Goal: Task Accomplishment & Management: Complete application form

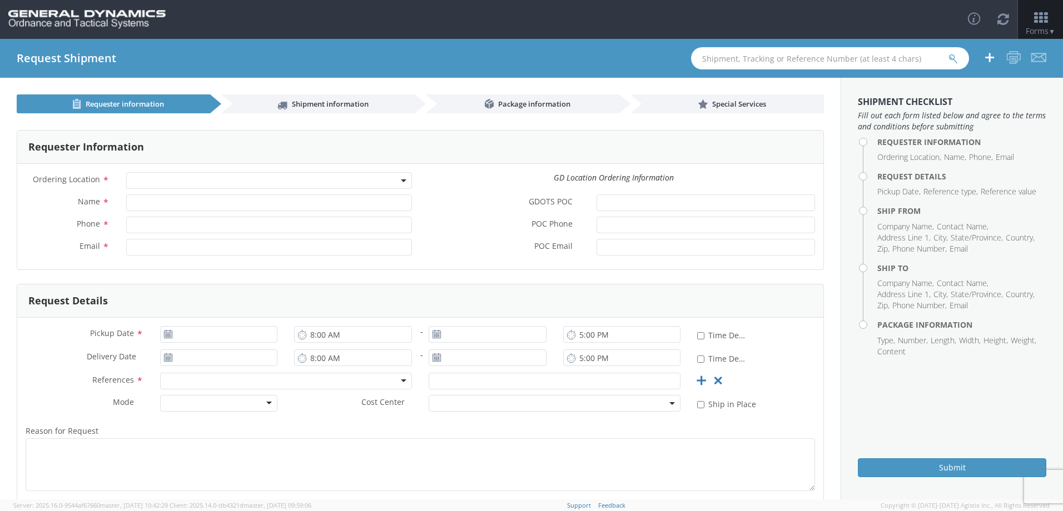
select select
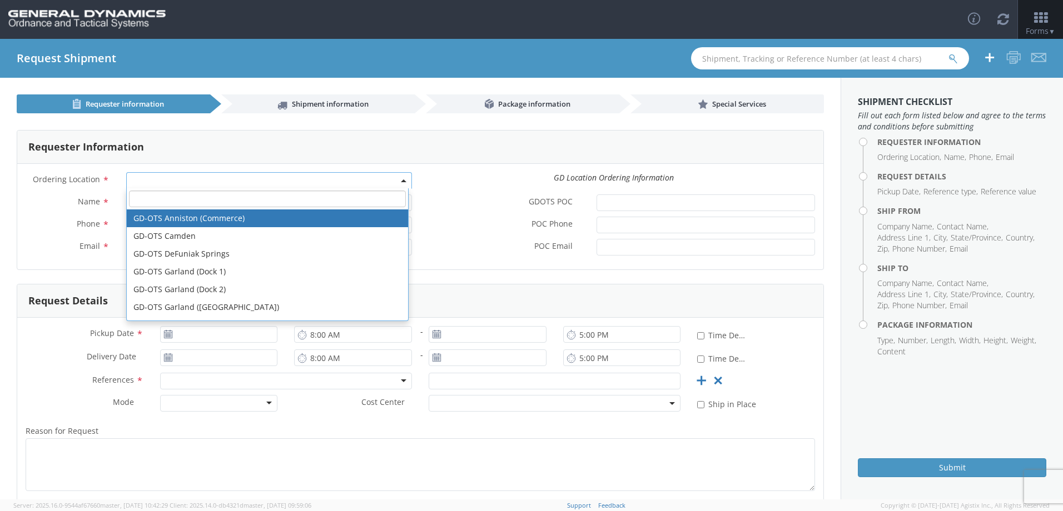
click at [157, 183] on span at bounding box center [269, 180] width 286 height 17
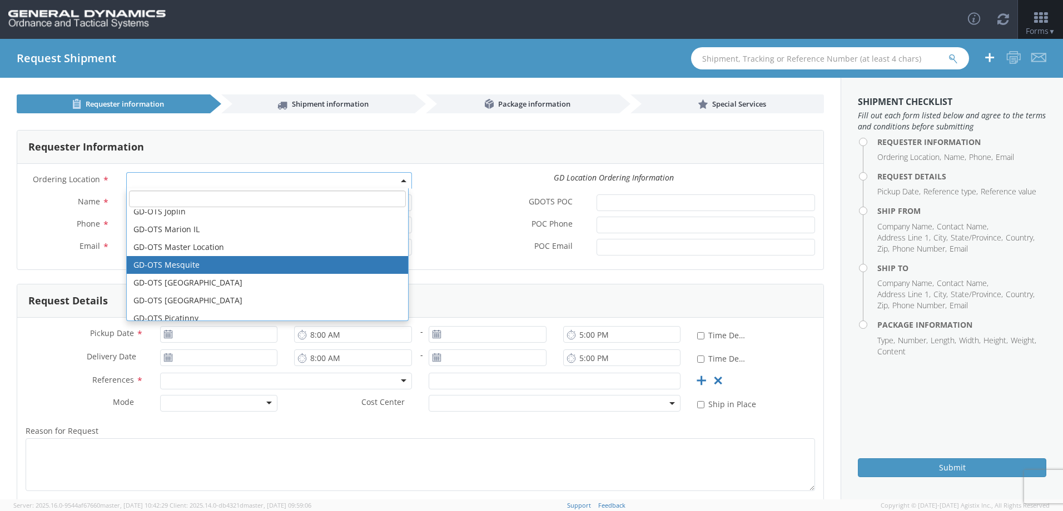
scroll to position [222, 0]
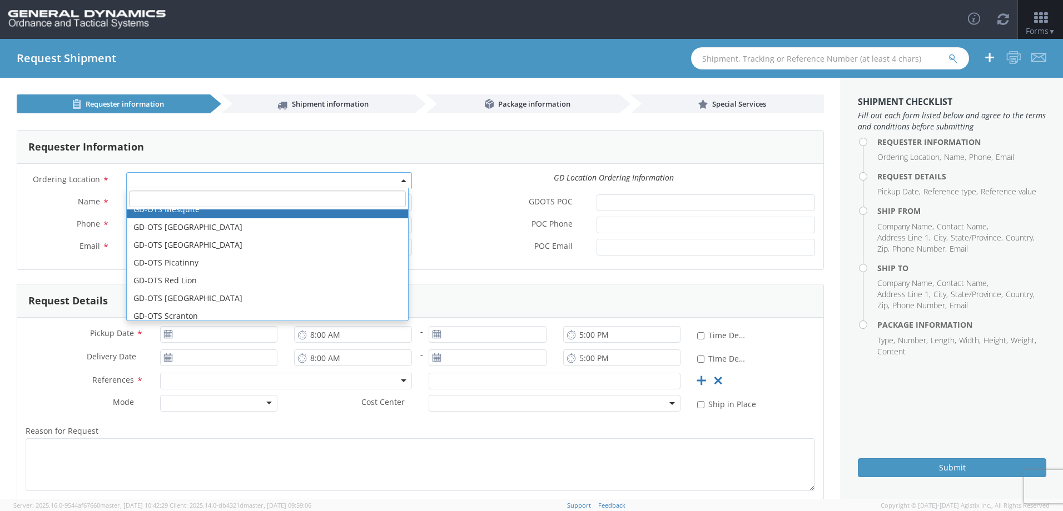
click at [734, 57] on input "text" at bounding box center [830, 58] width 278 height 22
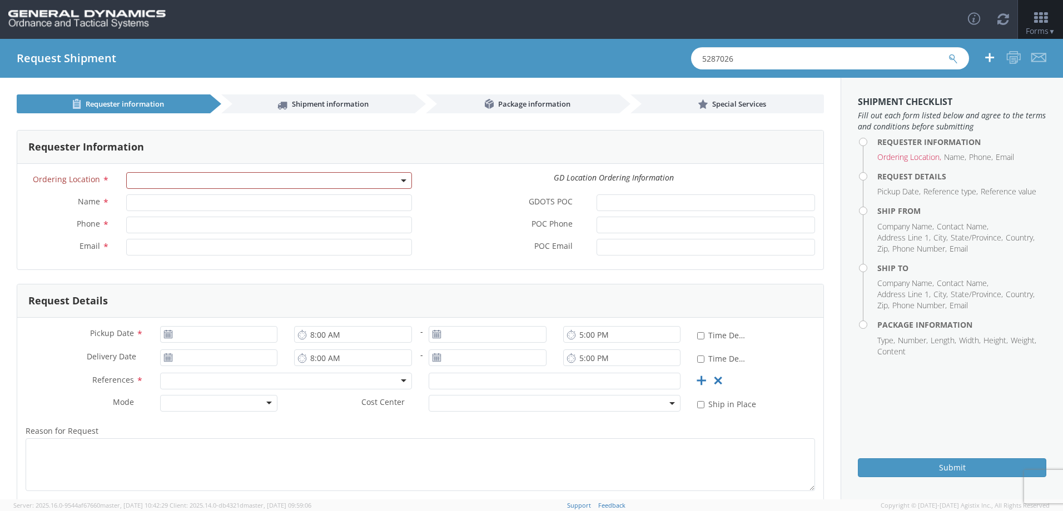
type input "5287026"
click at [948, 53] on button "submit" at bounding box center [952, 59] width 9 height 13
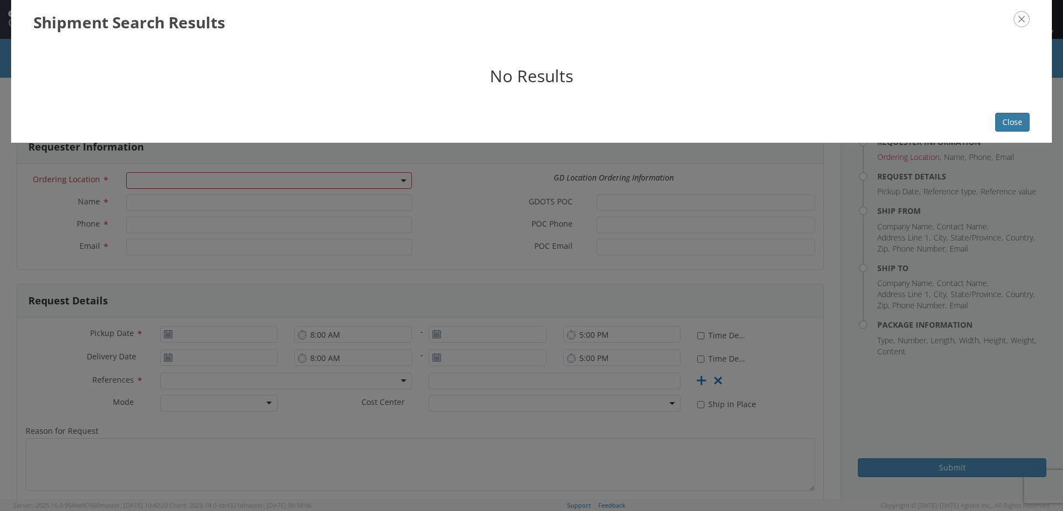
drag, startPoint x: 1028, startPoint y: 125, endPoint x: 1020, endPoint y: 126, distance: 8.9
click at [1027, 125] on button "Close" at bounding box center [1012, 122] width 34 height 19
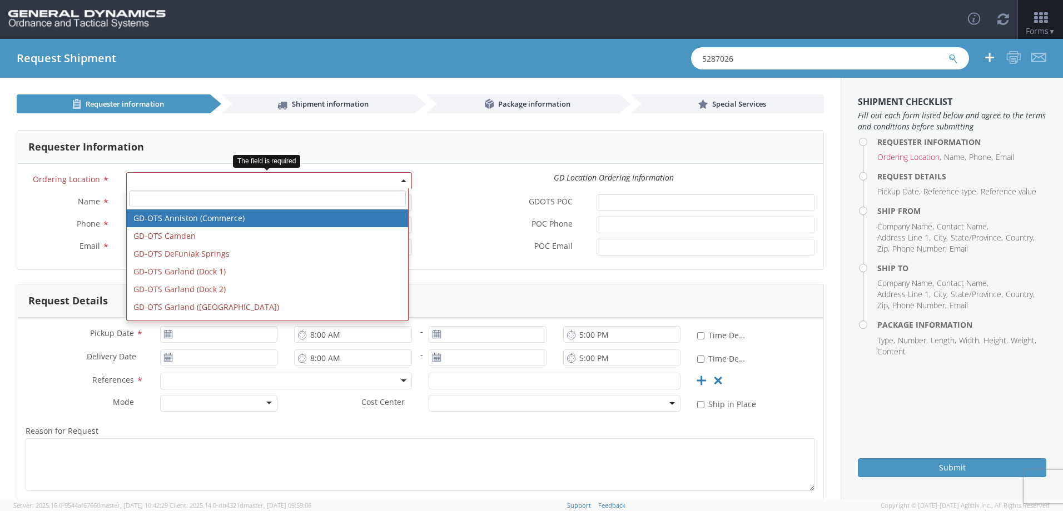
click at [242, 185] on span at bounding box center [269, 180] width 286 height 17
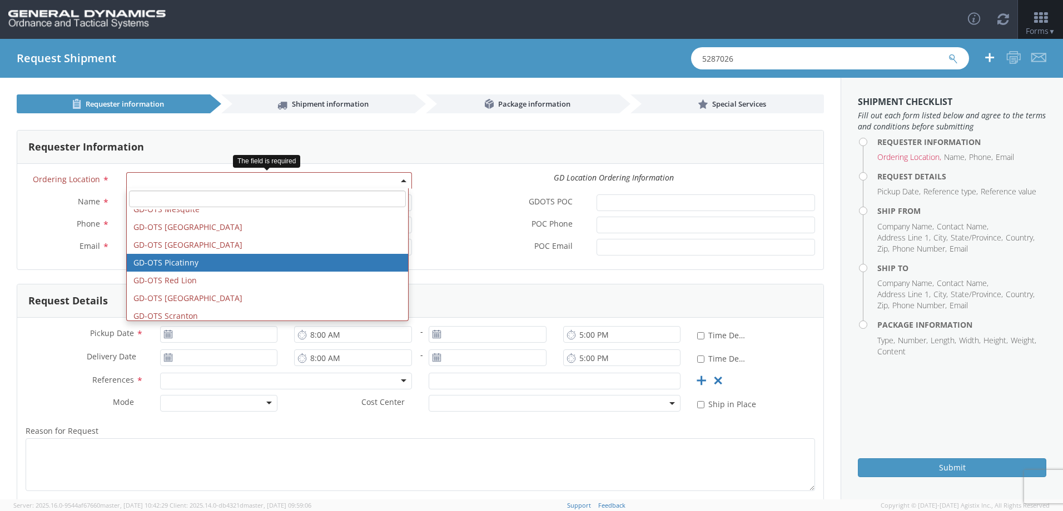
scroll to position [278, 0]
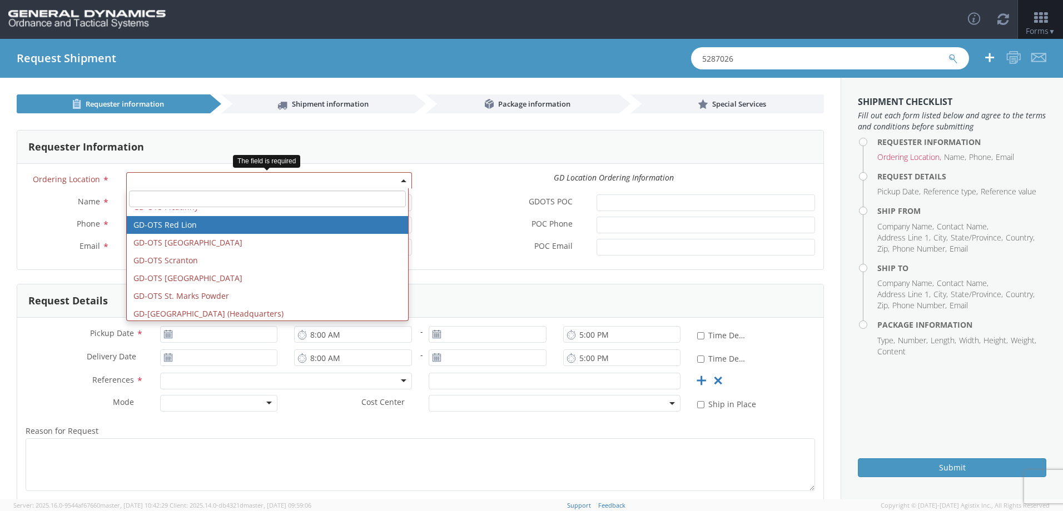
select select "310"
type input "[EMAIL_ADDRESS][DOMAIN_NAME]"
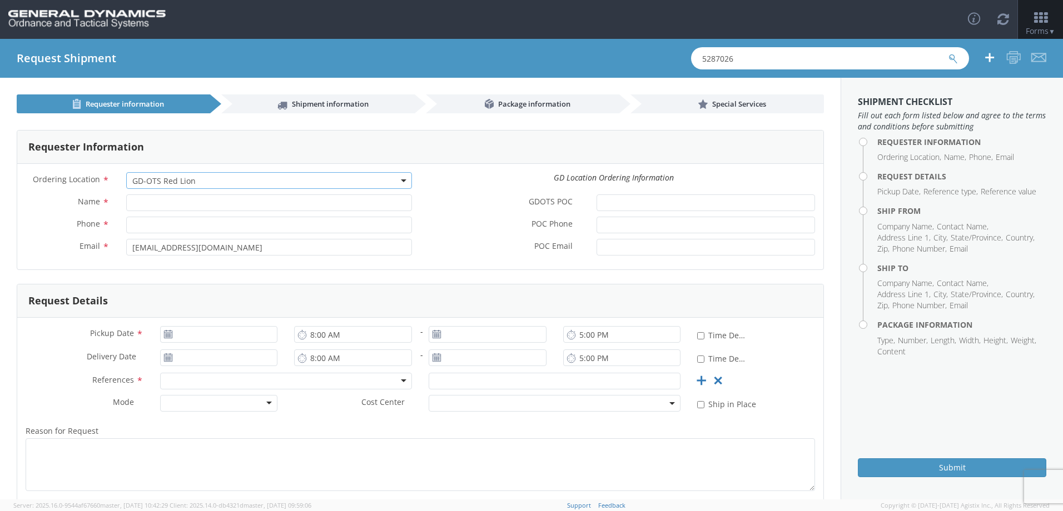
click at [446, 225] on label "POC Phone *" at bounding box center [504, 224] width 168 height 14
click at [596, 225] on input "POC Phone *" at bounding box center [705, 225] width 218 height 17
click at [238, 204] on input "Name *" at bounding box center [269, 203] width 286 height 17
type input "[PERSON_NAME]"
type input "2625098760"
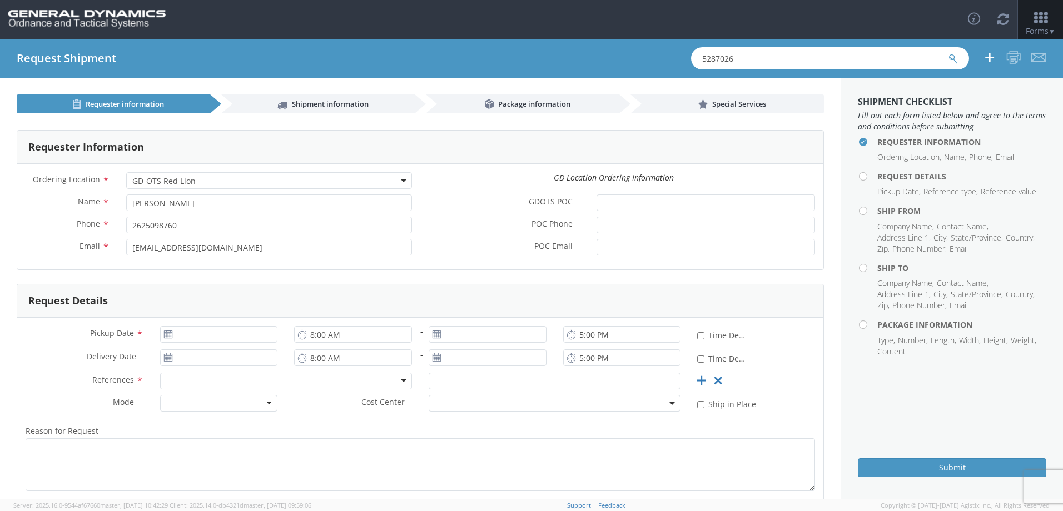
click at [397, 176] on span "GD-OTS Red Lion" at bounding box center [269, 181] width 274 height 11
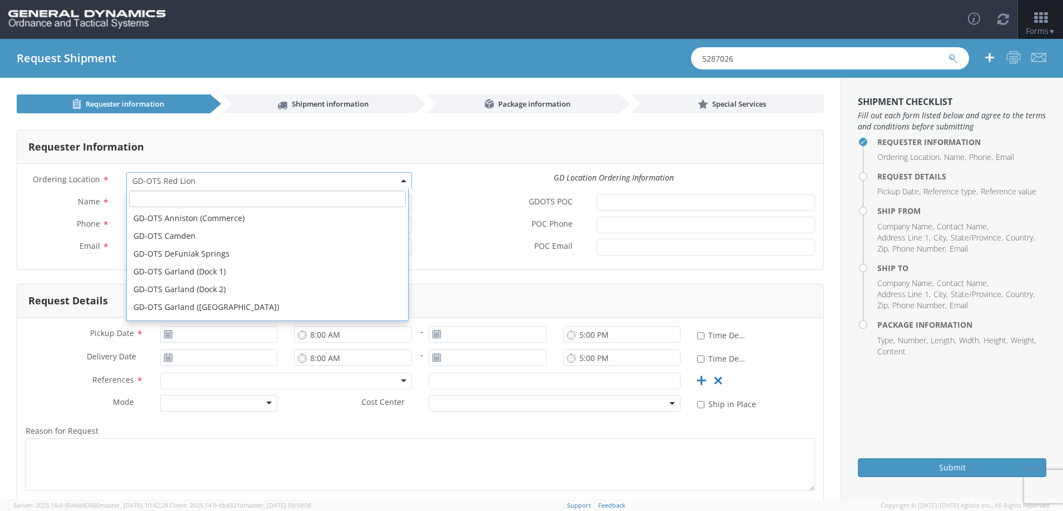
scroll to position [267, 0]
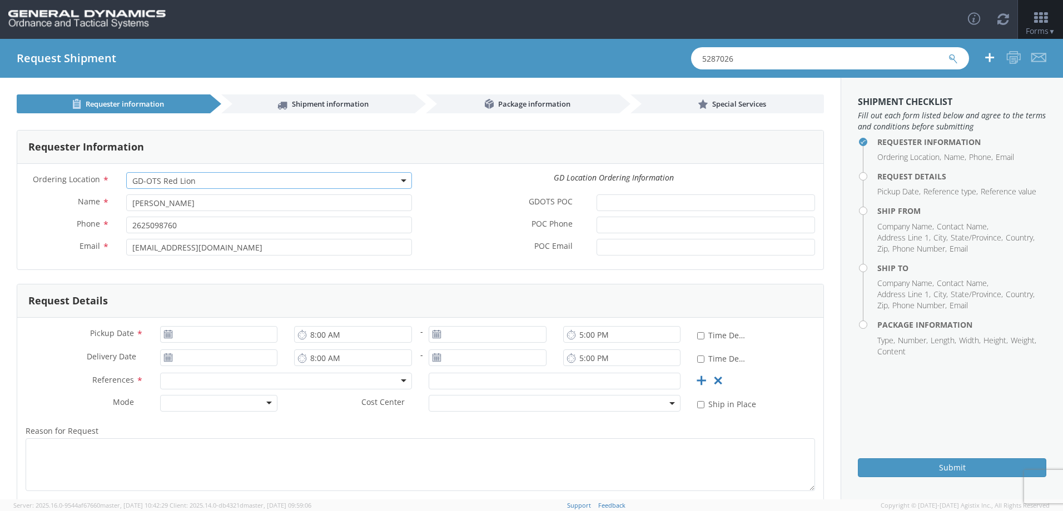
click at [397, 176] on span "GD-OTS Red Lion" at bounding box center [269, 181] width 274 height 11
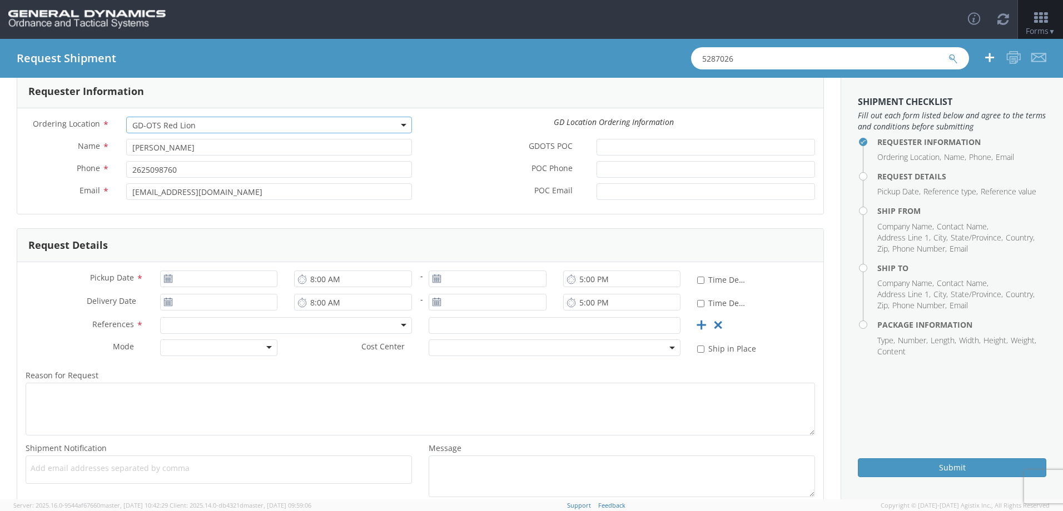
scroll to position [111, 0]
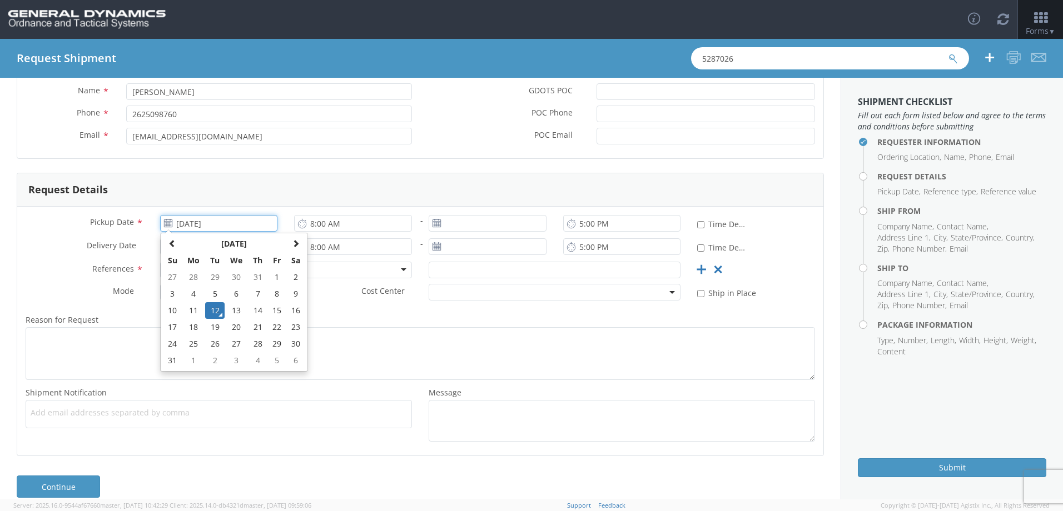
click at [241, 225] on input "[DATE]" at bounding box center [219, 223] width 118 height 17
click at [235, 310] on td "13" at bounding box center [236, 310] width 23 height 17
type input "[DATE]"
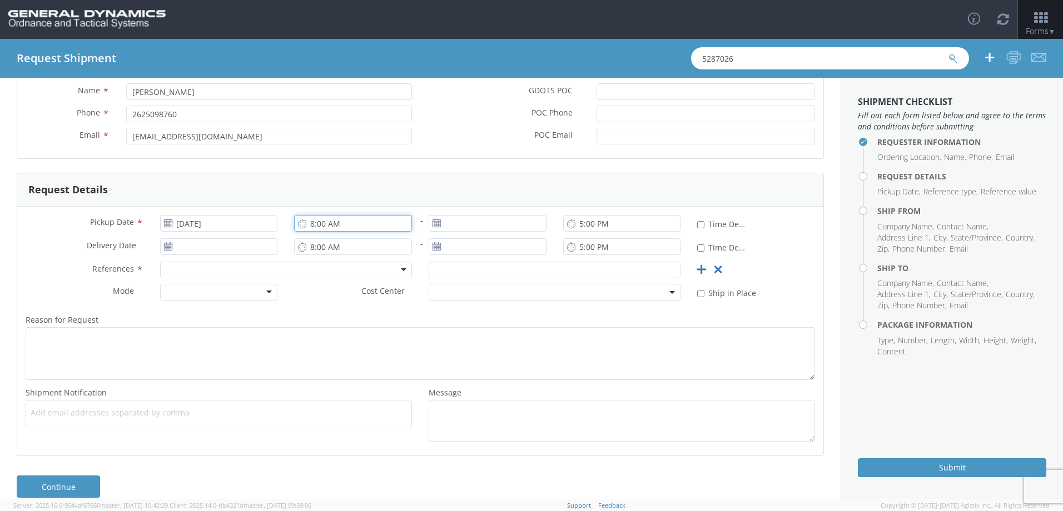
click at [367, 227] on input "8:00 AM" at bounding box center [353, 223] width 118 height 17
click at [331, 224] on input "3:00 AM" at bounding box center [353, 223] width 118 height 17
type input "3:00 PM"
click at [433, 227] on use at bounding box center [436, 223] width 8 height 8
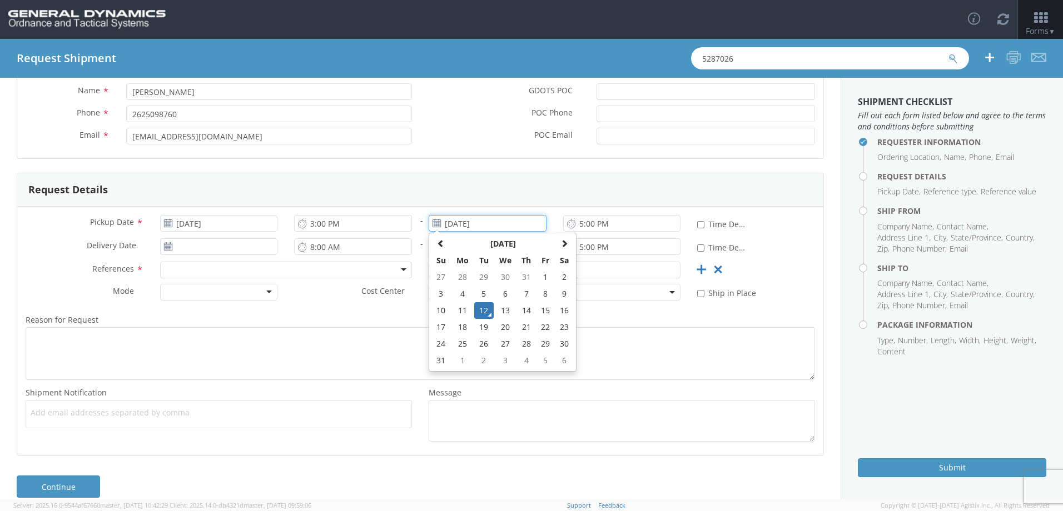
click at [461, 226] on input "[DATE]" at bounding box center [488, 223] width 118 height 17
click at [501, 310] on td "13" at bounding box center [505, 310] width 23 height 17
type input "[DATE]"
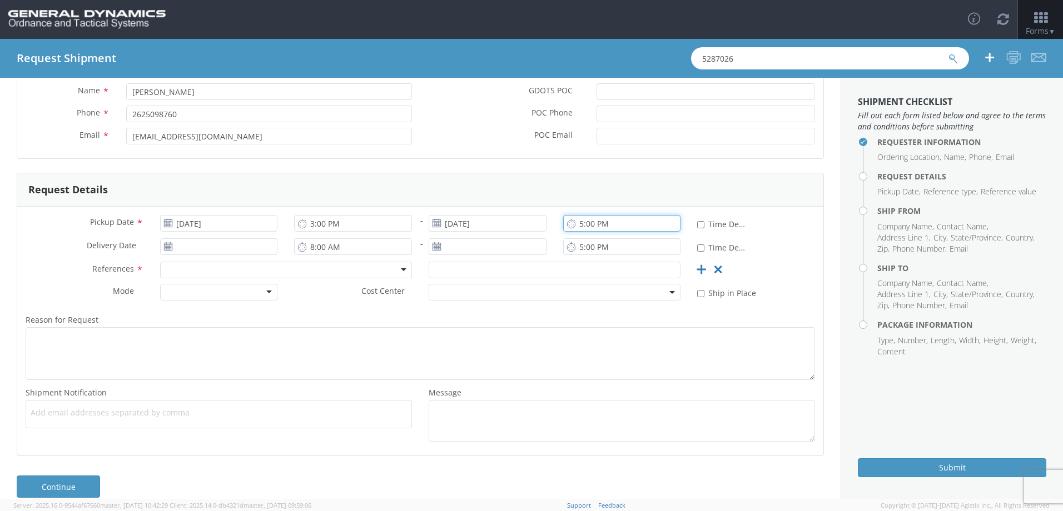
click at [585, 222] on input "5:00 PM" at bounding box center [622, 223] width 118 height 17
click at [165, 248] on icon at bounding box center [167, 246] width 9 height 9
click at [166, 248] on icon at bounding box center [167, 246] width 9 height 9
click at [195, 247] on input "[DATE]" at bounding box center [219, 246] width 118 height 17
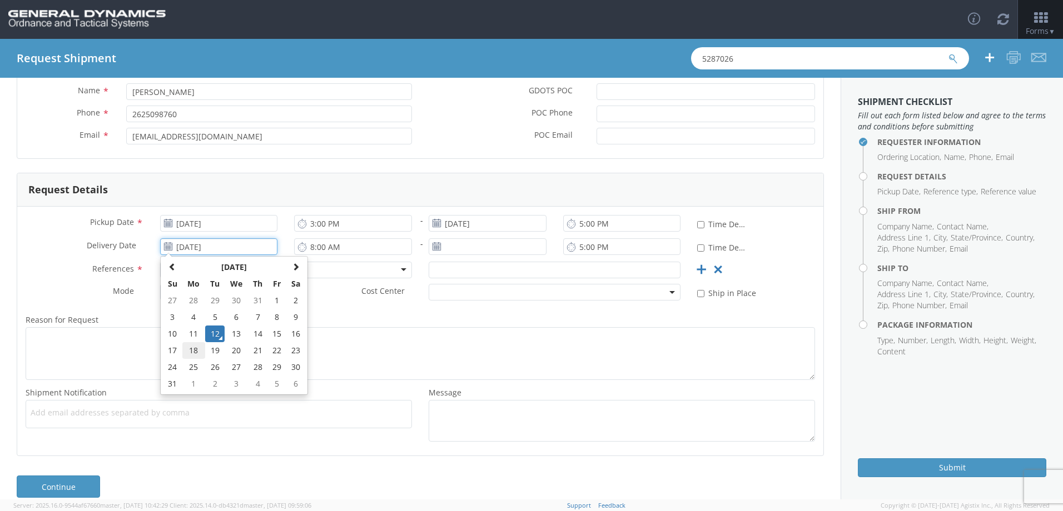
click at [188, 352] on td "18" at bounding box center [193, 350] width 23 height 17
type input "[DATE]"
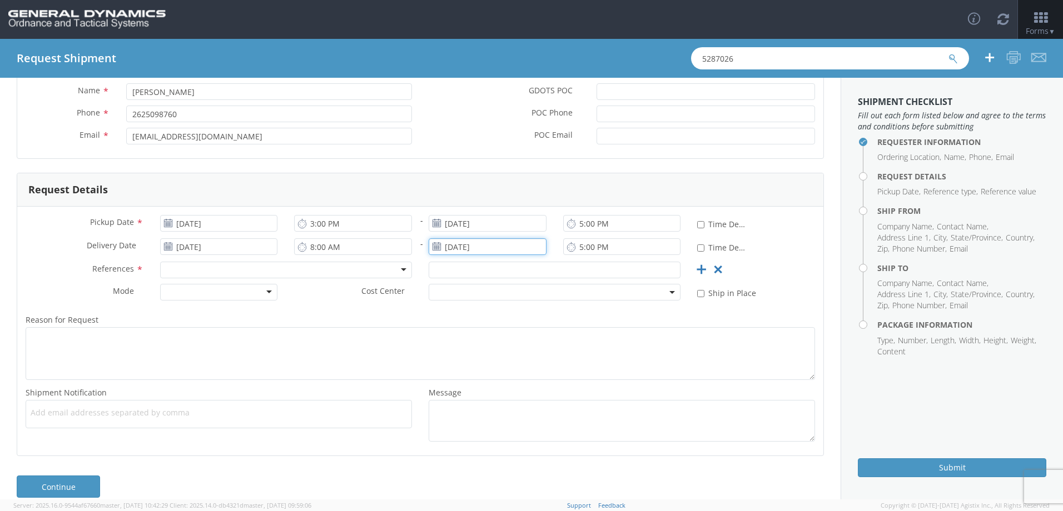
click at [478, 245] on input "[DATE]" at bounding box center [488, 246] width 118 height 17
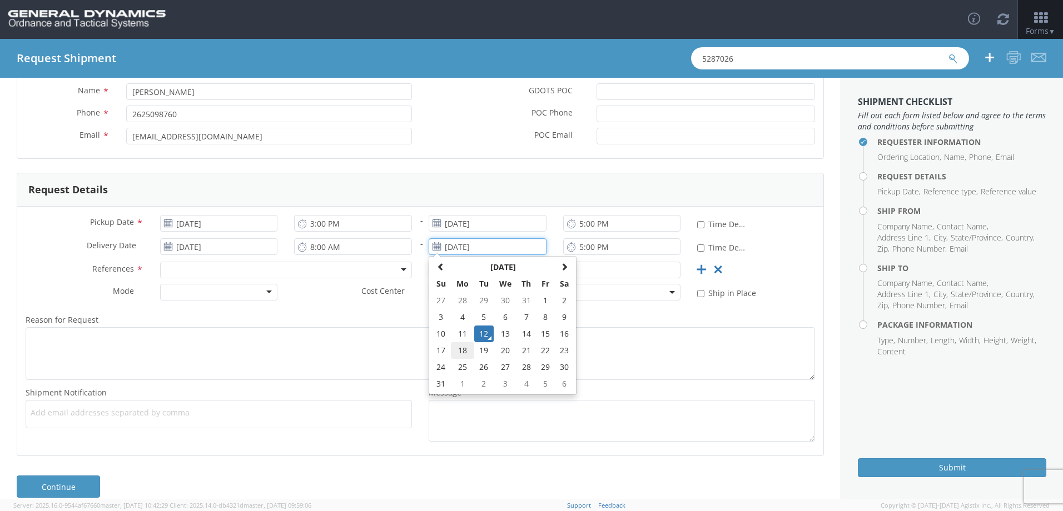
click at [461, 345] on td "18" at bounding box center [462, 350] width 23 height 17
type input "[DATE]"
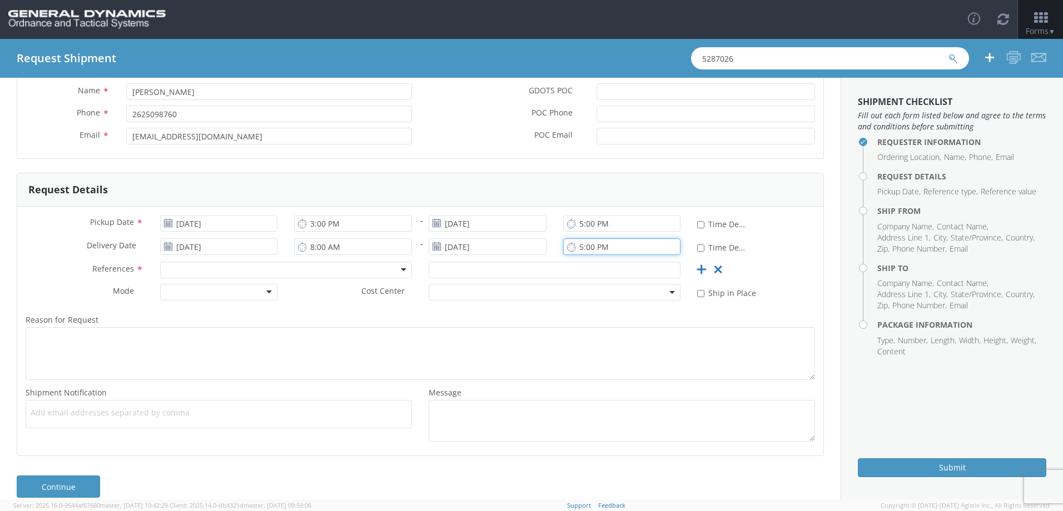
click at [578, 247] on input "5:00 PM" at bounding box center [622, 246] width 118 height 17
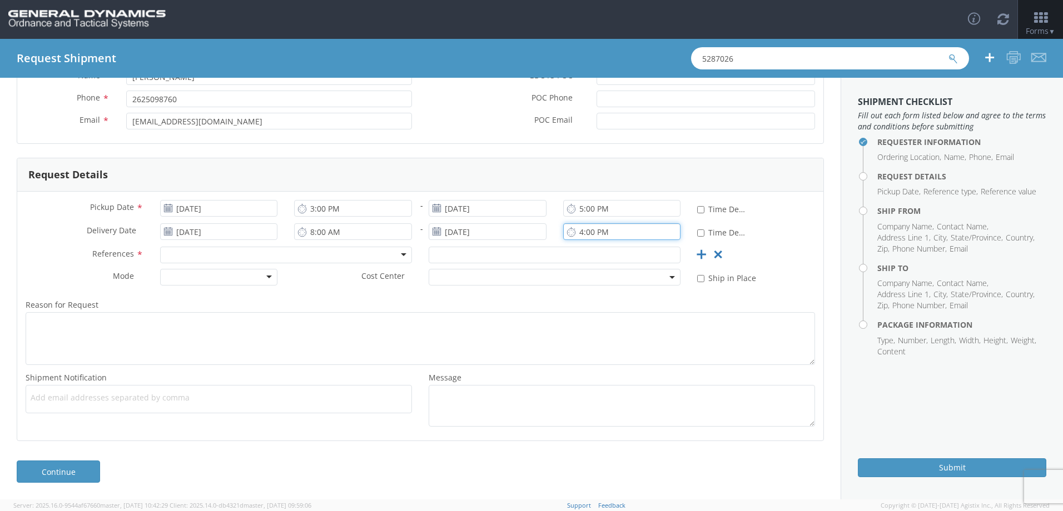
type input "4:00 PM"
click at [222, 262] on div at bounding box center [286, 255] width 252 height 17
click at [450, 250] on input "text" at bounding box center [555, 255] width 252 height 17
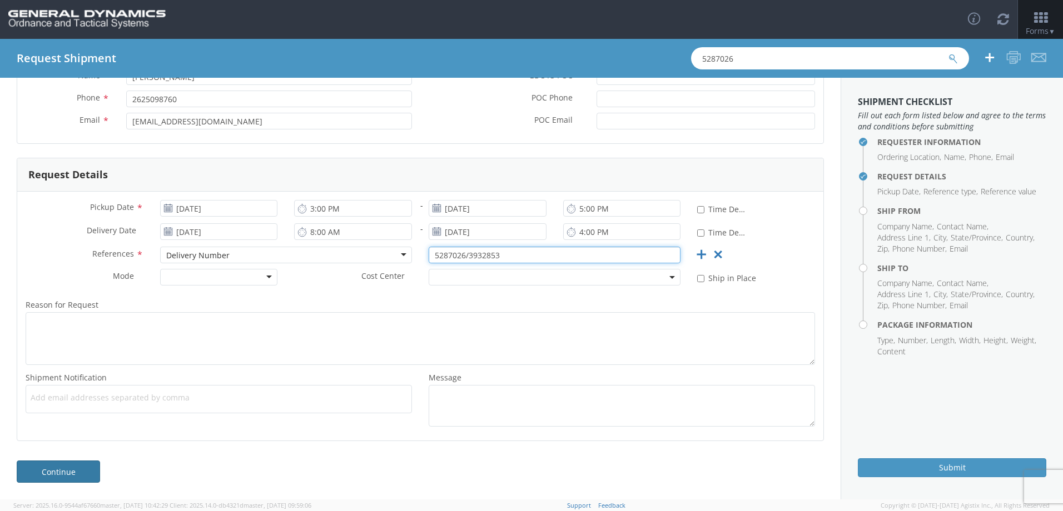
type input "5287026/3932853"
click at [49, 470] on link "Continue" at bounding box center [58, 472] width 83 height 22
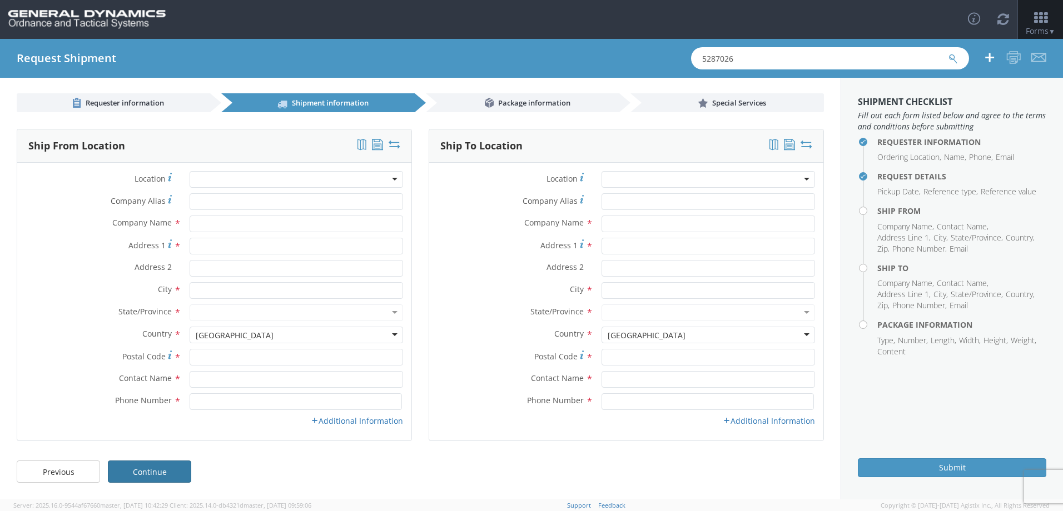
scroll to position [1, 0]
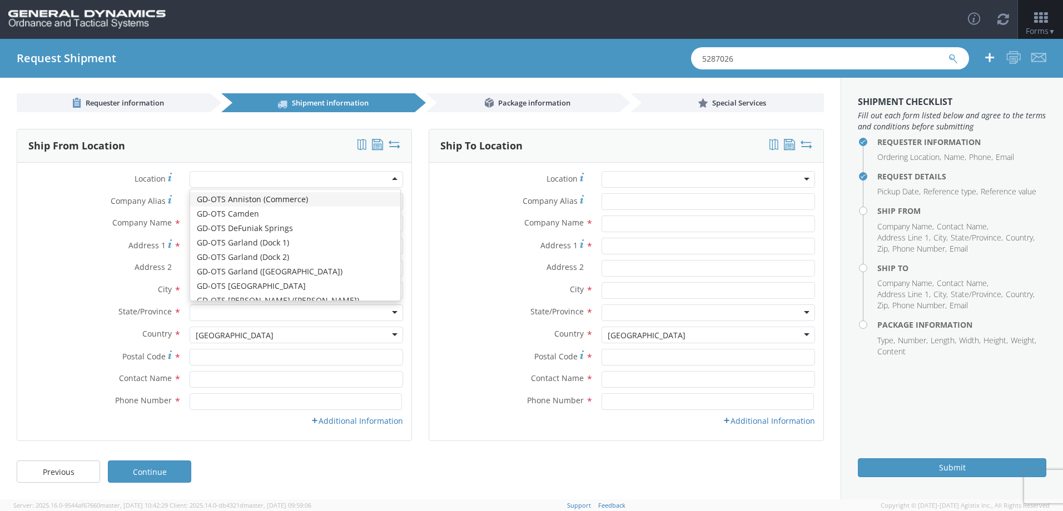
click at [215, 181] on div at bounding box center [296, 179] width 213 height 17
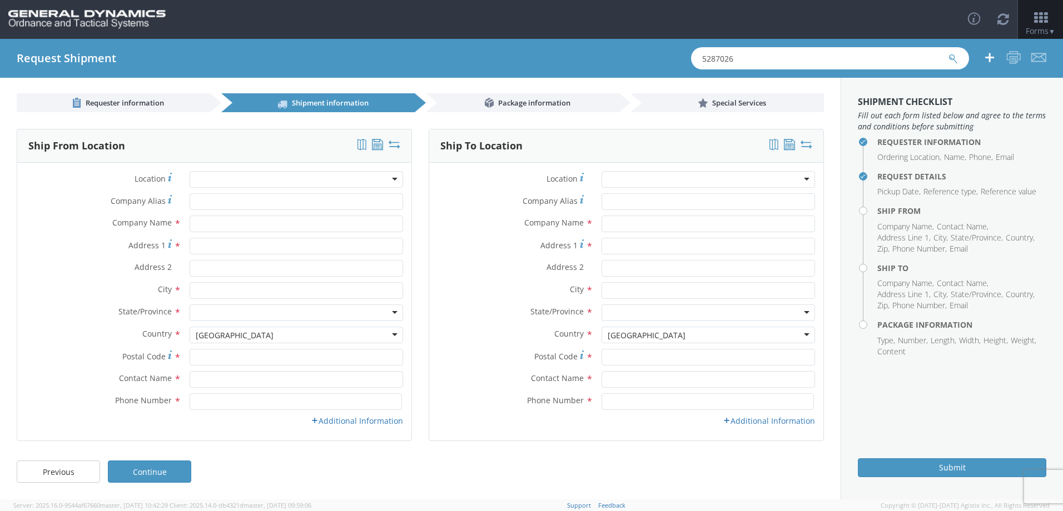
click at [215, 181] on div at bounding box center [296, 179] width 213 height 17
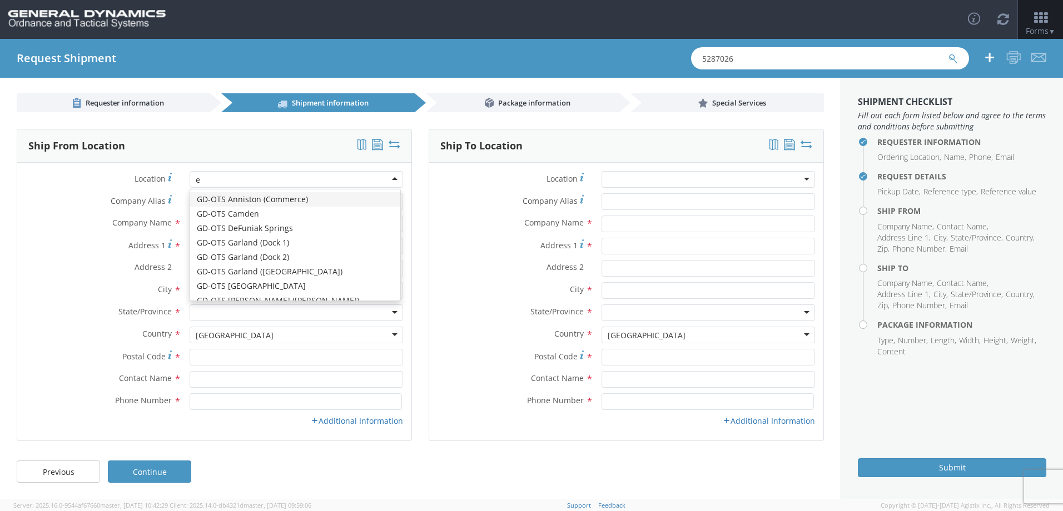
scroll to position [128, 0]
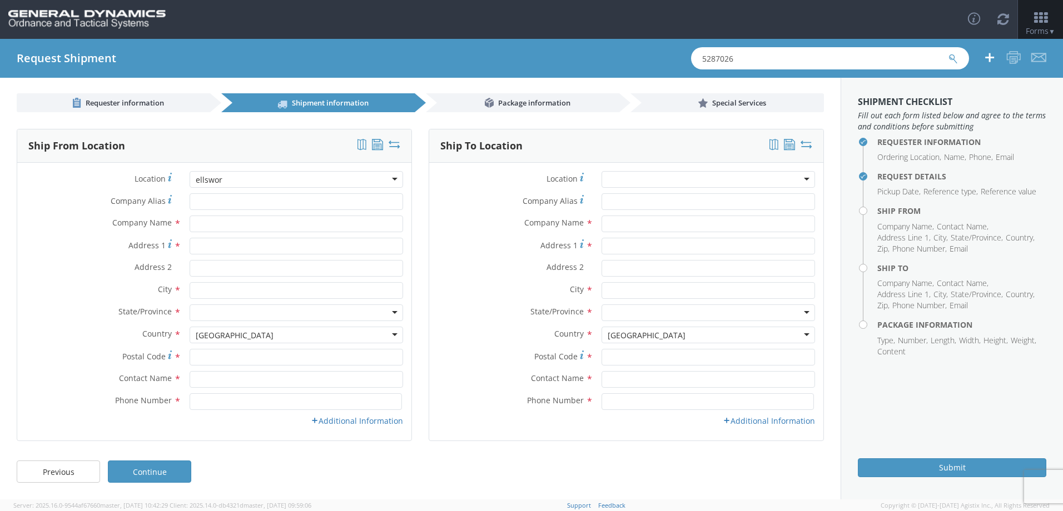
type input "ellswor"
click at [358, 146] on icon at bounding box center [361, 144] width 9 height 11
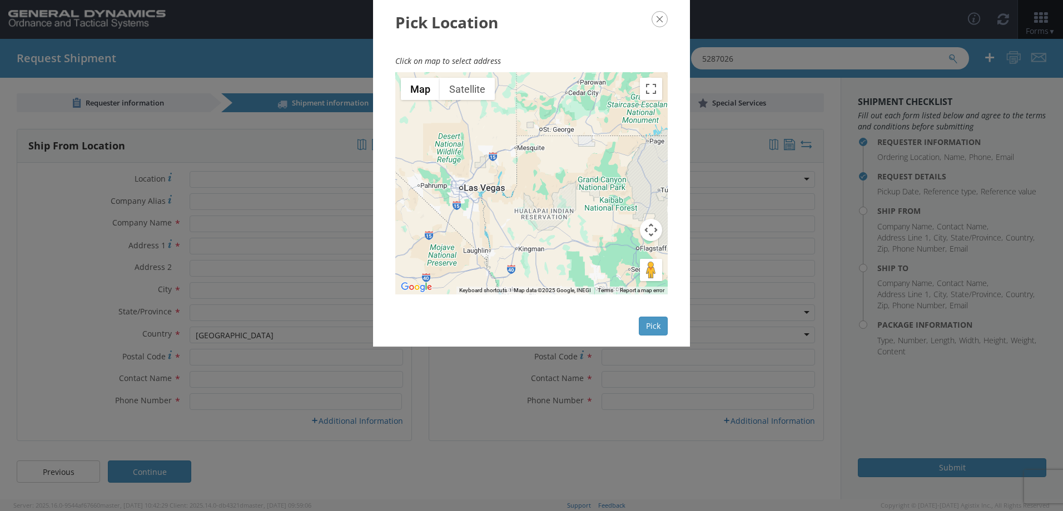
click at [662, 19] on icon "button" at bounding box center [660, 19] width 16 height 16
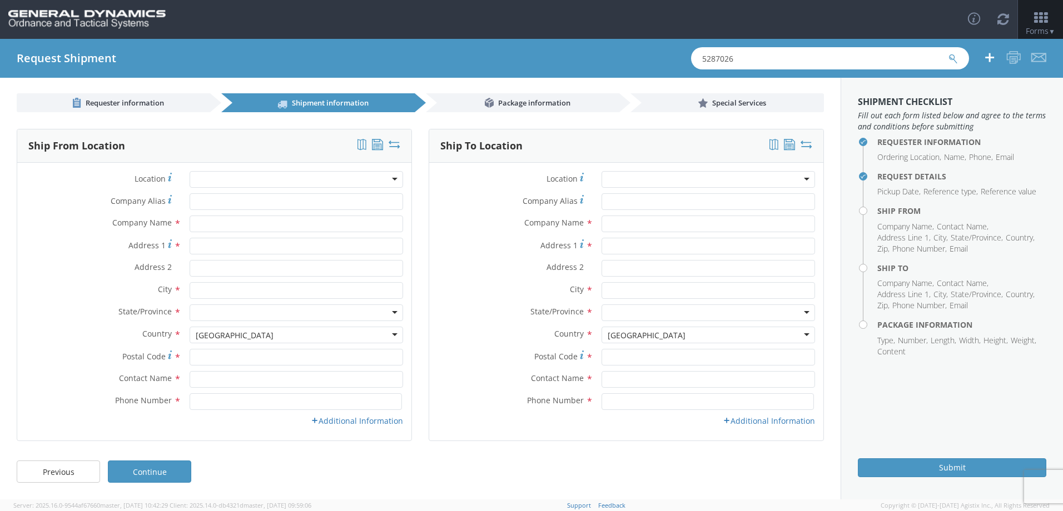
click at [373, 145] on icon at bounding box center [377, 144] width 11 height 11
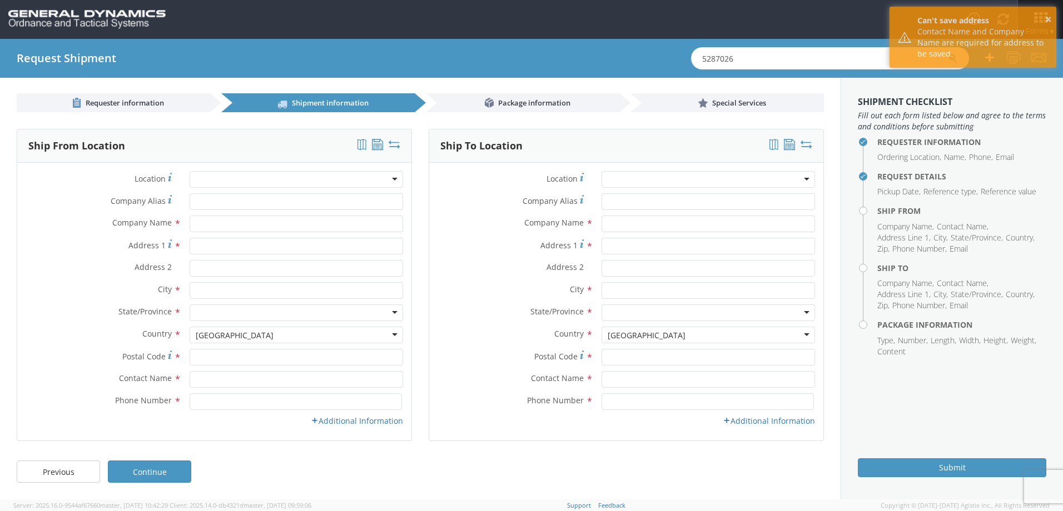
click at [856, 22] on div "Toggle navigation Forms ▼ Home Shipping Estimator Shipping Request Shipment Tra…" at bounding box center [531, 19] width 1063 height 39
click at [1045, 17] on button "×" at bounding box center [1048, 20] width 6 height 16
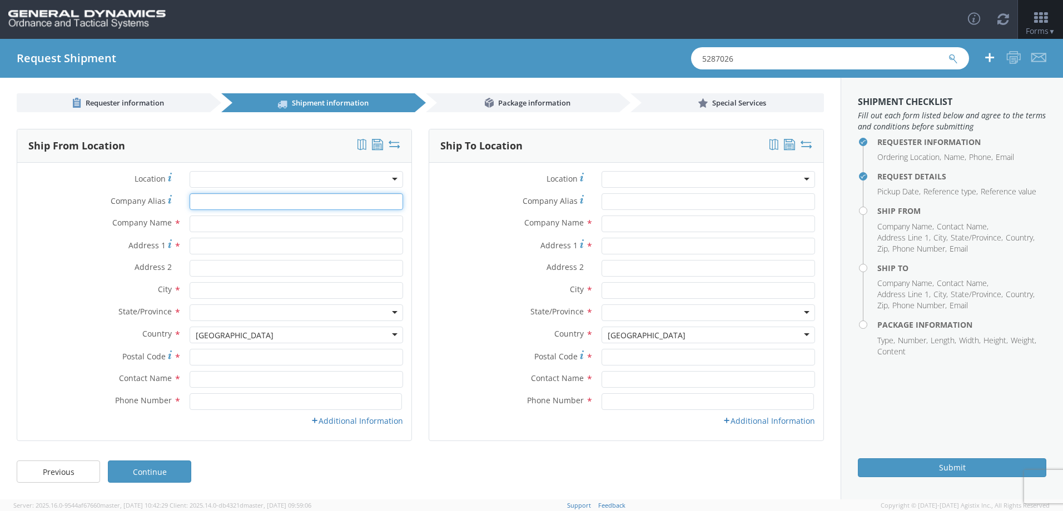
click at [251, 201] on input "Company Alias *" at bounding box center [296, 201] width 213 height 17
type input "[PERSON_NAME] Adhesives"
type input "w129 [STREET_ADDRESS][US_STATE]"
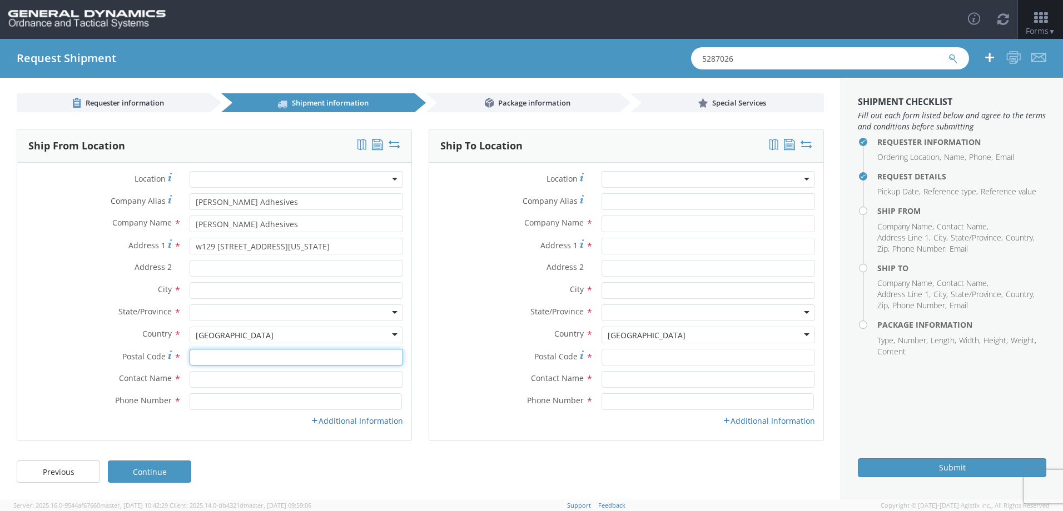
type input "53022"
type input "[PERSON_NAME]"
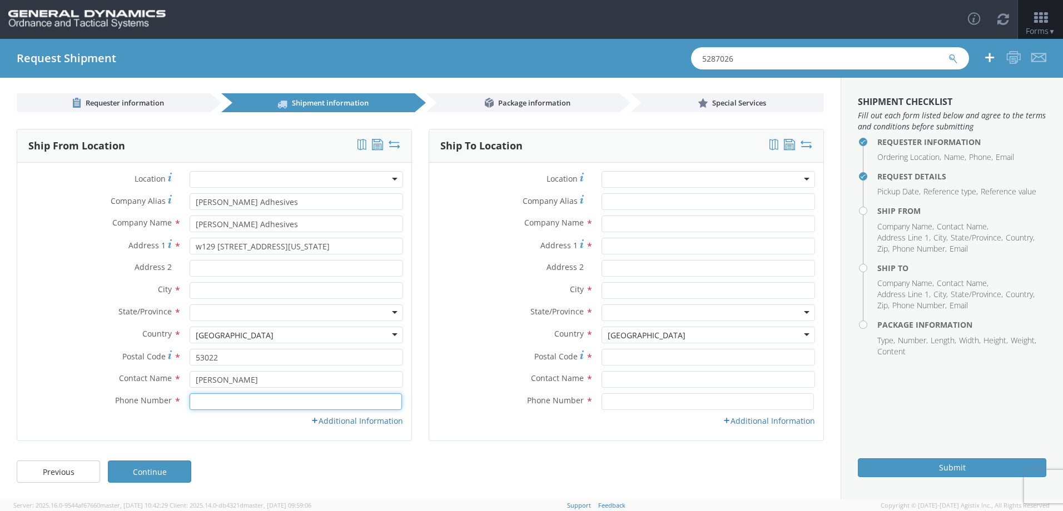
type input "2625098760"
click at [625, 181] on div at bounding box center [707, 179] width 213 height 17
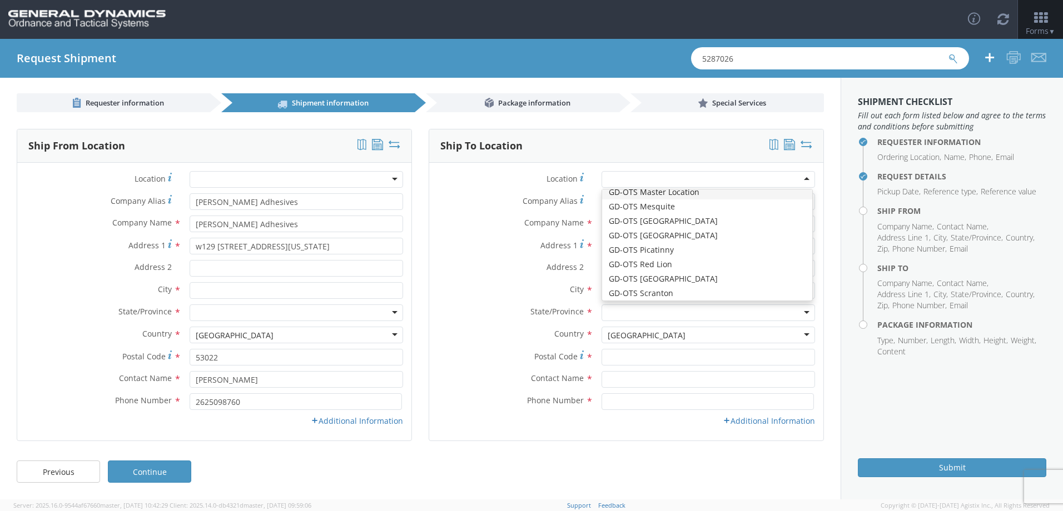
scroll to position [167, 0]
type input "General Dynamics - OTS"
type input "[STREET_ADDRESS]"
type input "Red Lion"
type input "17356"
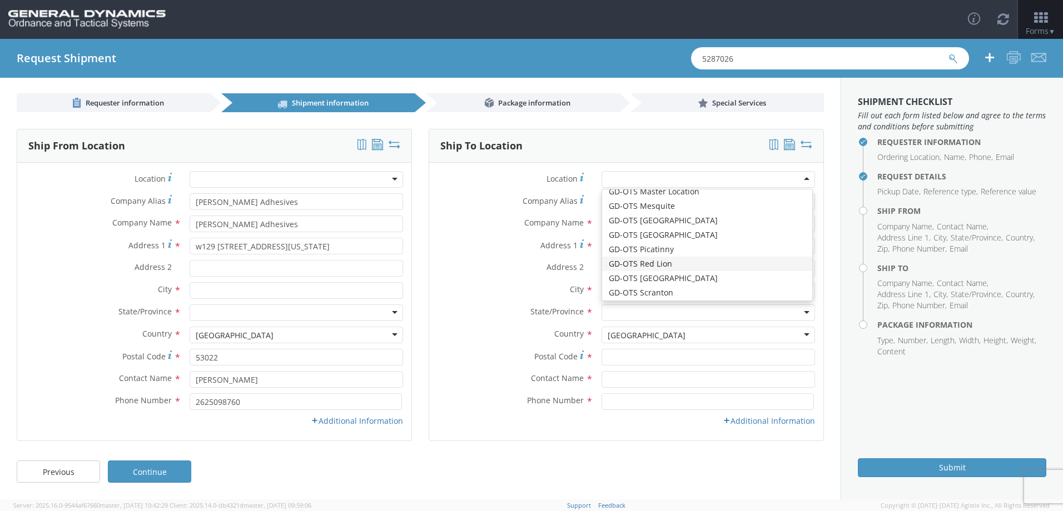
type input "[PHONE_NUMBER]"
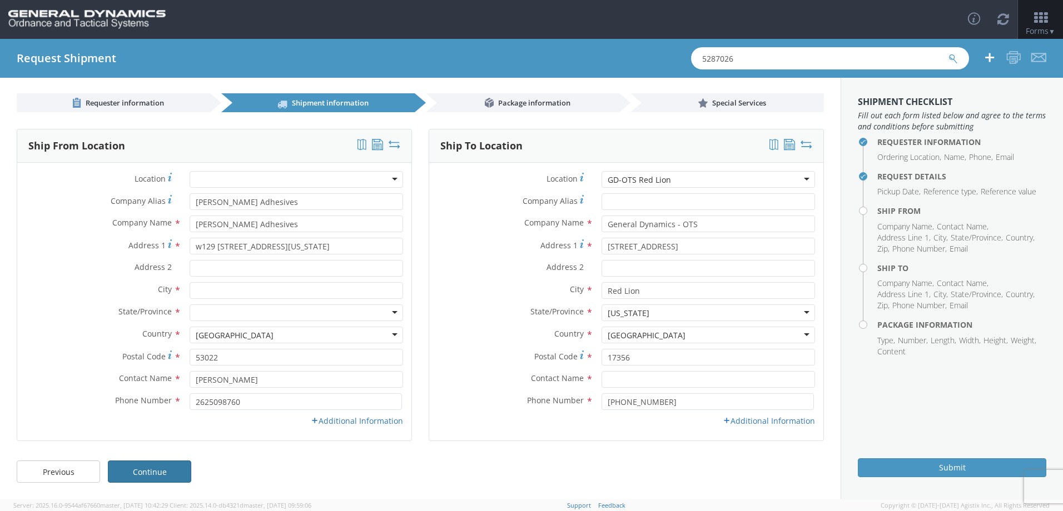
click at [147, 469] on link "Continue" at bounding box center [149, 472] width 83 height 22
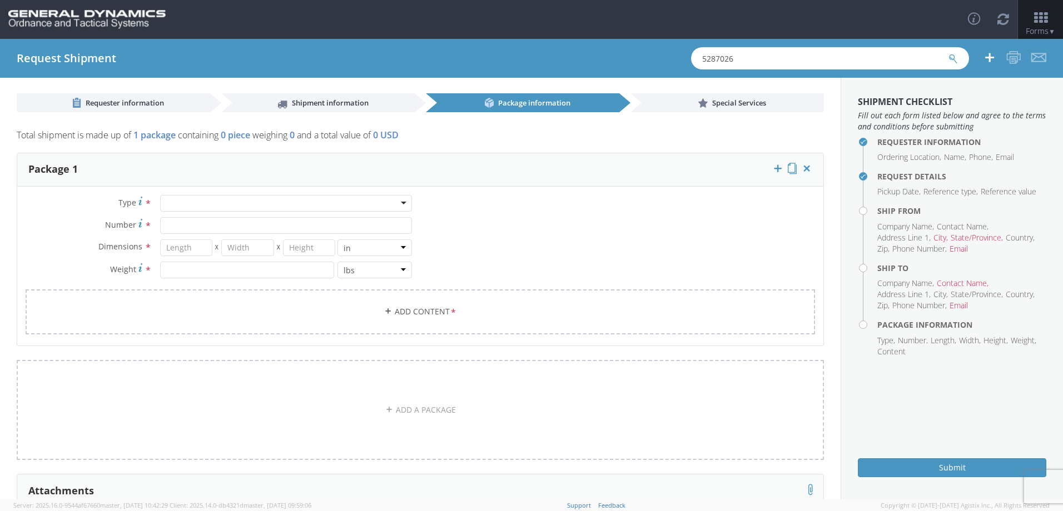
click at [257, 207] on div at bounding box center [286, 203] width 252 height 17
click at [498, 201] on div "Type * Bale(s) Basket(s) Bolt(s) Bottle(s) Buckets Bulk Bundle(s) Can(s) Cardbo…" at bounding box center [420, 271] width 806 height 153
click at [403, 206] on div at bounding box center [286, 203] width 252 height 17
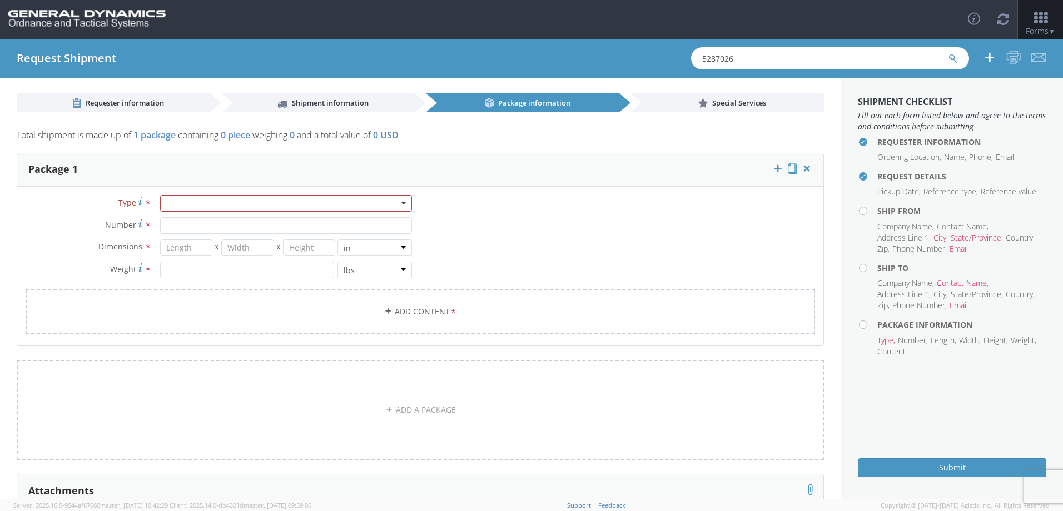
click at [559, 243] on div "Type * Bale(s) Basket(s) Bolt(s) Bottle(s) Buckets Bulk Bundle(s) Can(s) Cardbo…" at bounding box center [420, 271] width 806 height 153
click at [285, 231] on input "Number *" at bounding box center [286, 225] width 252 height 17
click at [261, 200] on div at bounding box center [286, 203] width 252 height 17
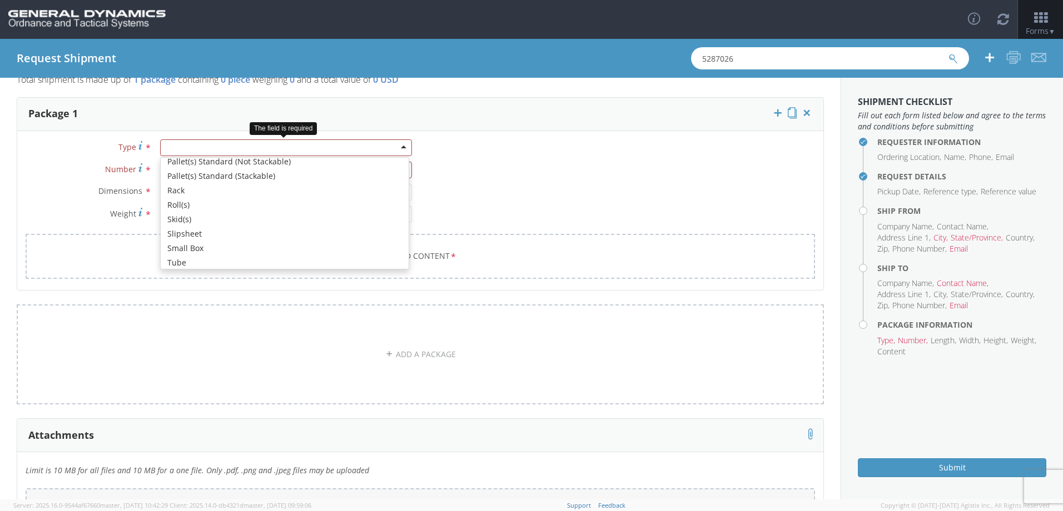
scroll to position [332, 0]
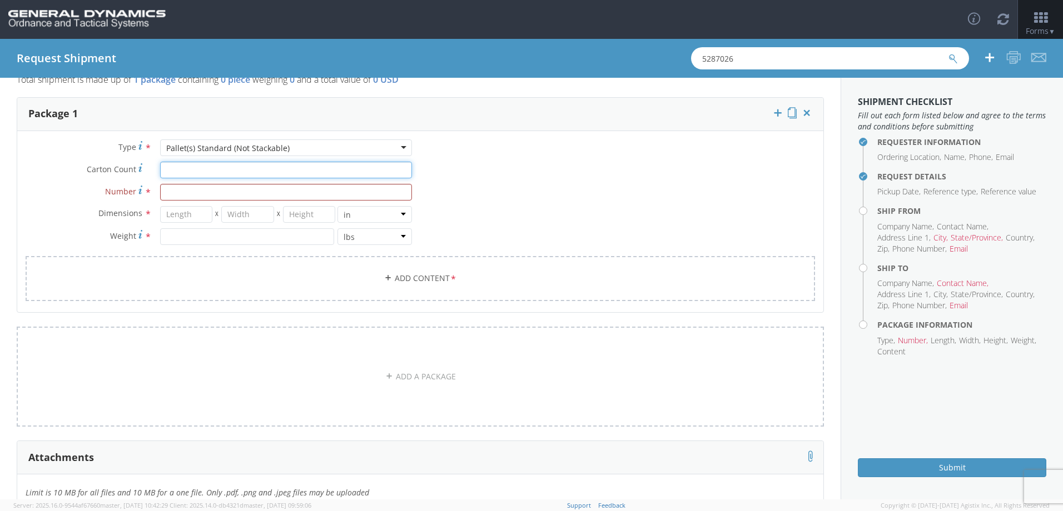
click at [206, 171] on input "Carton Count *" at bounding box center [286, 170] width 252 height 17
type input "10"
click at [173, 193] on input "Number *" at bounding box center [286, 192] width 252 height 17
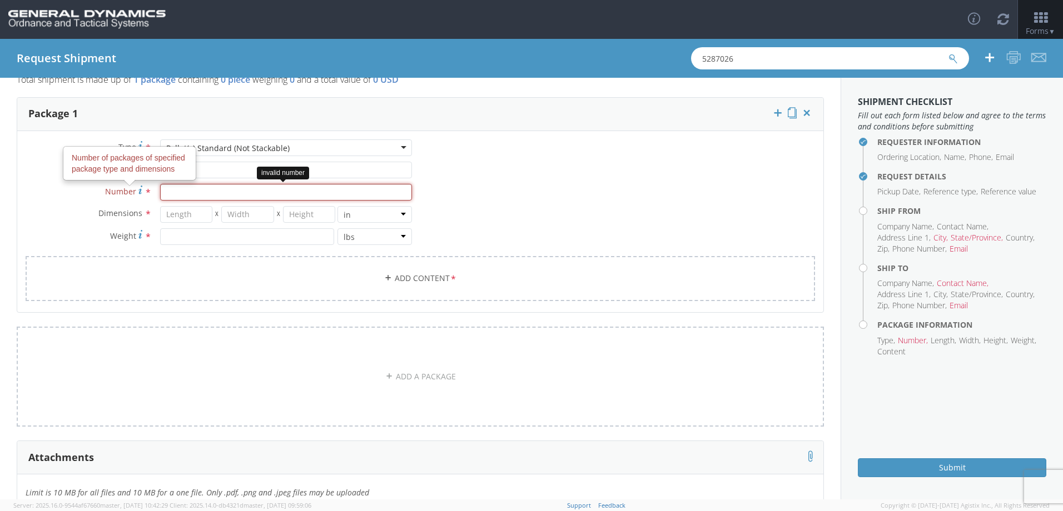
click at [190, 193] on input "Number Number of packages of specified package type and dimensions *" at bounding box center [286, 192] width 252 height 17
type input "10"
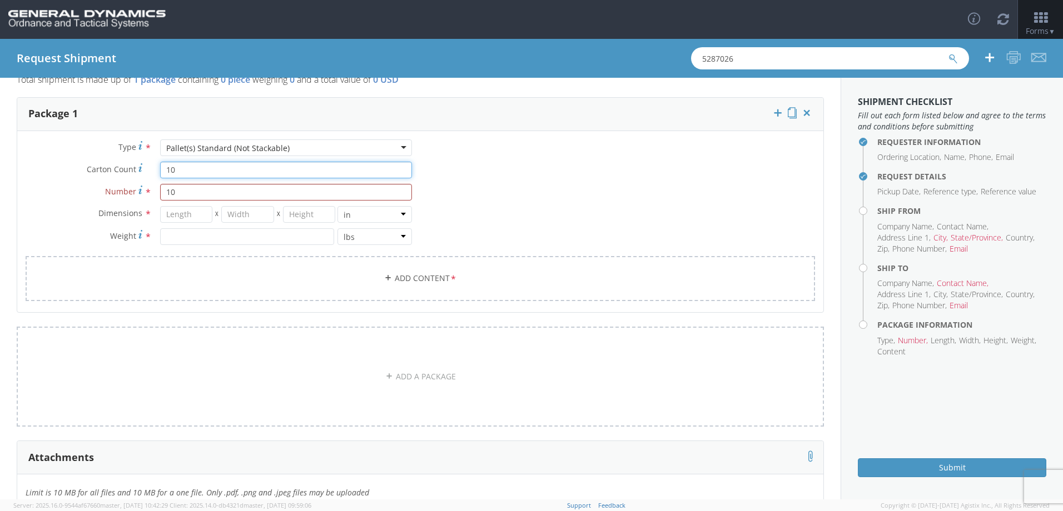
drag, startPoint x: 187, startPoint y: 167, endPoint x: 156, endPoint y: 169, distance: 31.7
click at [156, 169] on div "10" at bounding box center [286, 170] width 269 height 17
click at [187, 217] on input "number" at bounding box center [186, 214] width 53 height 17
type input "31"
type input "24"
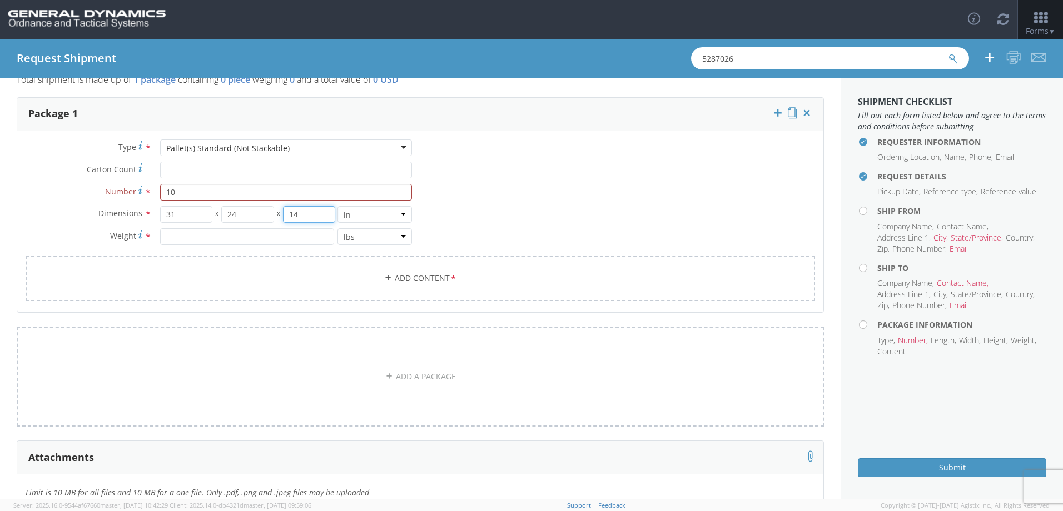
type input "14"
click at [175, 241] on input "number" at bounding box center [247, 236] width 174 height 17
type input "63"
click at [486, 189] on div "Type * Pallet(s) Standard (Not Stackable) Pallet(s) Standard (Not Stackable) Ba…" at bounding box center [420, 228] width 806 height 176
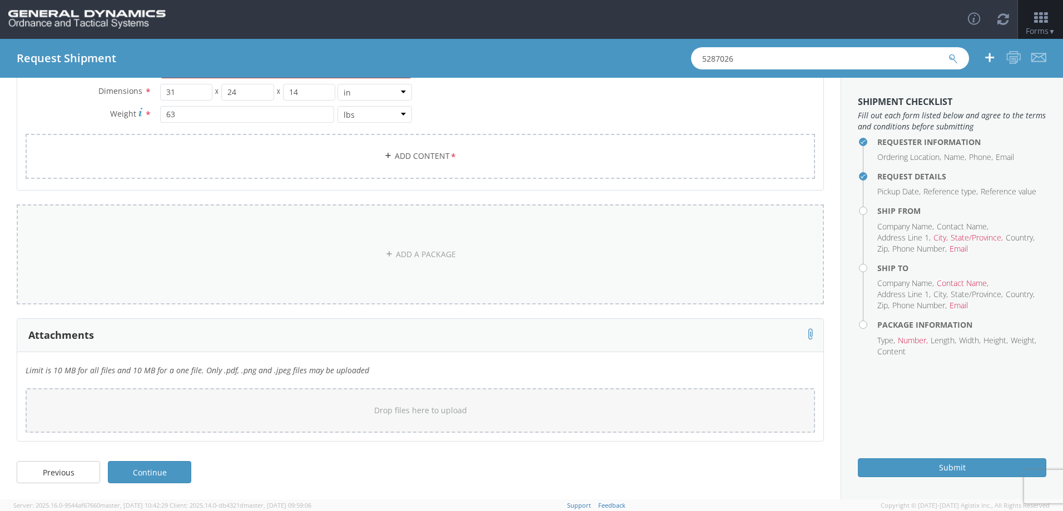
scroll to position [180, 0]
click at [172, 479] on link "Continue" at bounding box center [149, 472] width 83 height 22
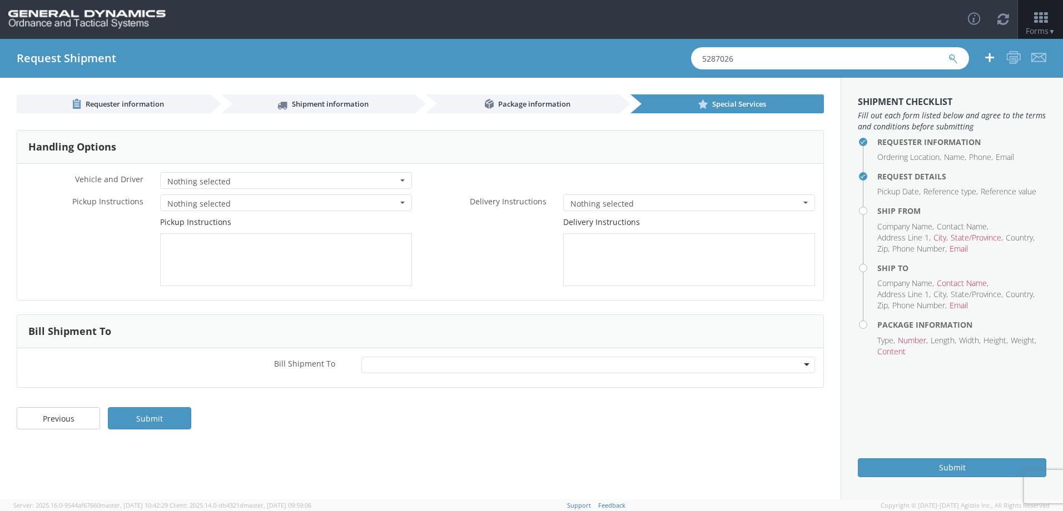
click at [402, 181] on span "button" at bounding box center [402, 181] width 4 height 2
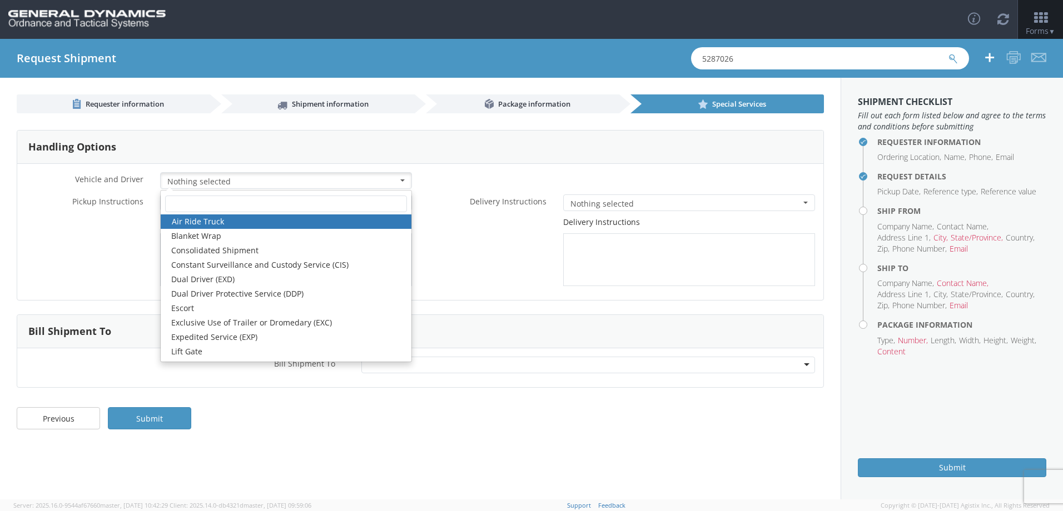
click at [402, 181] on span "button" at bounding box center [402, 181] width 4 height 2
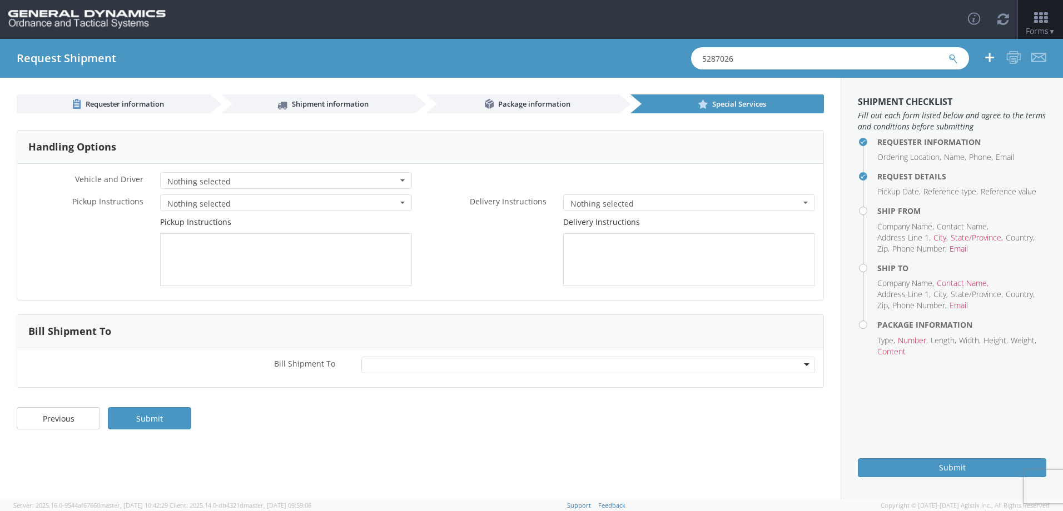
click at [405, 181] on button "Nothing selected" at bounding box center [286, 180] width 252 height 17
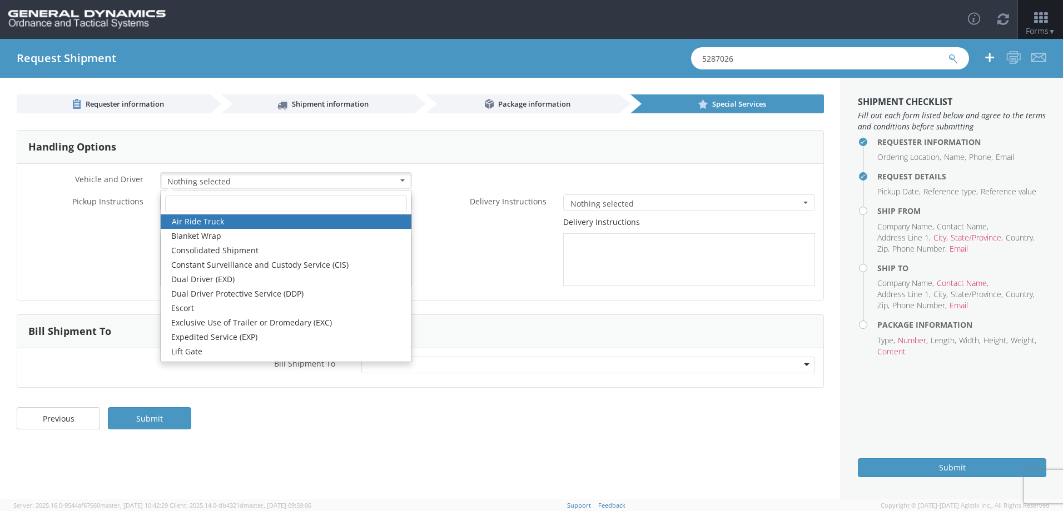
click at [374, 162] on div "Handling Options" at bounding box center [420, 147] width 806 height 33
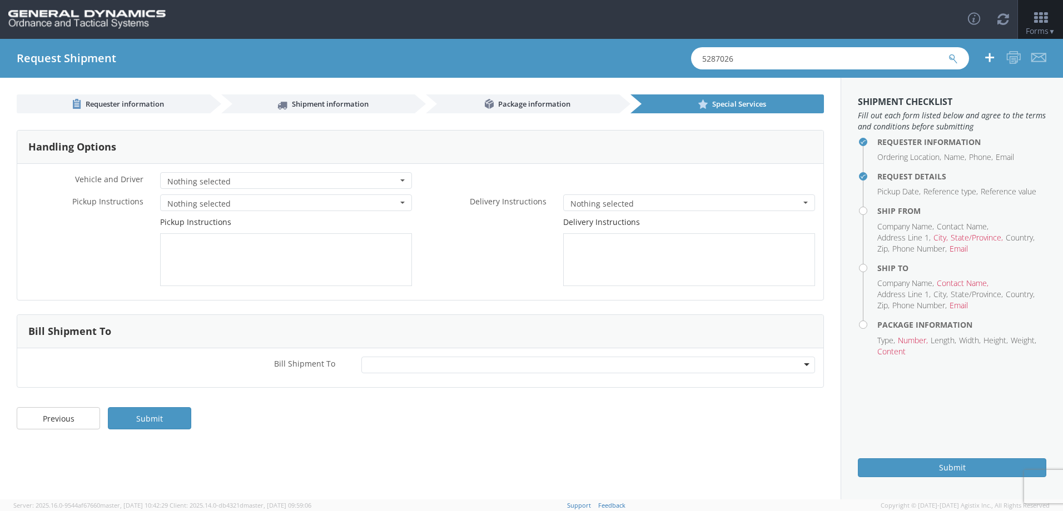
click at [401, 199] on button "Nothing selected" at bounding box center [286, 203] width 252 height 17
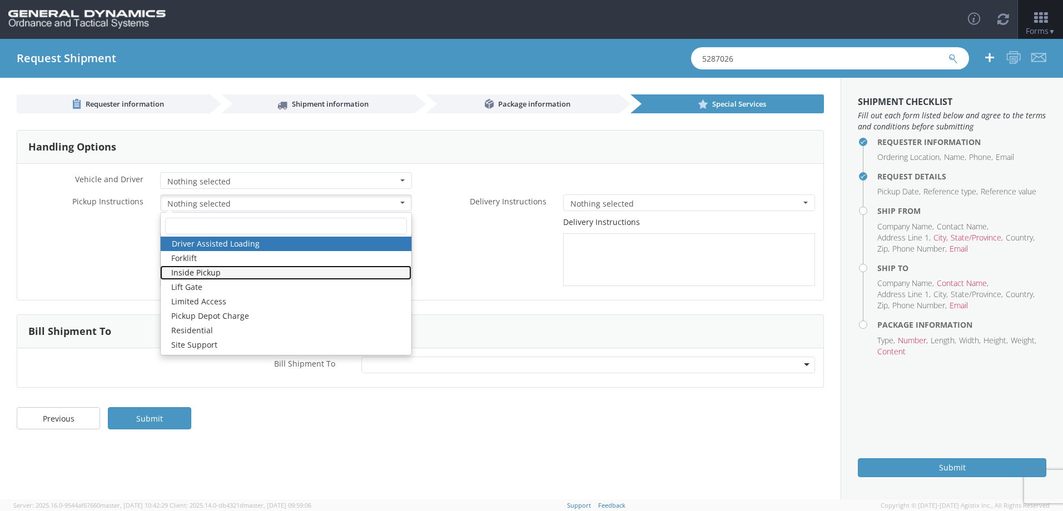
click at [329, 272] on link "Inside Pickup" at bounding box center [285, 273] width 251 height 14
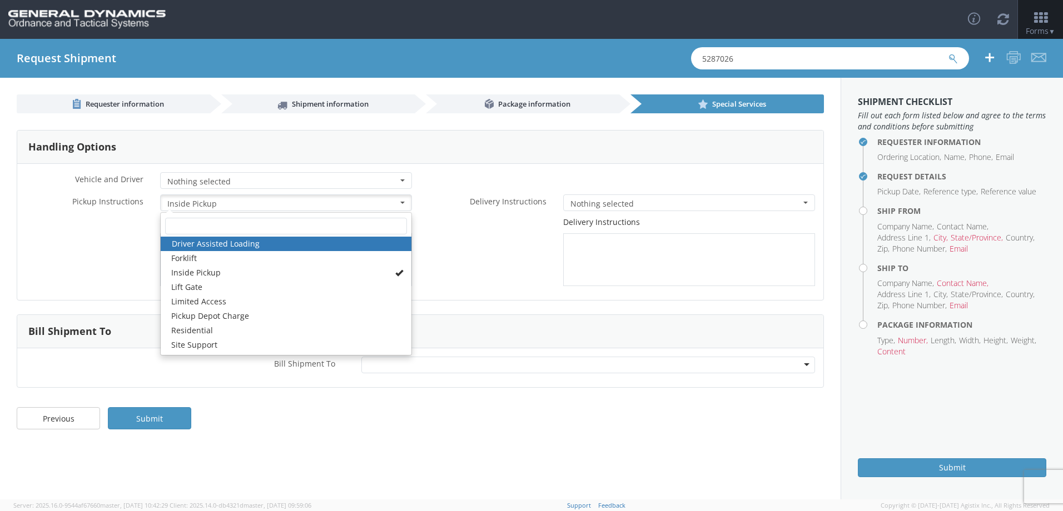
click at [614, 198] on button "Nothing selected" at bounding box center [689, 203] width 252 height 17
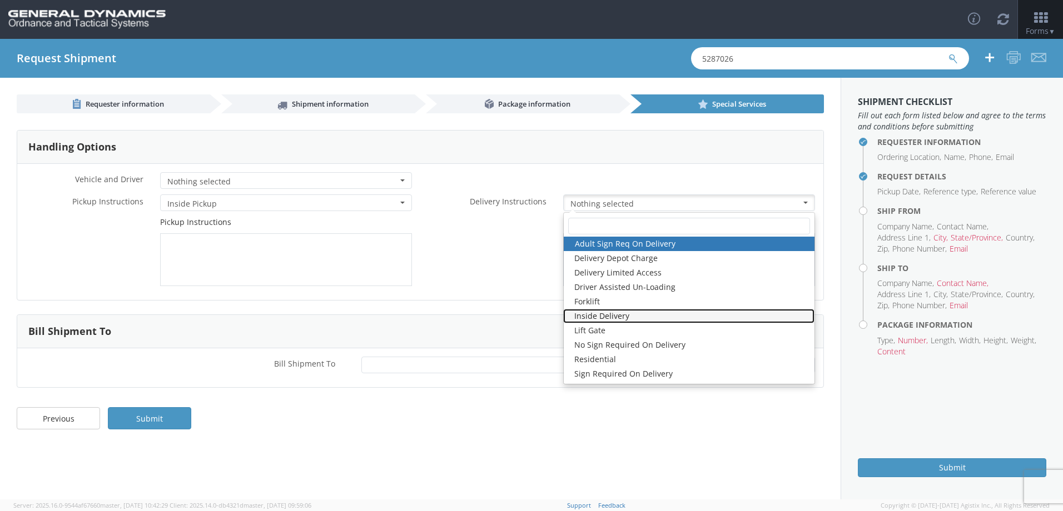
click at [633, 317] on link "Inside Delivery" at bounding box center [688, 316] width 251 height 14
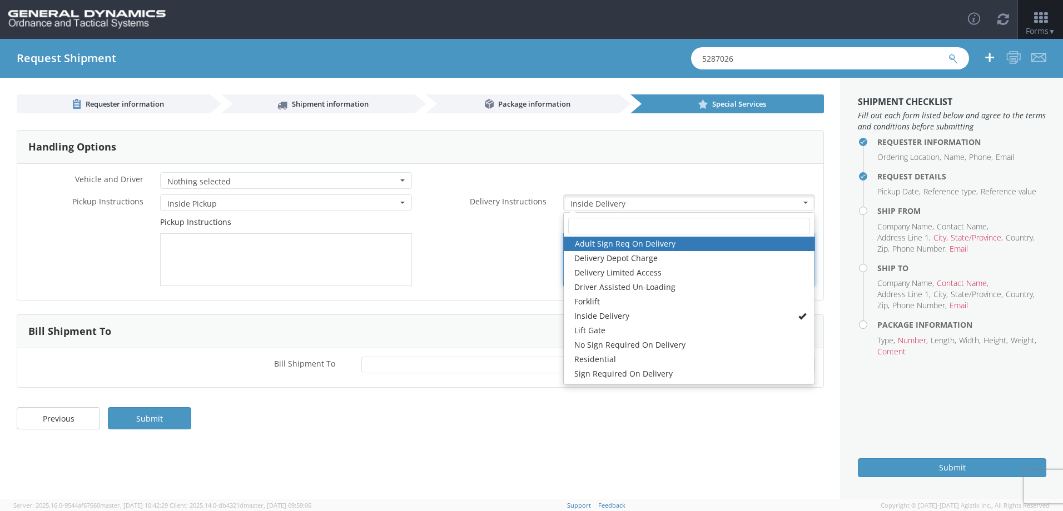
click at [481, 272] on div "Delivery Instructions" at bounding box center [621, 251] width 403 height 69
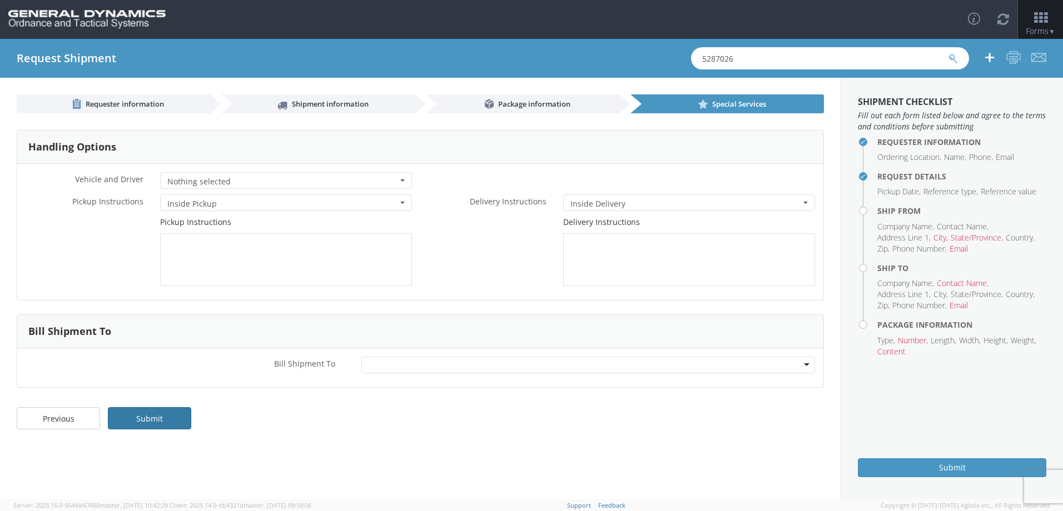
click at [169, 416] on link "Submit" at bounding box center [149, 418] width 83 height 22
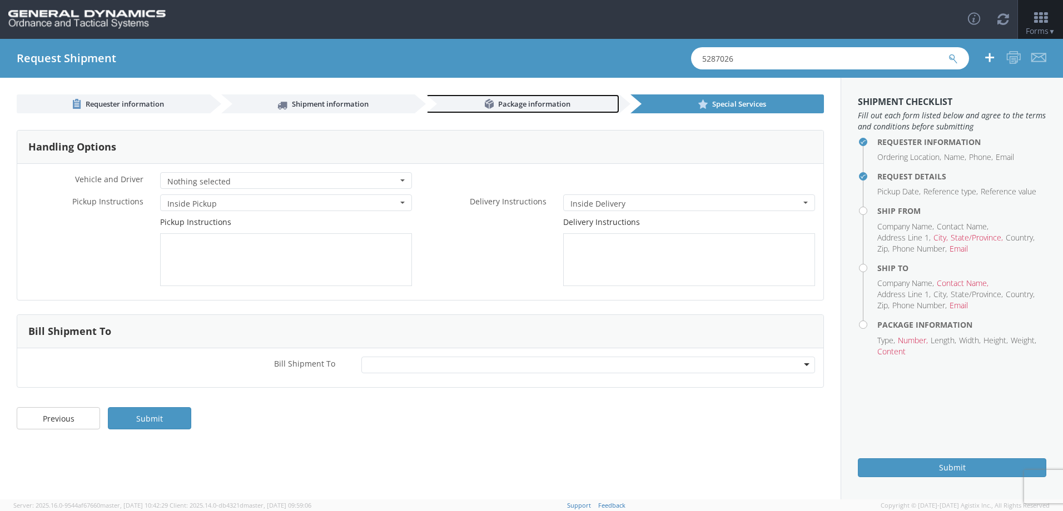
click at [544, 103] on span "Package information" at bounding box center [534, 104] width 72 height 10
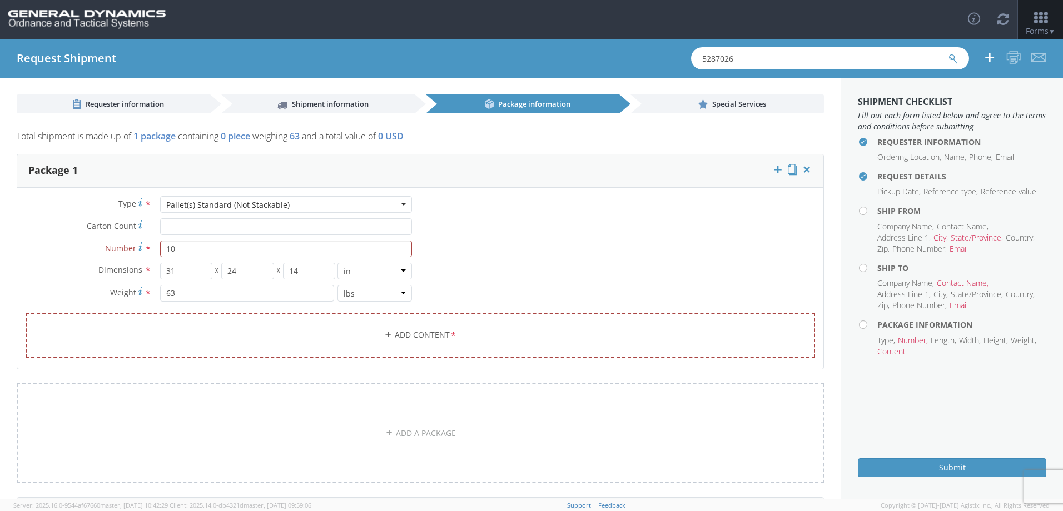
click at [490, 261] on div "Type * Pallet(s) Standard (Not Stackable) Pallet(s) Standard (Not Stackable) Ba…" at bounding box center [420, 284] width 806 height 176
click at [339, 251] on input "10" at bounding box center [286, 249] width 252 height 17
click at [523, 238] on div "Type * Pallet(s) Standard (Not Stackable) Pallet(s) Standard (Not Stackable) Ba…" at bounding box center [420, 284] width 806 height 176
click at [347, 228] on input "Carton Count *" at bounding box center [286, 226] width 252 height 17
type input "10"
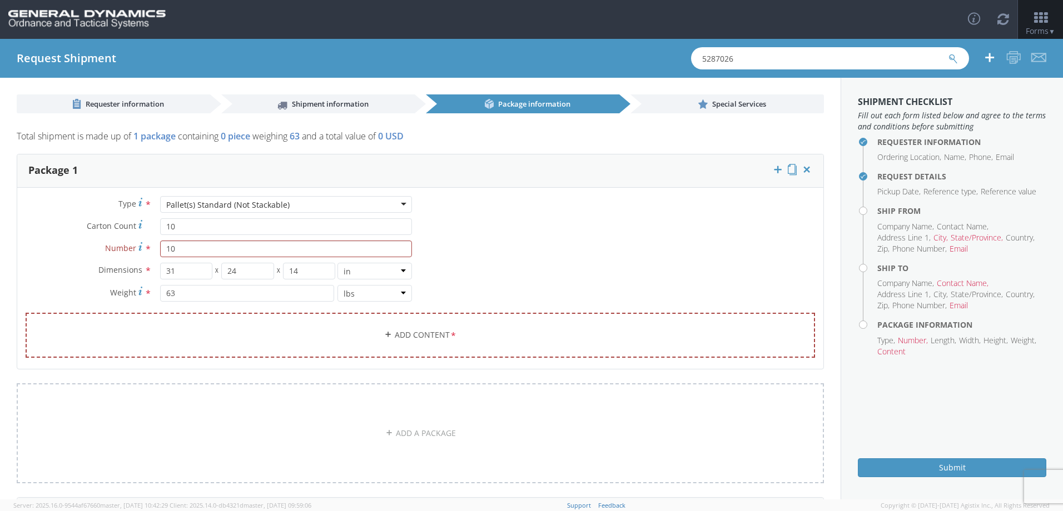
click at [558, 257] on div "Type * Pallet(s) Standard (Not Stackable) Pallet(s) Standard (Not Stackable) Ba…" at bounding box center [420, 284] width 806 height 176
click at [262, 250] on input "10" at bounding box center [286, 249] width 252 height 17
click at [195, 225] on input "10" at bounding box center [286, 226] width 252 height 17
click at [196, 252] on input "10" at bounding box center [286, 249] width 252 height 17
click at [217, 228] on input "10" at bounding box center [286, 226] width 252 height 17
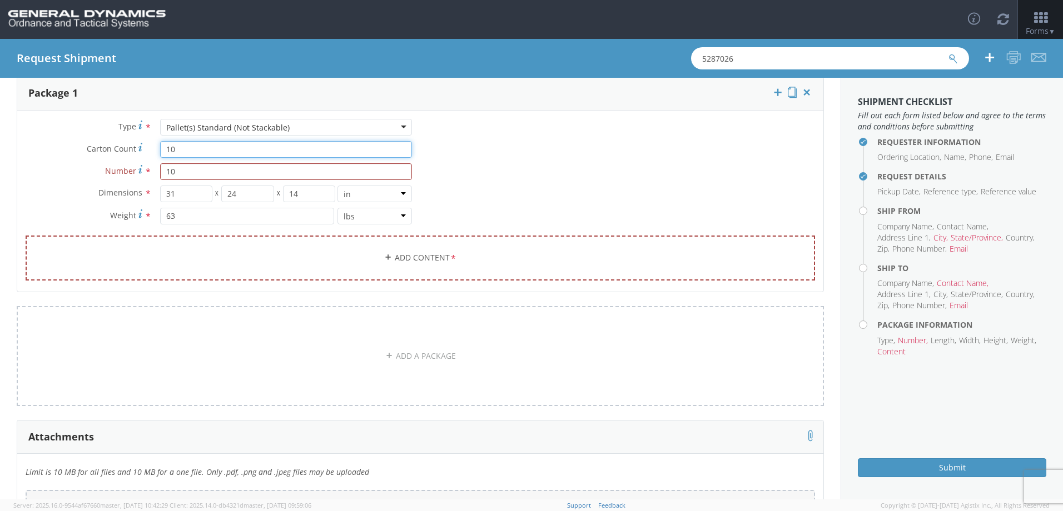
scroll to position [180, 0]
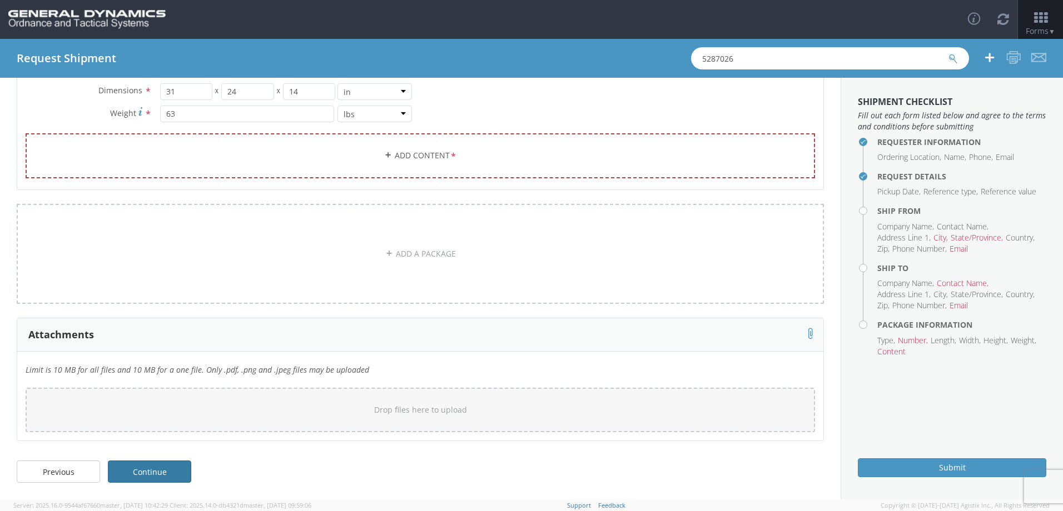
click at [170, 473] on link "Continue" at bounding box center [149, 472] width 83 height 22
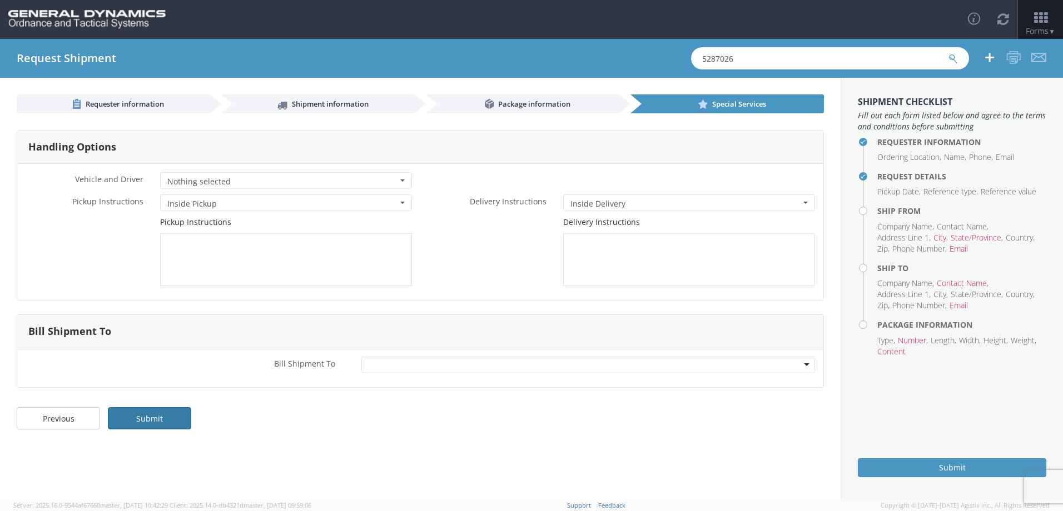
click at [141, 421] on link "Submit" at bounding box center [149, 418] width 83 height 22
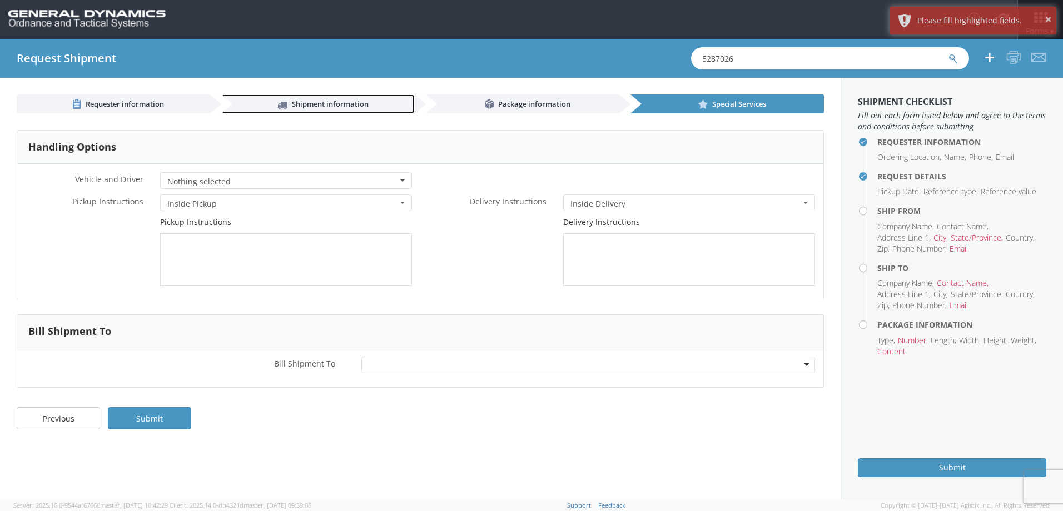
click at [335, 108] on span "Shipment information" at bounding box center [330, 104] width 77 height 10
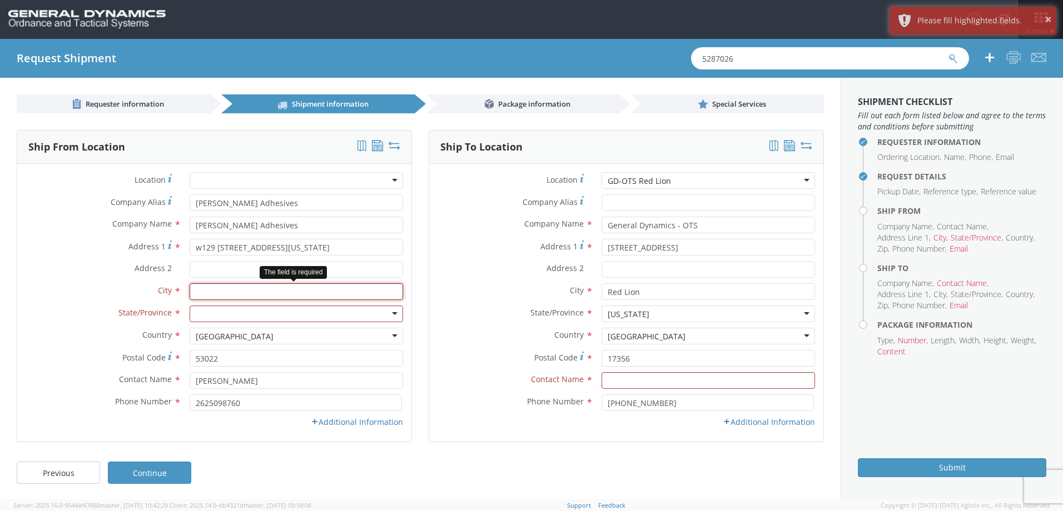
click at [270, 297] on input "text" at bounding box center [296, 292] width 213 height 17
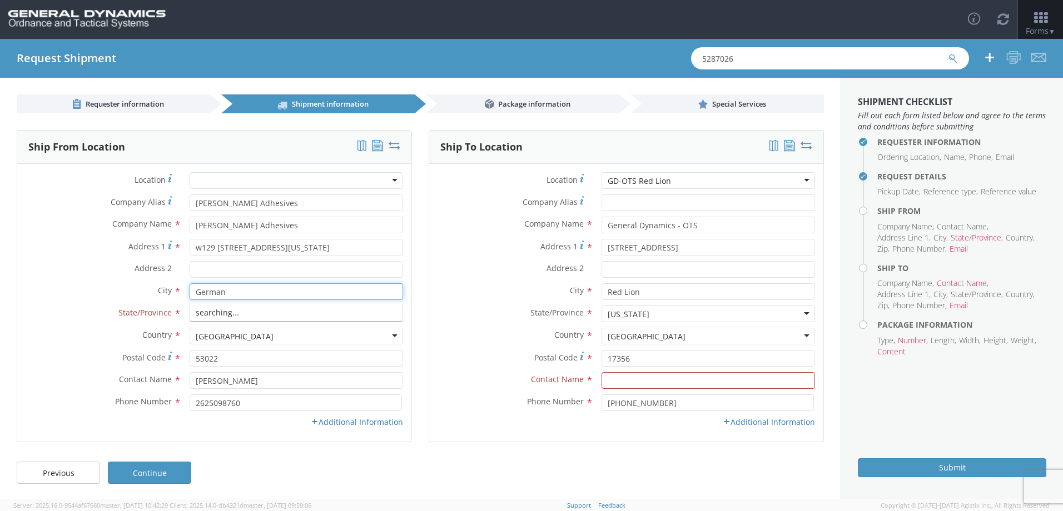
type input "[GEOGRAPHIC_DATA], [GEOGRAPHIC_DATA]"
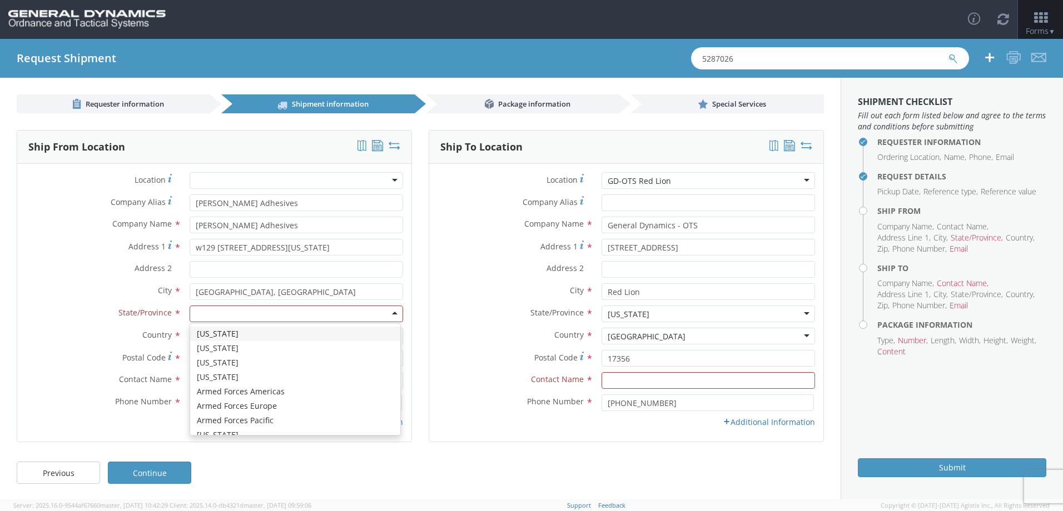
click at [264, 313] on div at bounding box center [296, 314] width 213 height 17
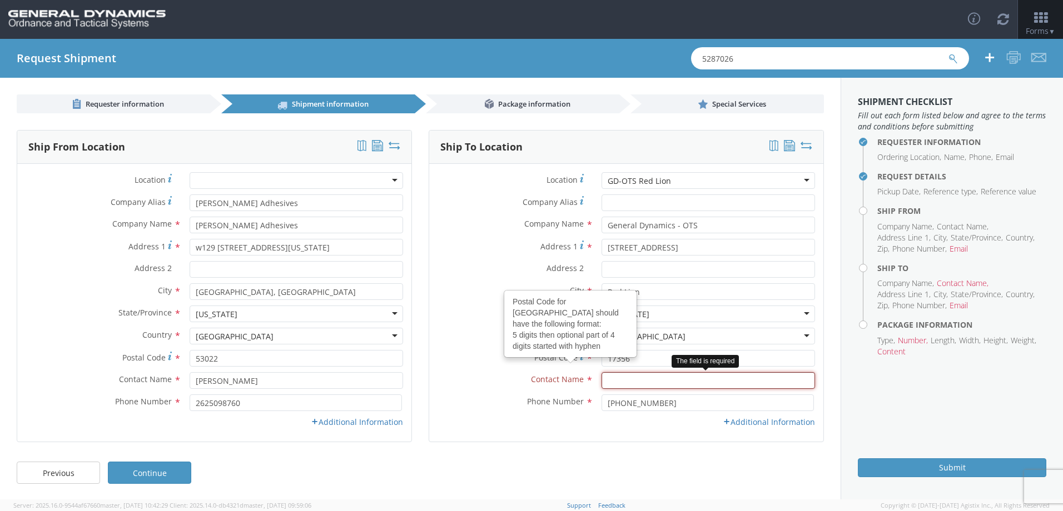
click at [614, 383] on input "text" at bounding box center [707, 380] width 213 height 17
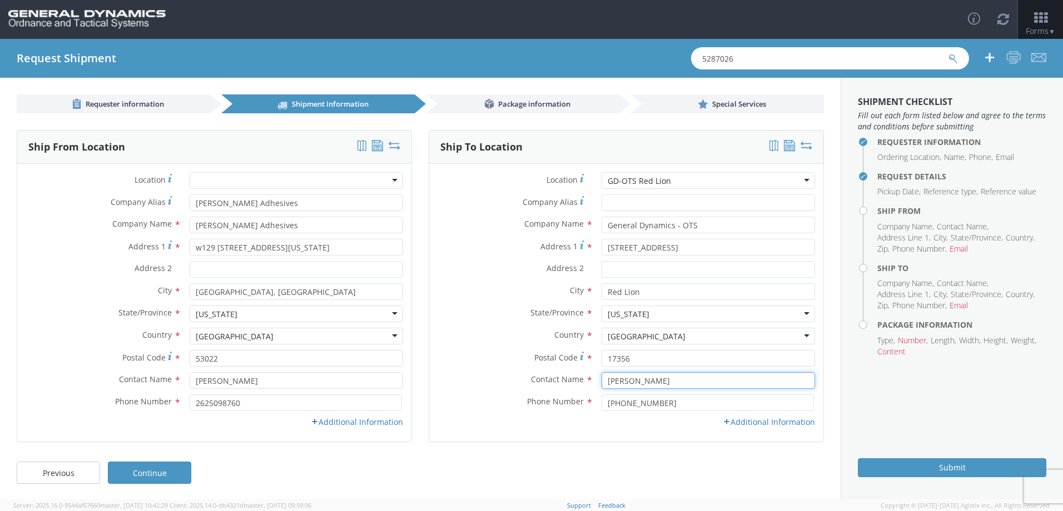
type input "[PERSON_NAME]"
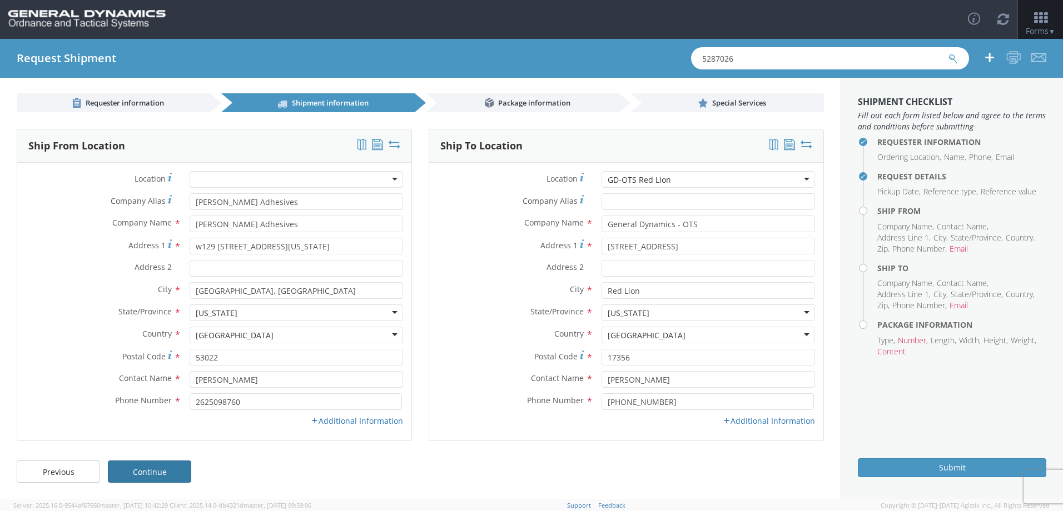
click at [188, 475] on link "Continue" at bounding box center [149, 472] width 83 height 22
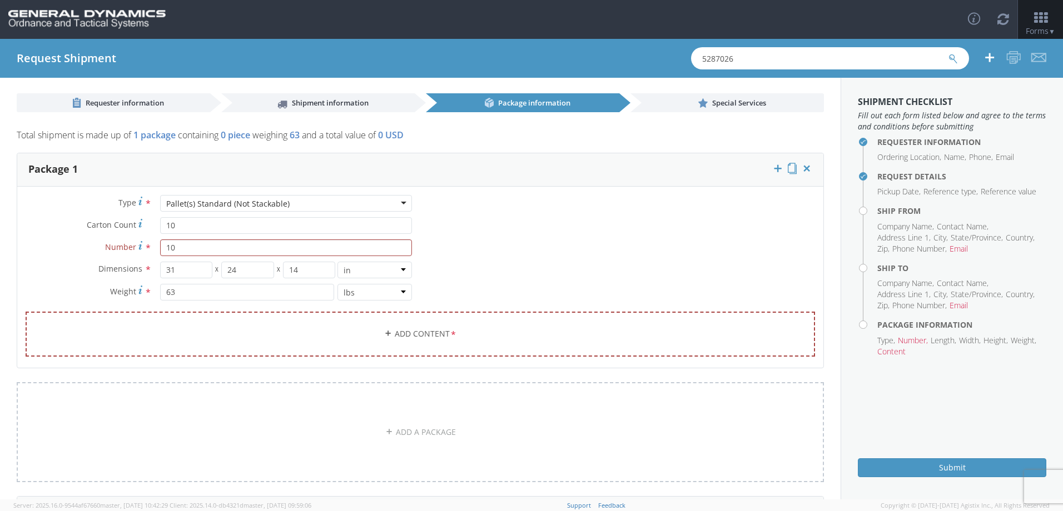
click at [490, 245] on div "Type * Pallet(s) Standard (Not Stackable) Pallet(s) Standard (Not Stackable) Ba…" at bounding box center [420, 283] width 806 height 176
click at [220, 223] on input "10" at bounding box center [286, 225] width 252 height 17
click at [535, 227] on div "Type * Pallet(s) Standard (Not Stackable) Pallet(s) Standard (Not Stackable) Ba…" at bounding box center [420, 283] width 806 height 176
drag, startPoint x: 172, startPoint y: 254, endPoint x: 165, endPoint y: 255, distance: 6.7
click at [165, 255] on input "10" at bounding box center [286, 248] width 252 height 17
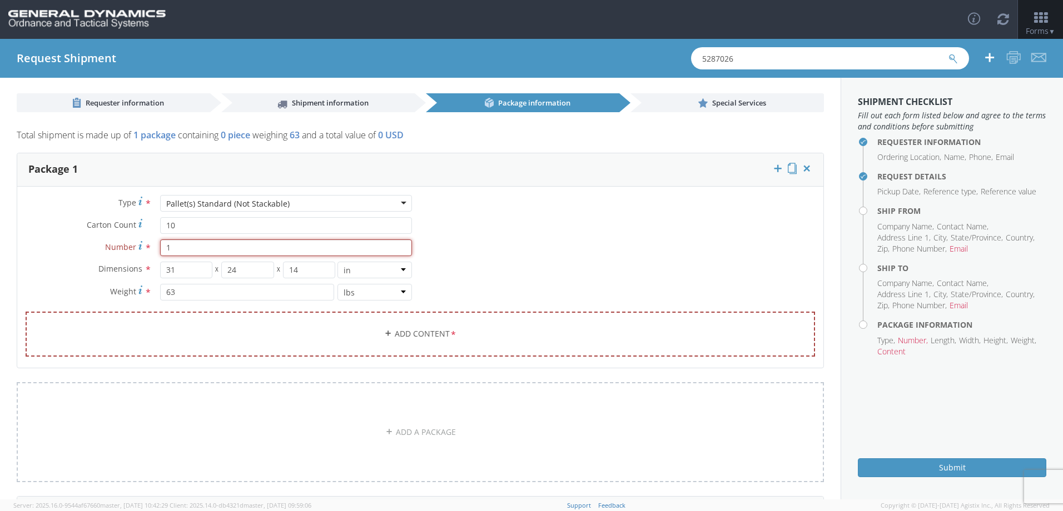
type input "1"
click at [511, 232] on div "Type * Pallet(s) Standard (Not Stackable) Pallet(s) Standard (Not Stackable) Ba…" at bounding box center [420, 283] width 806 height 176
drag, startPoint x: 202, startPoint y: 232, endPoint x: 161, endPoint y: 228, distance: 41.3
click at [161, 228] on input "10" at bounding box center [286, 225] width 252 height 17
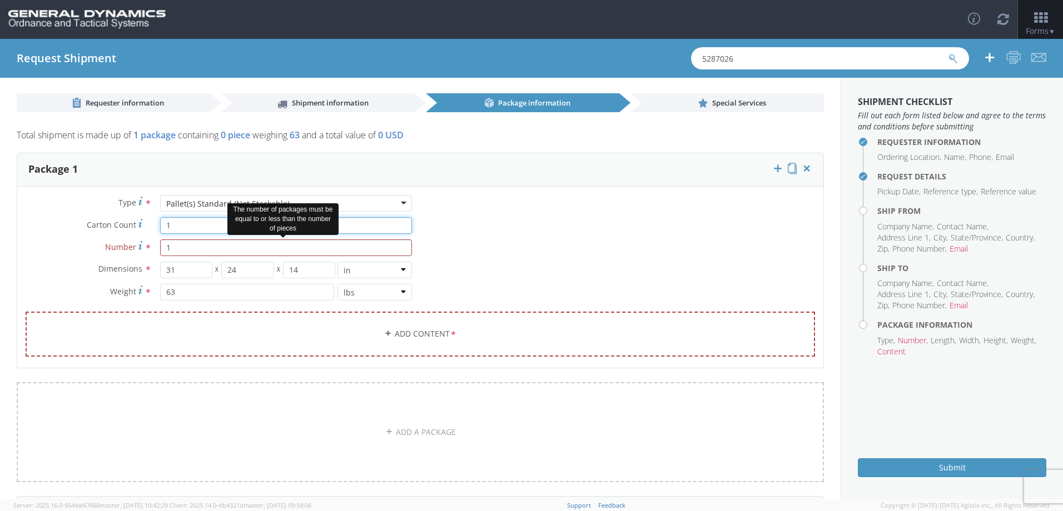
type input "1"
click at [190, 247] on input "1" at bounding box center [286, 248] width 252 height 17
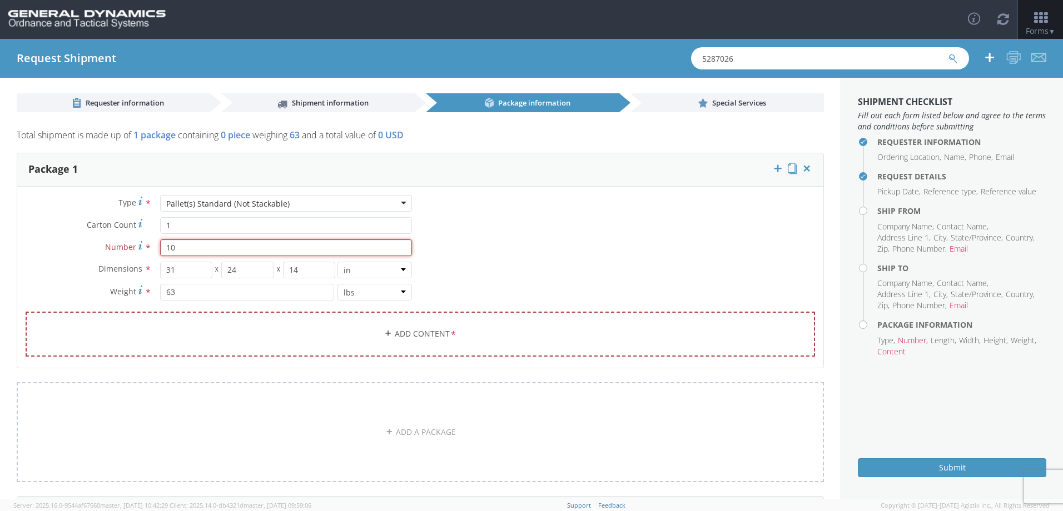
type input "10"
click at [663, 303] on div "Type * Pallet(s) Standard (Not Stackable) Pallet(s) Standard (Not Stackable) Ba…" at bounding box center [420, 283] width 806 height 176
drag, startPoint x: 222, startPoint y: 229, endPoint x: 135, endPoint y: 243, distance: 89.0
click at [136, 242] on div "Type * Pallet(s) Standard (Not Stackable) Pallet(s) Standard (Not Stackable) Ba…" at bounding box center [218, 253] width 403 height 117
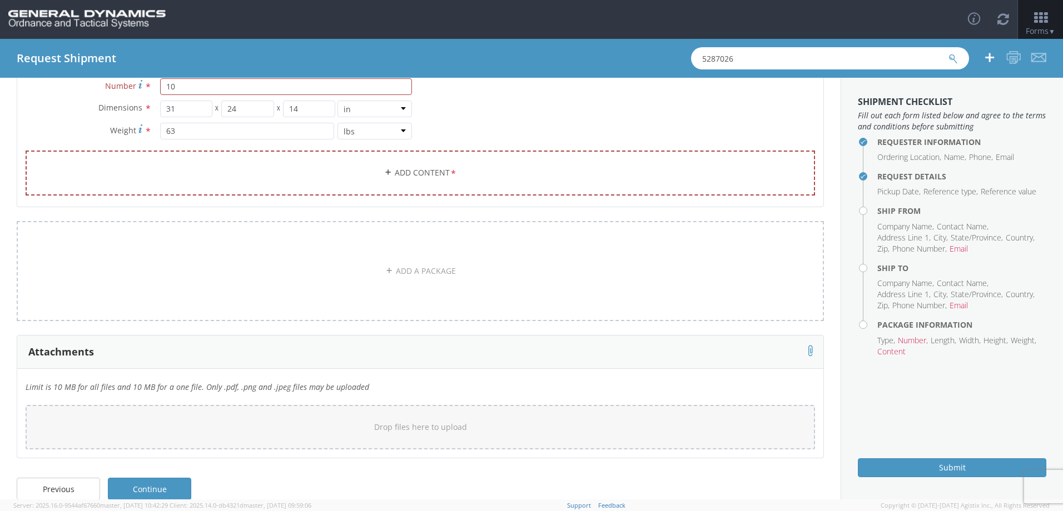
scroll to position [168, 0]
click at [165, 485] on link "Continue" at bounding box center [149, 484] width 83 height 22
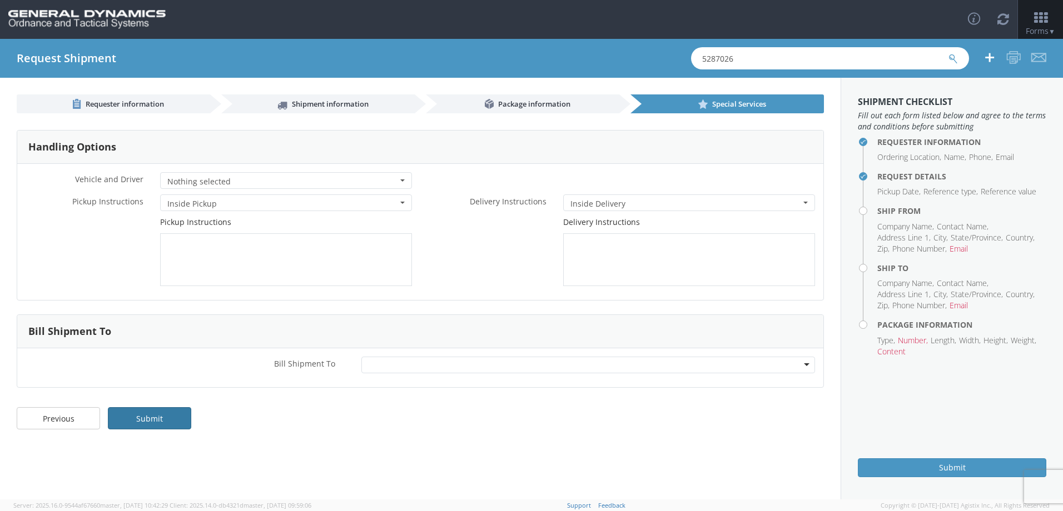
click at [160, 417] on link "Submit" at bounding box center [149, 418] width 83 height 22
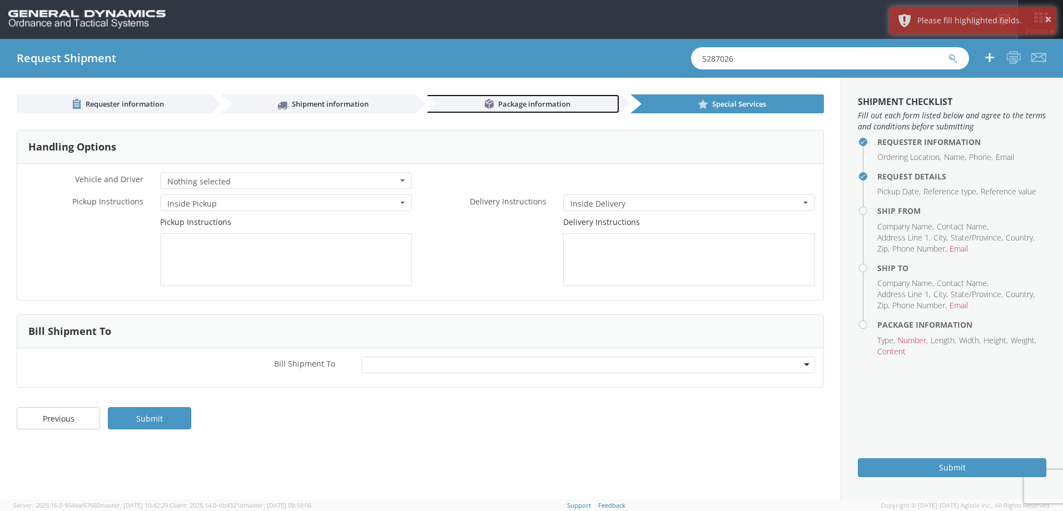
click at [541, 102] on span "Package information" at bounding box center [534, 104] width 72 height 10
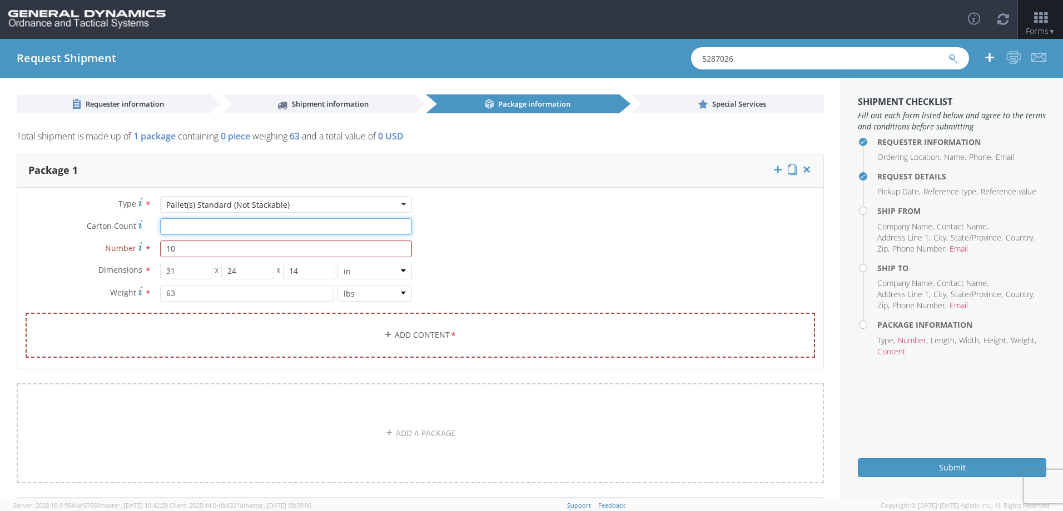
click at [177, 226] on input "Carton Count *" at bounding box center [286, 226] width 252 height 17
click at [180, 230] on input "Carton Count *" at bounding box center [286, 226] width 252 height 17
type input "10"
click at [573, 237] on div "Type * Pallet(s) Standard (Not Stackable) Pallet(s) Standard (Not Stackable) Ba…" at bounding box center [420, 284] width 806 height 176
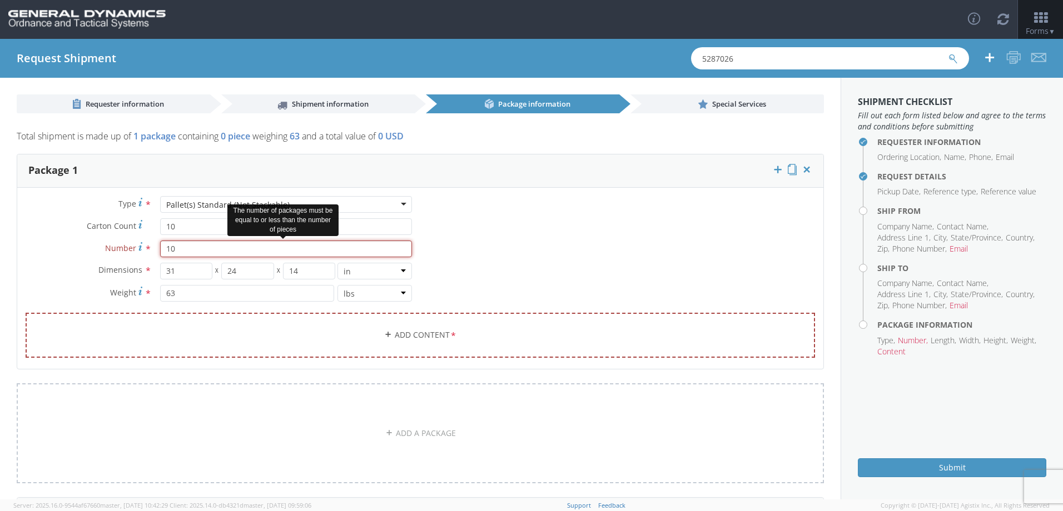
drag, startPoint x: 379, startPoint y: 257, endPoint x: 108, endPoint y: 238, distance: 270.8
click at [113, 245] on div "Number * 10 The number of packages must be equal to or less than the number of …" at bounding box center [218, 249] width 403 height 17
click at [483, 255] on div "Type * Pallet(s) Standard (Not Stackable) Pallet(s) Standard (Not Stackable) Ba…" at bounding box center [420, 284] width 806 height 176
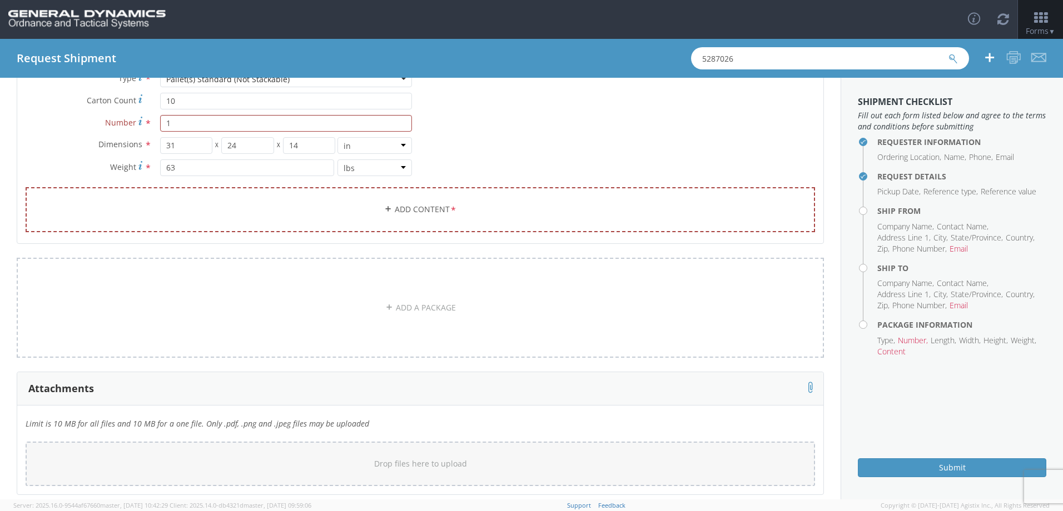
scroll to position [167, 0]
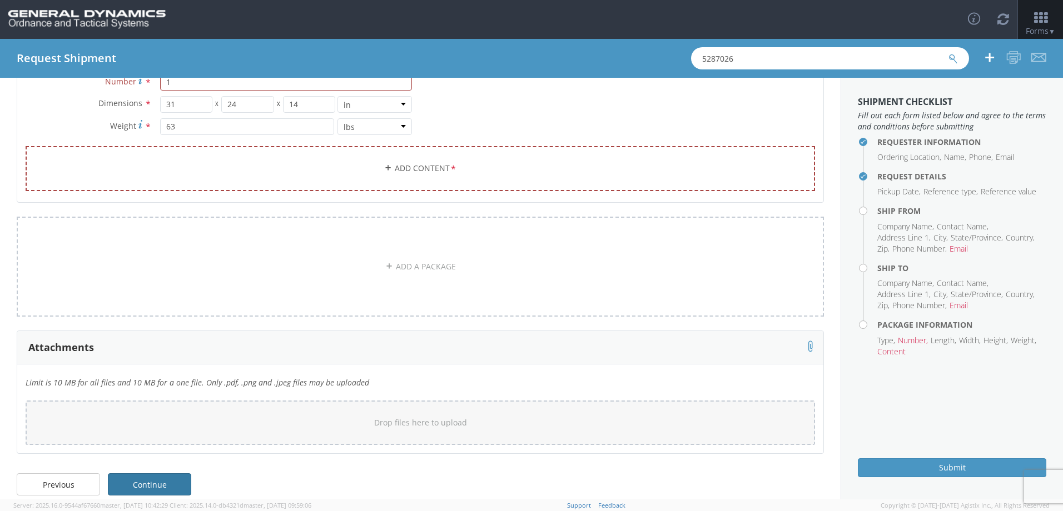
click at [167, 482] on link "Continue" at bounding box center [149, 485] width 83 height 22
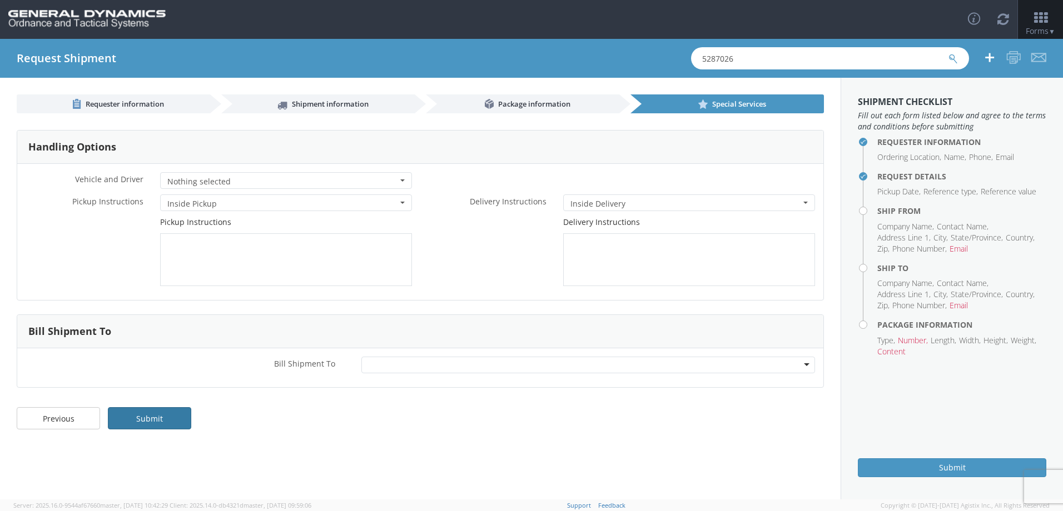
click at [170, 419] on link "Submit" at bounding box center [149, 418] width 83 height 22
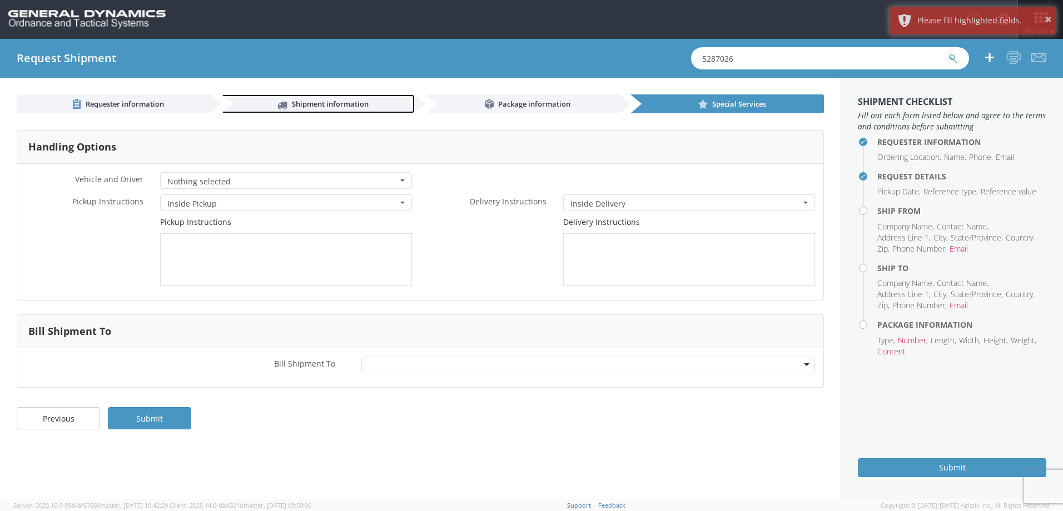
click at [355, 107] on span "Shipment information" at bounding box center [330, 104] width 77 height 10
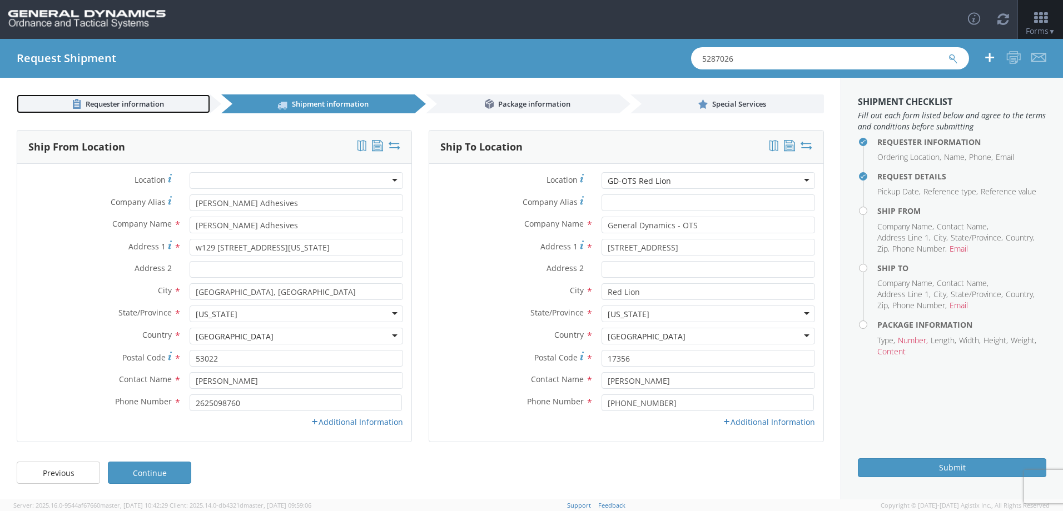
click at [103, 98] on link "Requester information" at bounding box center [113, 104] width 193 height 19
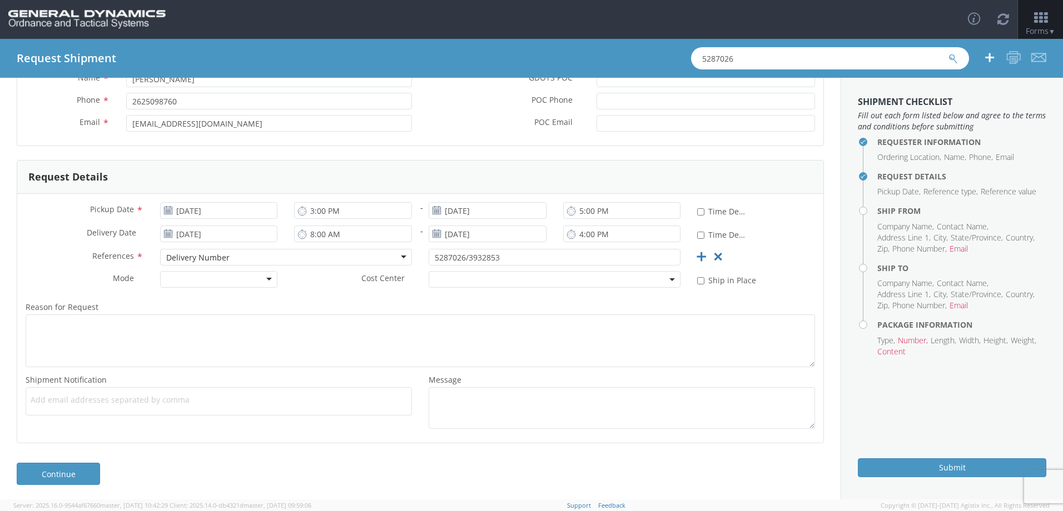
scroll to position [126, 0]
click at [260, 275] on div at bounding box center [219, 277] width 118 height 17
click at [37, 475] on link "Continue" at bounding box center [58, 472] width 83 height 22
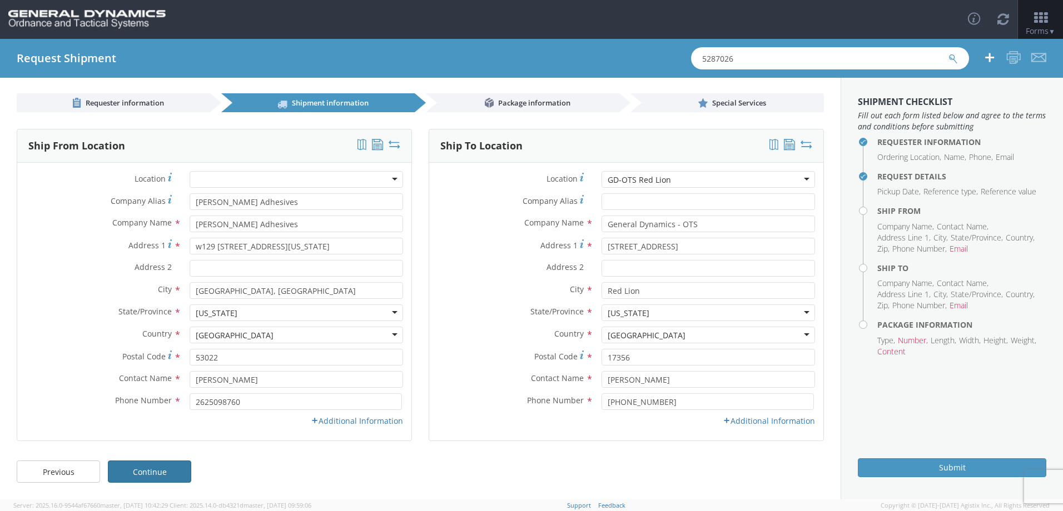
click at [162, 466] on link "Continue" at bounding box center [149, 472] width 83 height 22
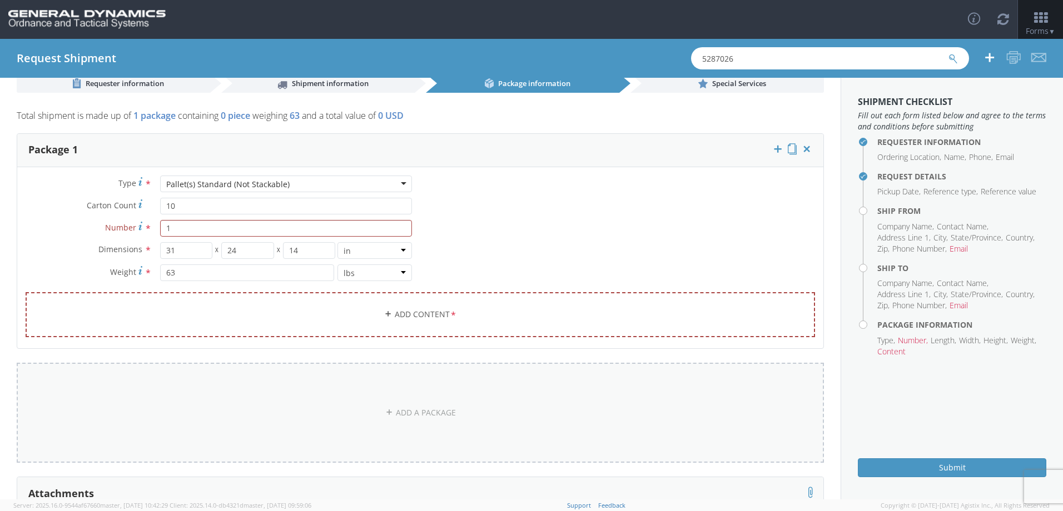
scroll to position [15, 0]
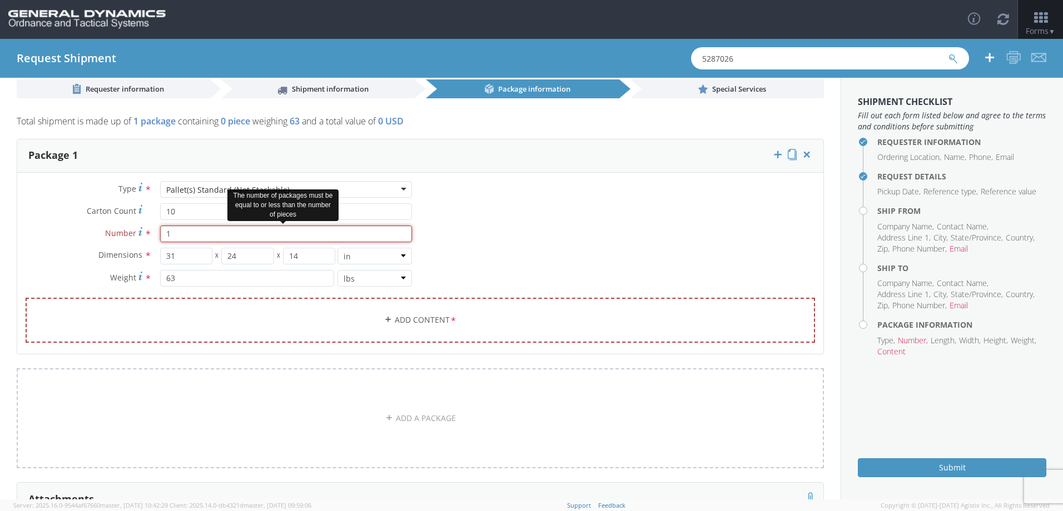
drag, startPoint x: 211, startPoint y: 233, endPoint x: 139, endPoint y: 240, distance: 72.6
click at [139, 240] on div "Number * 1 The number of packages must be equal to or less than the number of p…" at bounding box center [218, 234] width 403 height 17
type input "10"
click at [474, 209] on div "Type * Pallet(s) Standard (Not Stackable) Pallet(s) Standard (Not Stackable) Ba…" at bounding box center [420, 269] width 806 height 176
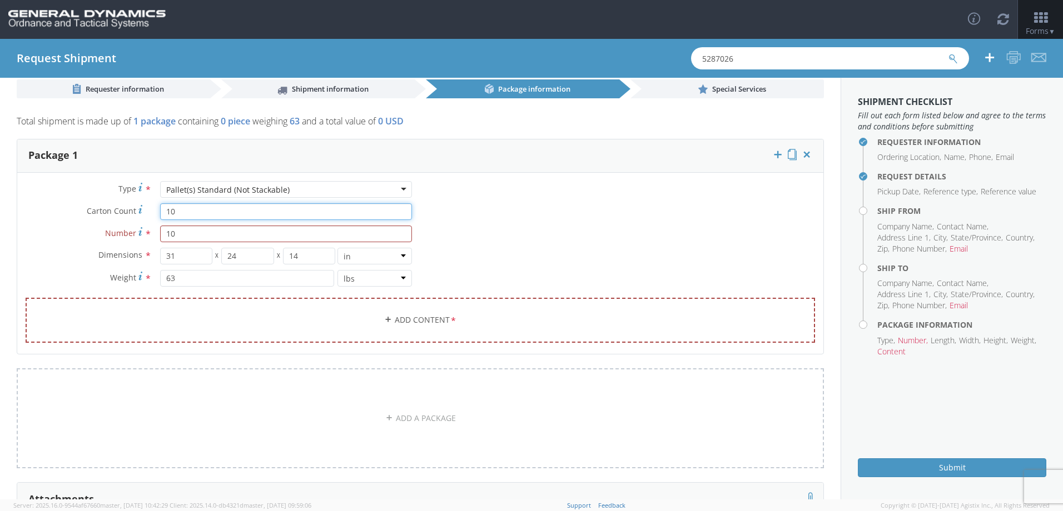
drag, startPoint x: 365, startPoint y: 217, endPoint x: 159, endPoint y: 218, distance: 206.2
click at [160, 218] on input "10" at bounding box center [286, 211] width 252 height 17
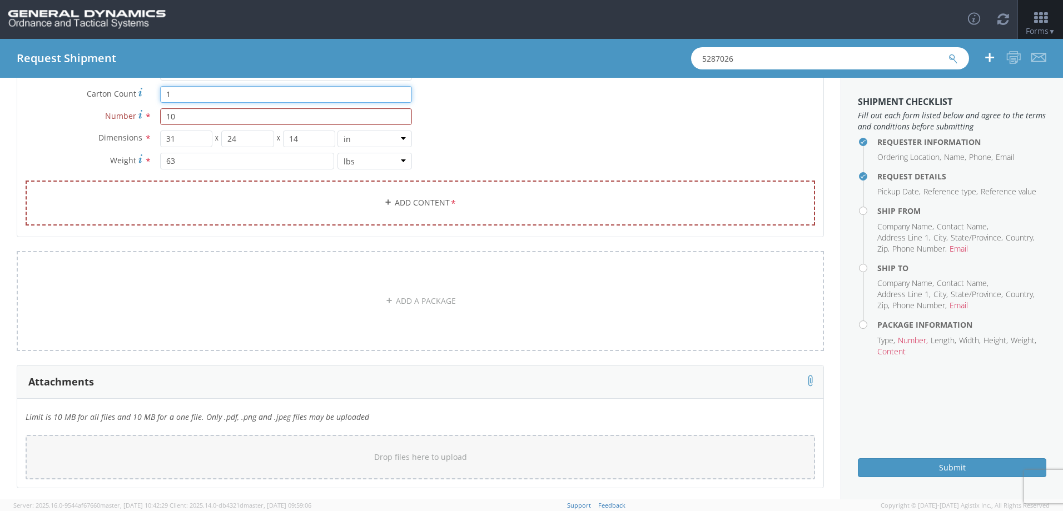
scroll to position [180, 0]
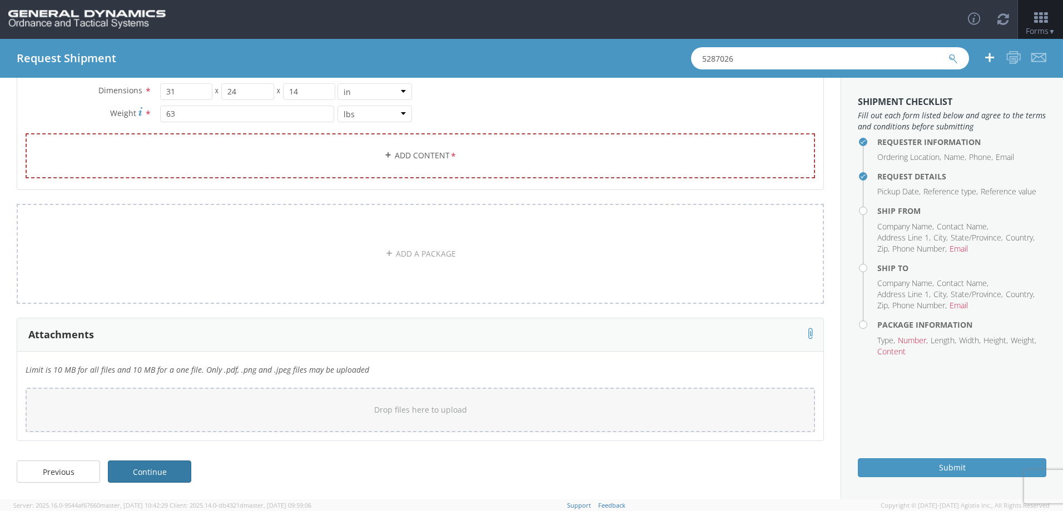
type input "1"
click at [158, 476] on link "Continue" at bounding box center [149, 472] width 83 height 22
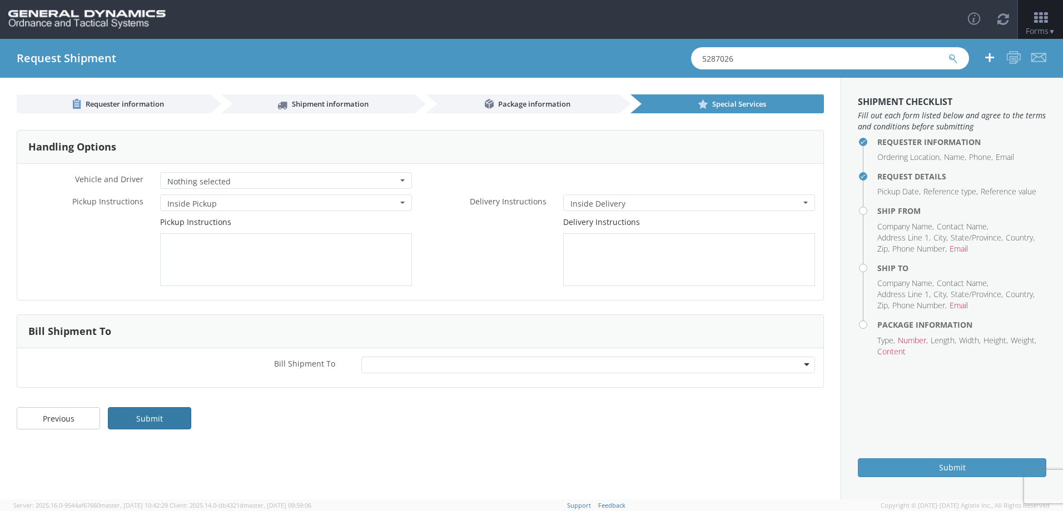
click at [150, 422] on link "Submit" at bounding box center [149, 418] width 83 height 22
click at [152, 420] on link "Submit" at bounding box center [149, 418] width 83 height 22
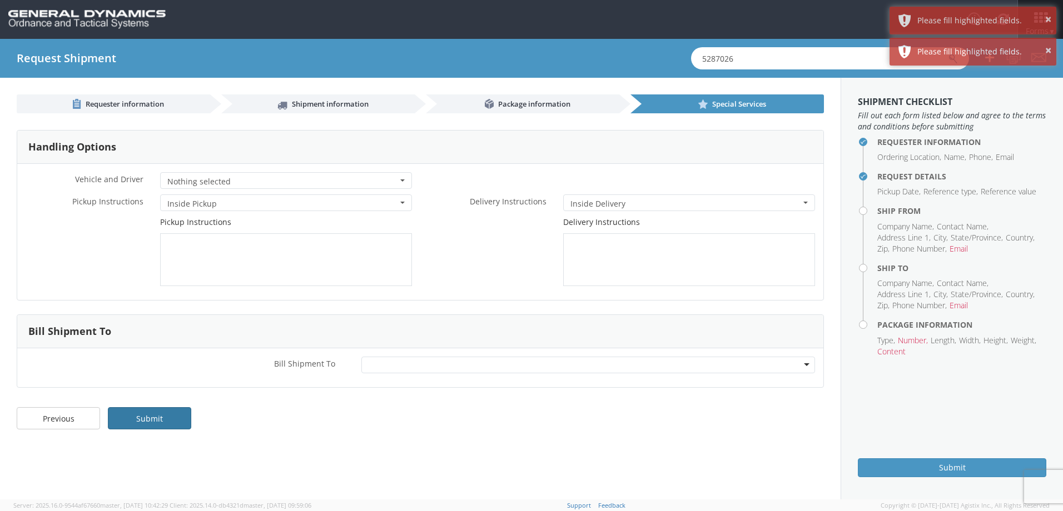
click at [152, 420] on link "Submit" at bounding box center [149, 418] width 83 height 22
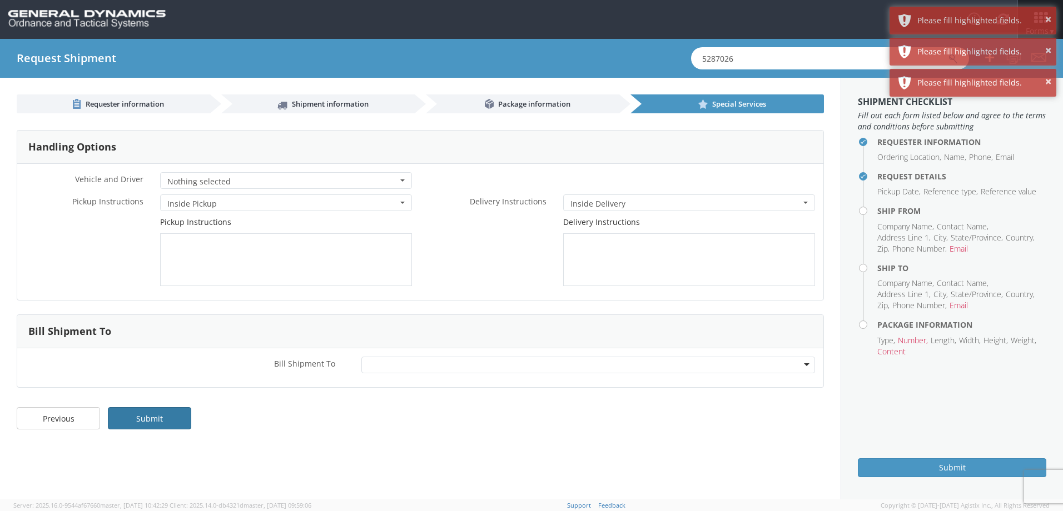
click at [152, 420] on link "Submit" at bounding box center [149, 418] width 83 height 22
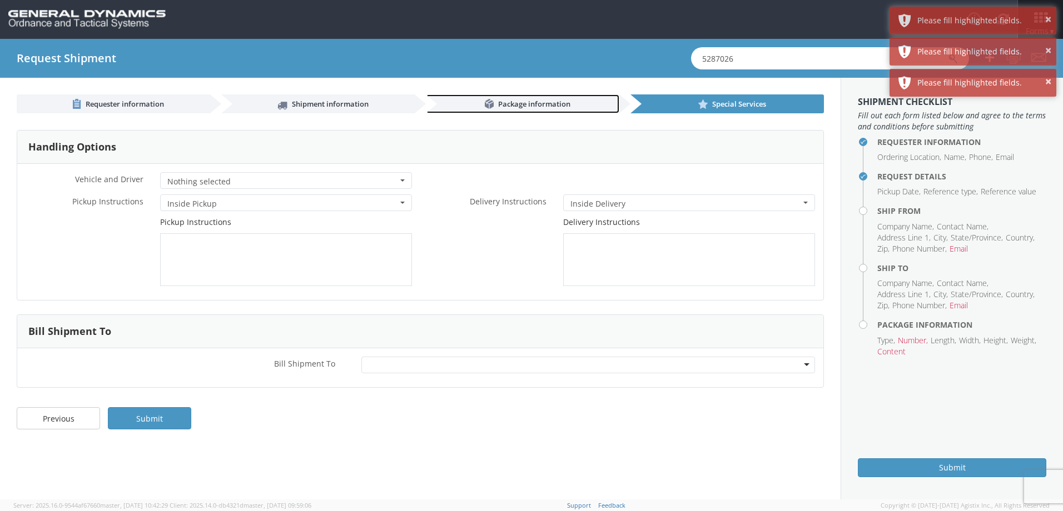
click at [531, 104] on span "Package information" at bounding box center [534, 104] width 72 height 10
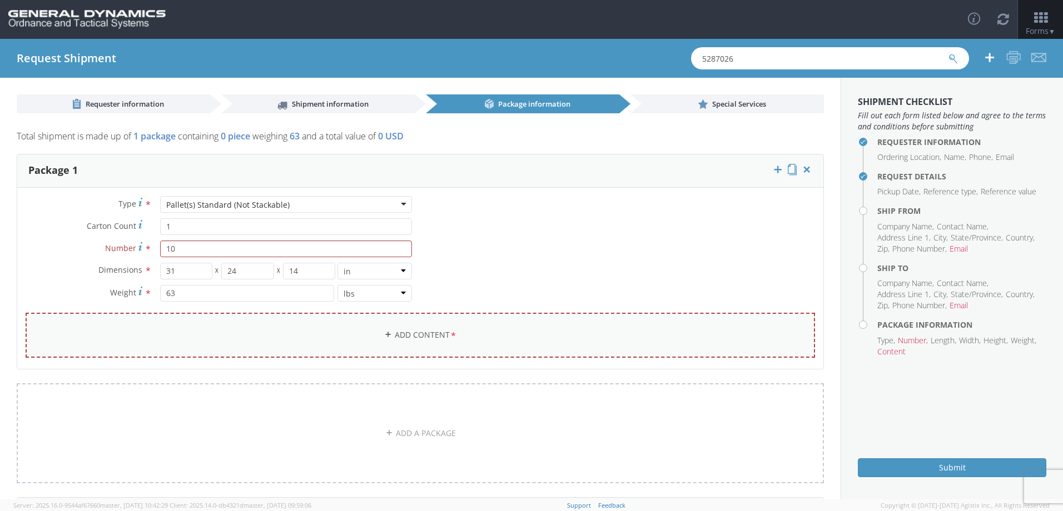
click at [460, 327] on link "Add Content *" at bounding box center [420, 335] width 789 height 45
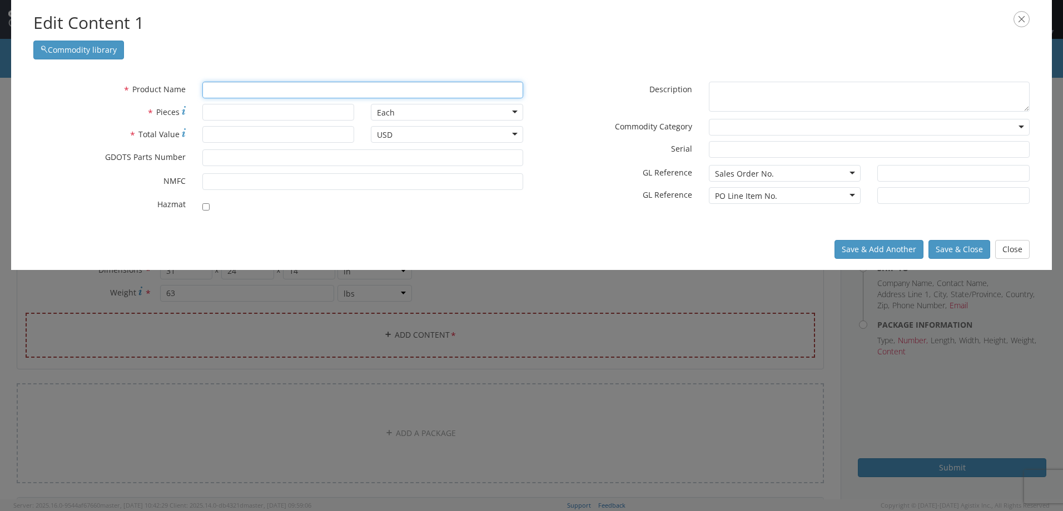
click at [233, 90] on input "text" at bounding box center [362, 90] width 321 height 17
type input "Ep"
type input "EpOXY THINNER(P/N DV958-500-N9058)"
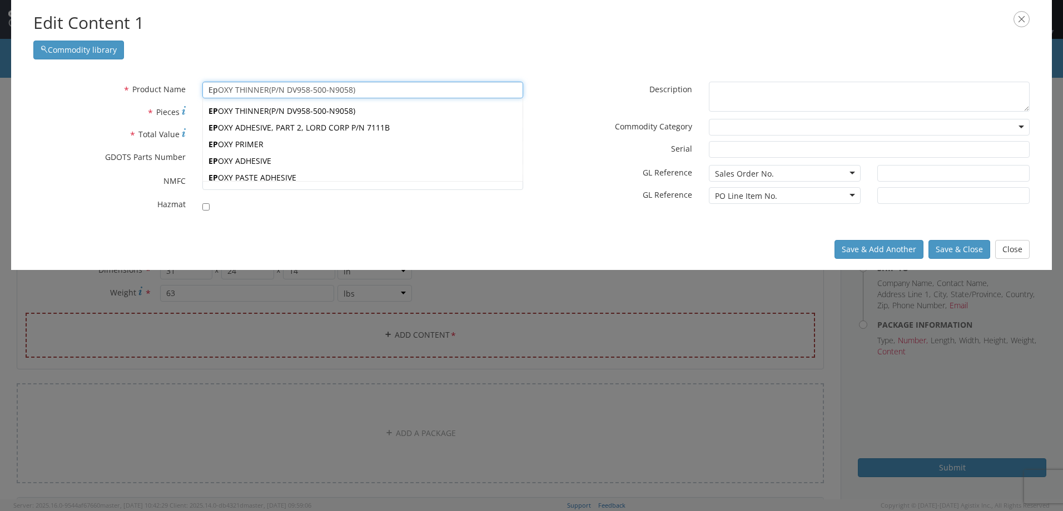
type input "Epo"
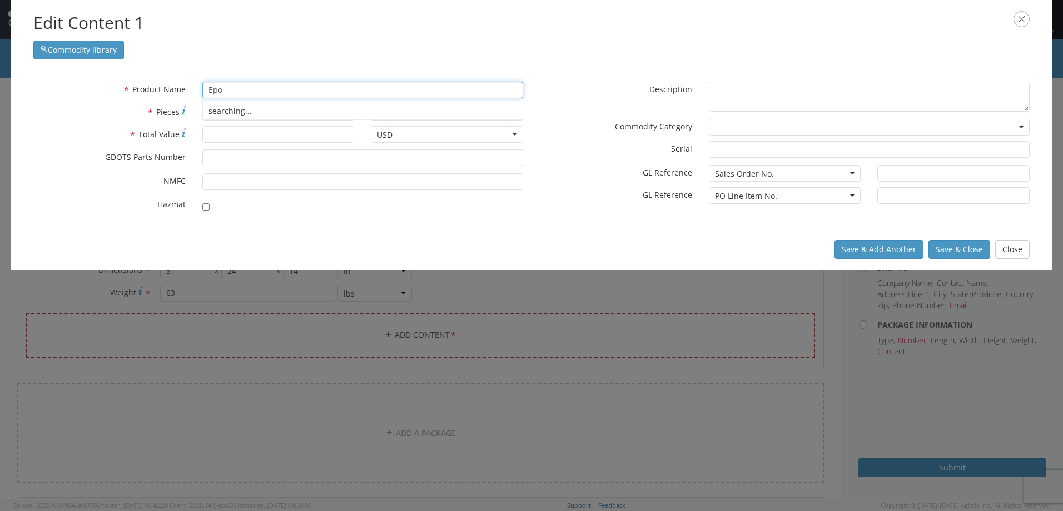
type input "EpoXY THINNER(P/N DV958-500-N9058)"
type input "Epoxy"
type input "Epoxy THINNER(P/N DV958-500-N9058)"
type input "Epoxy Resin"
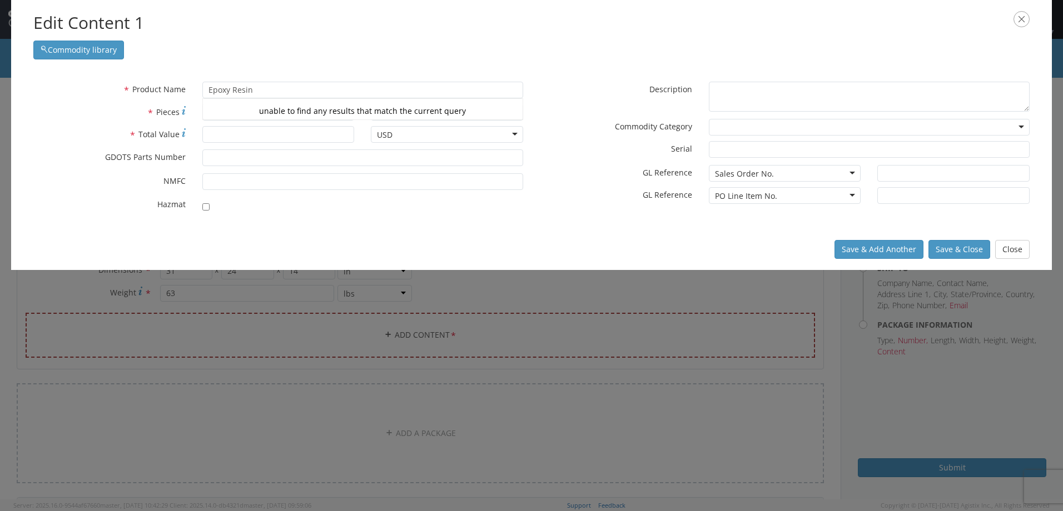
click at [567, 74] on div "* Product Name Epoxy Resin Epoxy unable to find any results that match the curr…" at bounding box center [531, 150] width 1041 height 158
click at [276, 116] on input "* Pieces" at bounding box center [278, 112] width 152 height 17
type input "q"
type input "10"
click at [511, 112] on div "Each" at bounding box center [447, 112] width 152 height 17
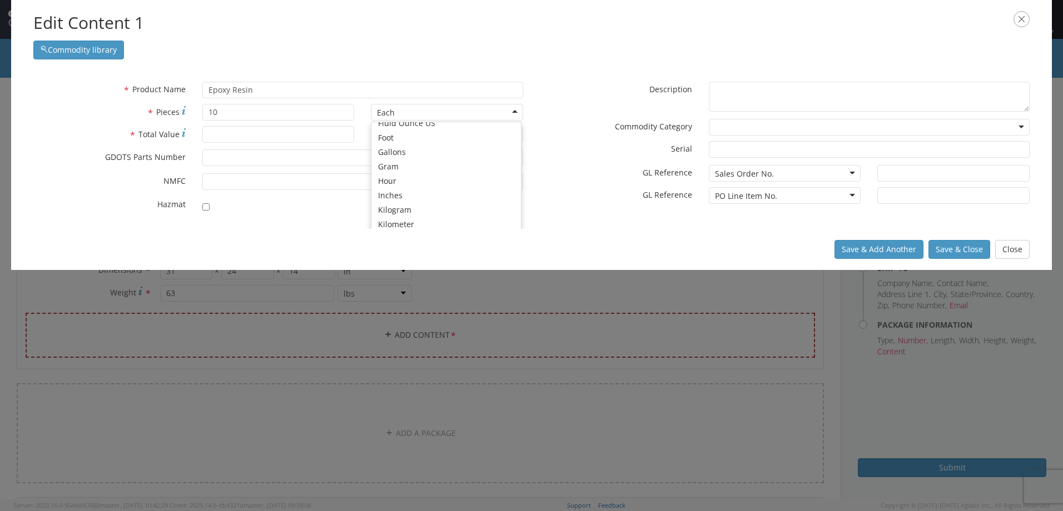
scroll to position [155, 0]
click at [424, 67] on div "Edit Content 1 Commodity library" at bounding box center [531, 35] width 1041 height 71
click at [261, 132] on input "* Total Value" at bounding box center [278, 134] width 152 height 17
click at [511, 51] on div "Commodity library" at bounding box center [531, 47] width 996 height 24
type input "1700"
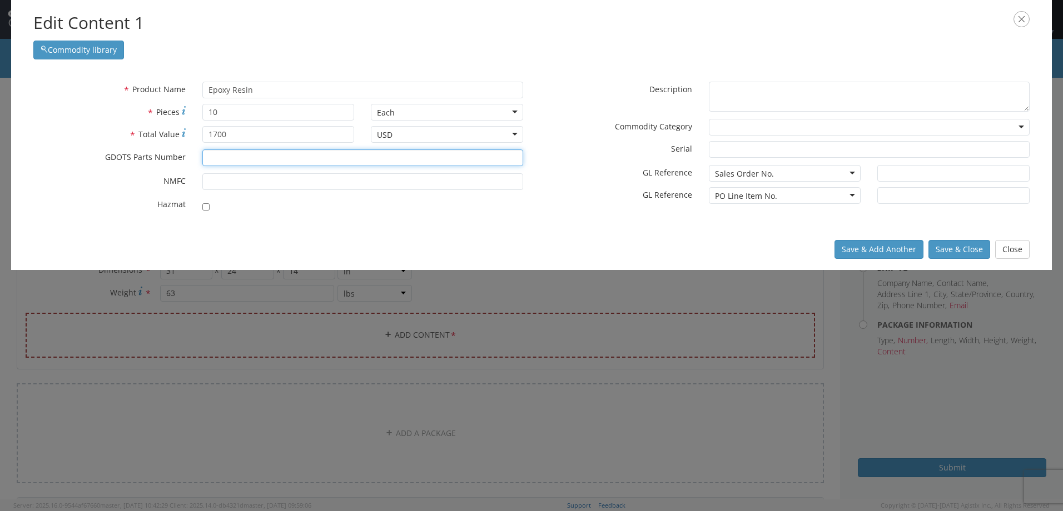
click at [231, 162] on input "* GDOTS Parts Number" at bounding box center [362, 158] width 321 height 17
type input "30510165"
click at [403, 221] on div "* Product Name Epoxy Resin Epoxy unable to find any results that match the curr…" at bounding box center [531, 150] width 1041 height 158
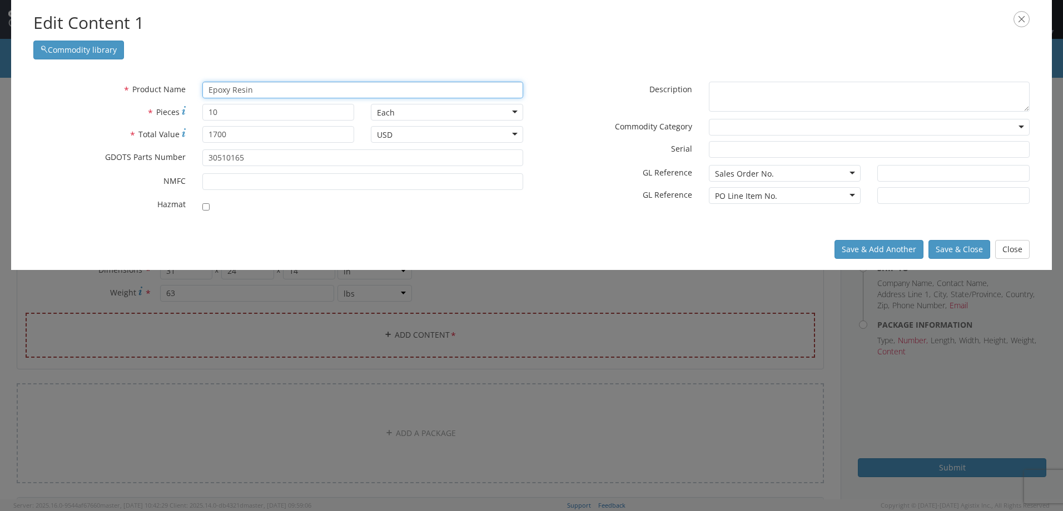
click at [304, 90] on input "Epoxy Resin" at bounding box center [362, 90] width 321 height 17
drag, startPoint x: 304, startPoint y: 90, endPoint x: 282, endPoint y: 90, distance: 21.7
click at [282, 90] on input "Epoxy Resin" at bounding box center [362, 90] width 321 height 17
drag, startPoint x: 282, startPoint y: 90, endPoint x: 78, endPoint y: 91, distance: 204.6
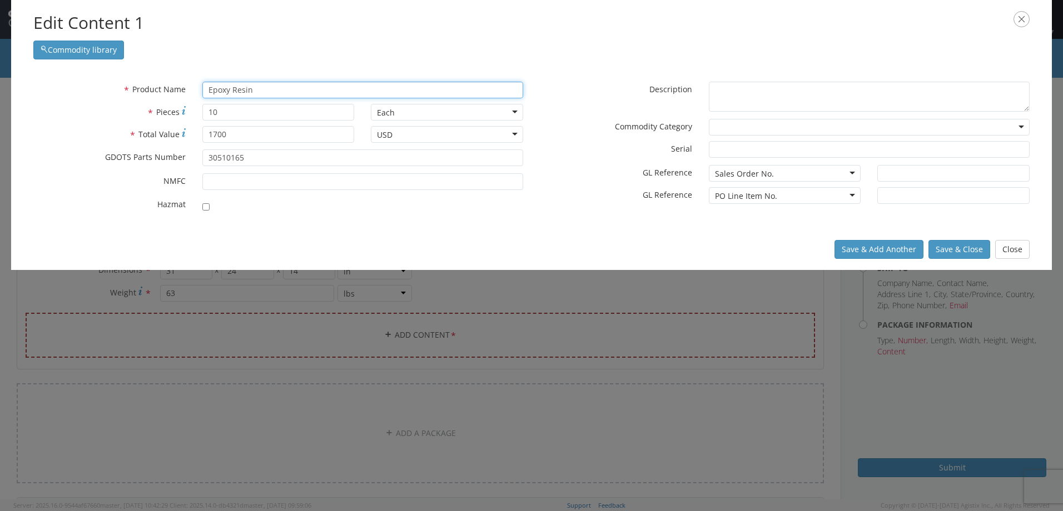
click at [78, 91] on div "* Product Name Epoxy Resin Epoxy unable to find any results that match the curr…" at bounding box center [278, 90] width 506 height 17
paste input "Adhesives, Non-hazardous, 10<12 PCF"
type input "Adhesives, Non-hazardous, 10<12 PCF"
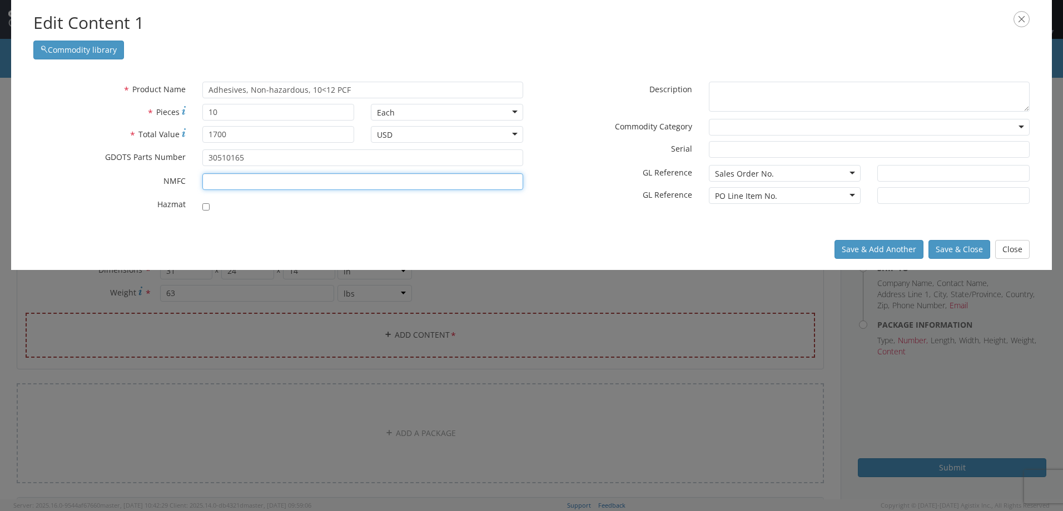
click at [222, 182] on input "* NMFC" at bounding box center [362, 181] width 321 height 17
type input "4627-7"
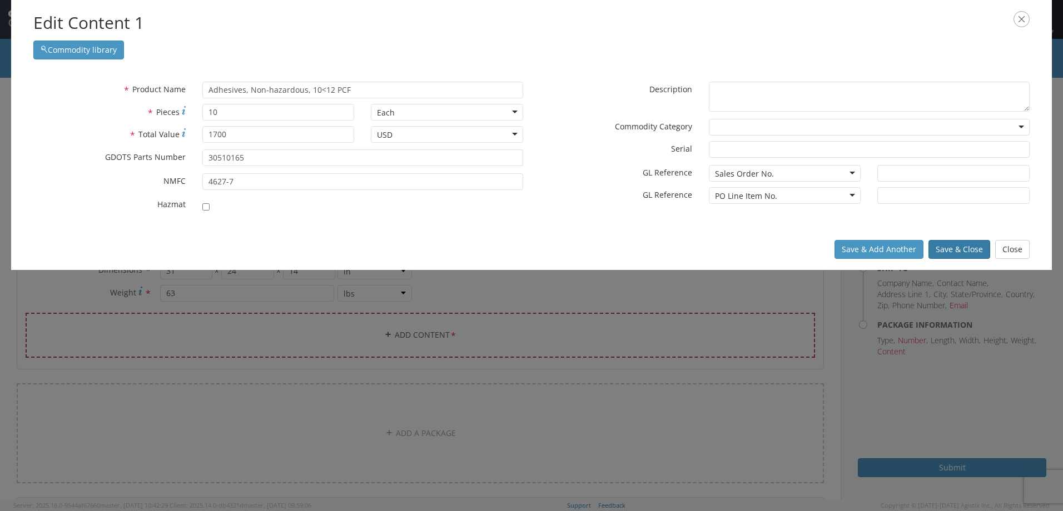
click at [947, 251] on button "Save & Close" at bounding box center [959, 249] width 62 height 19
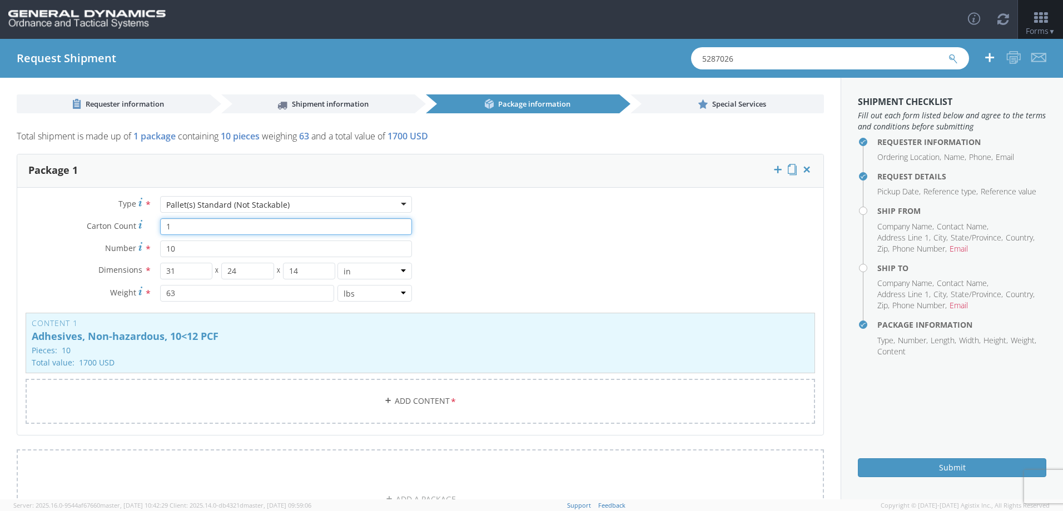
drag, startPoint x: 180, startPoint y: 228, endPoint x: 157, endPoint y: 235, distance: 23.2
click at [157, 235] on div "1" at bounding box center [286, 226] width 269 height 17
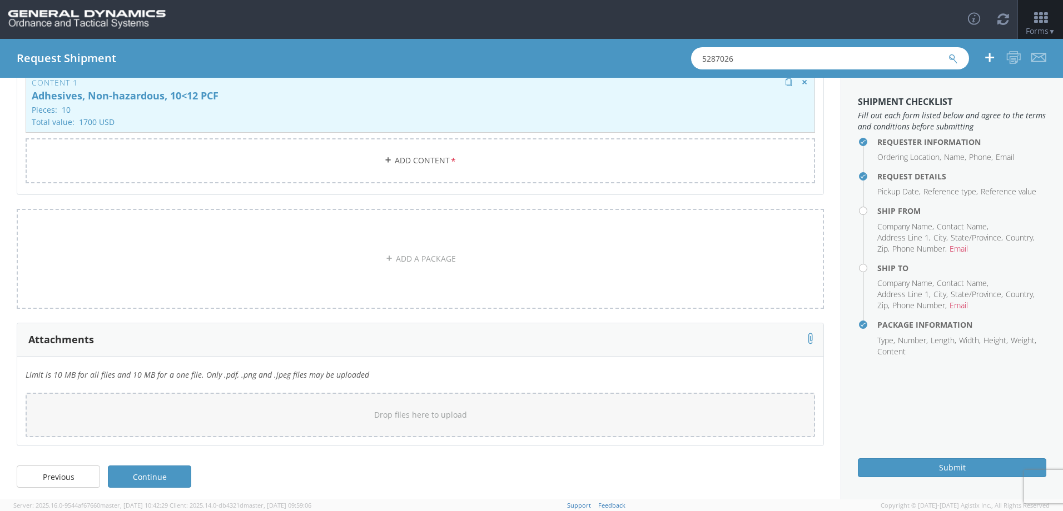
scroll to position [246, 0]
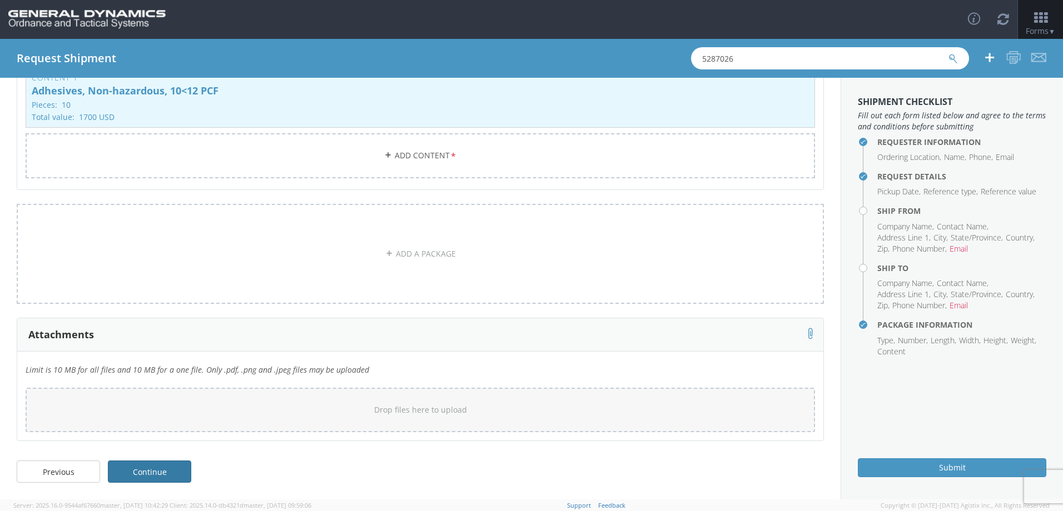
type input "10"
click at [167, 471] on link "Continue" at bounding box center [149, 472] width 83 height 22
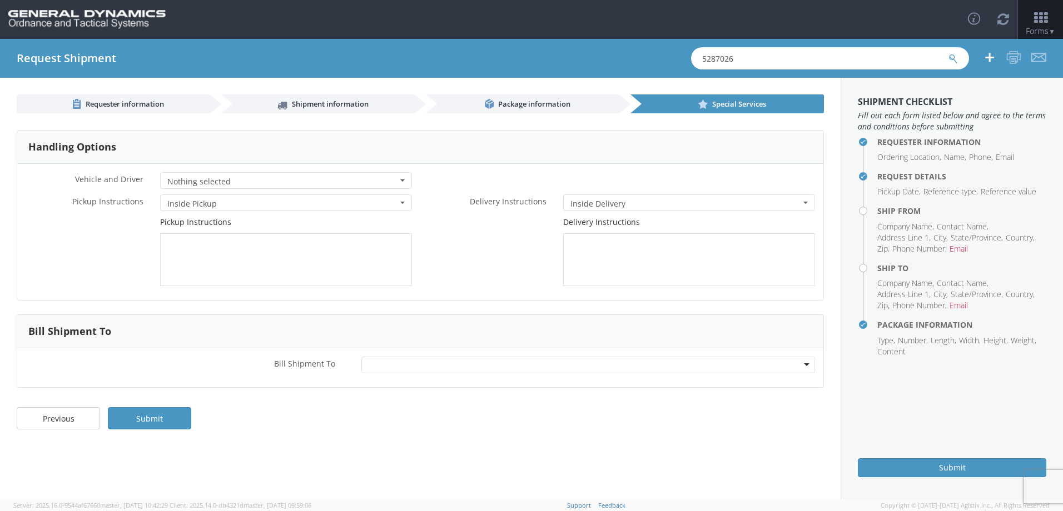
drag, startPoint x: 747, startPoint y: 60, endPoint x: 605, endPoint y: 73, distance: 142.3
click at [606, 73] on div "Request Shipment 5287026" at bounding box center [531, 58] width 1063 height 39
click at [138, 424] on link "Submit" at bounding box center [149, 418] width 83 height 22
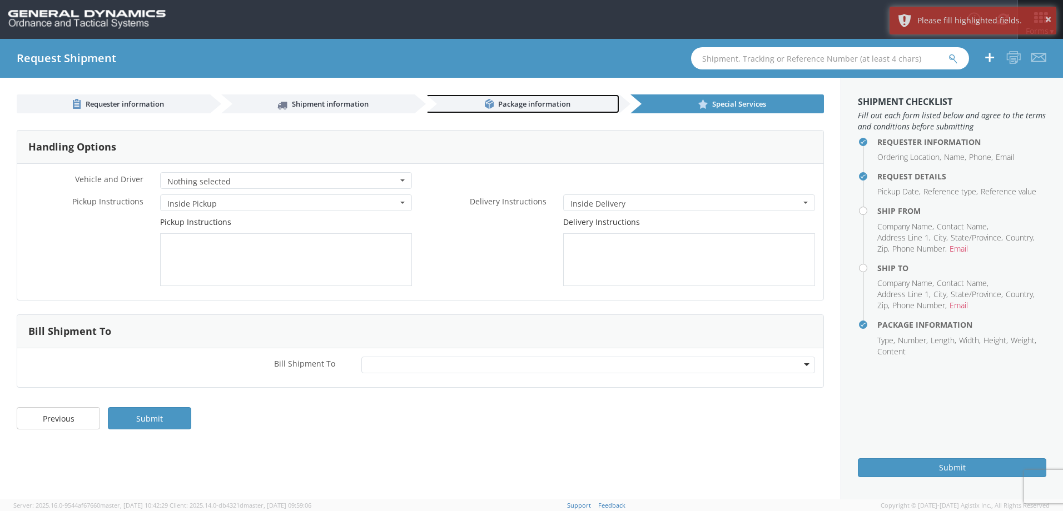
click at [558, 107] on span "Package information" at bounding box center [534, 104] width 72 height 10
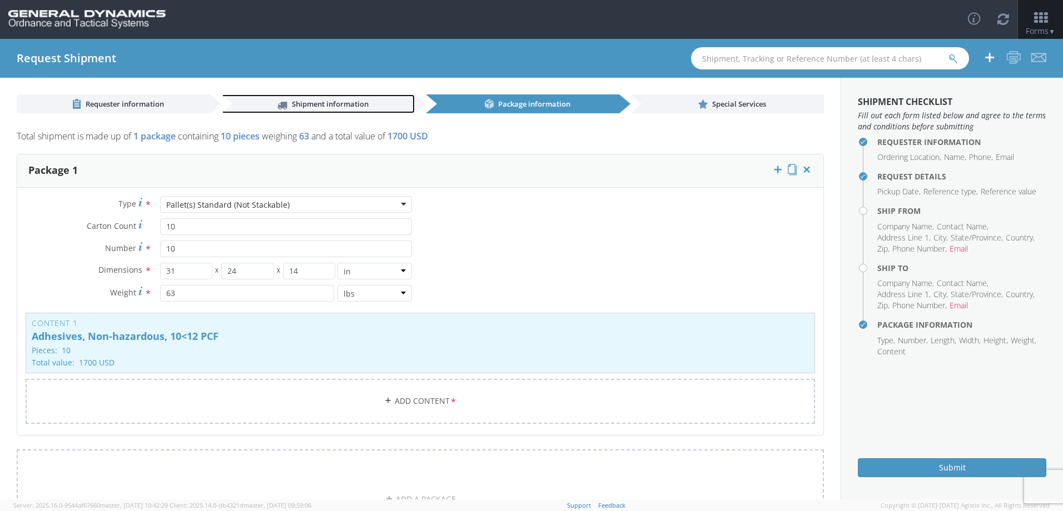
click at [311, 103] on span "Shipment information" at bounding box center [330, 104] width 77 height 10
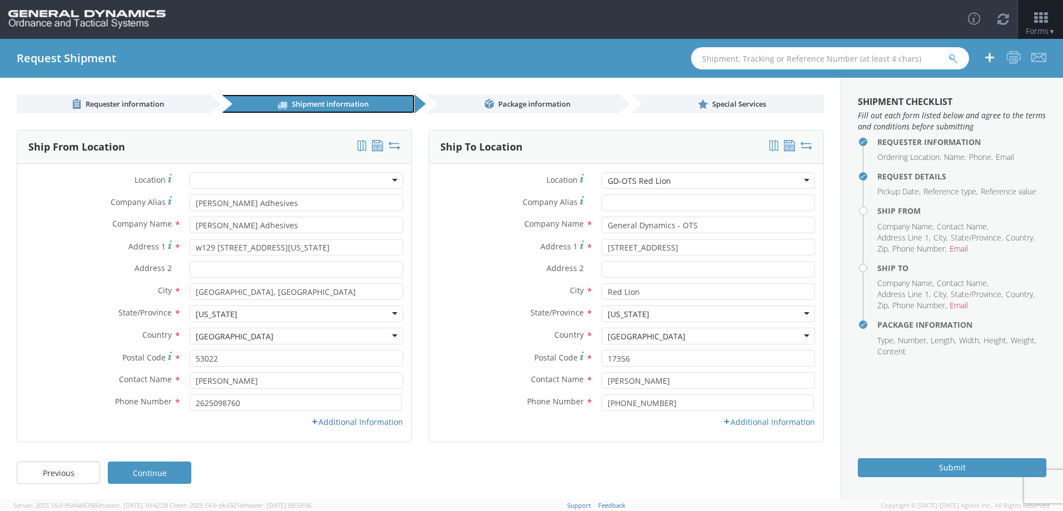
scroll to position [1, 0]
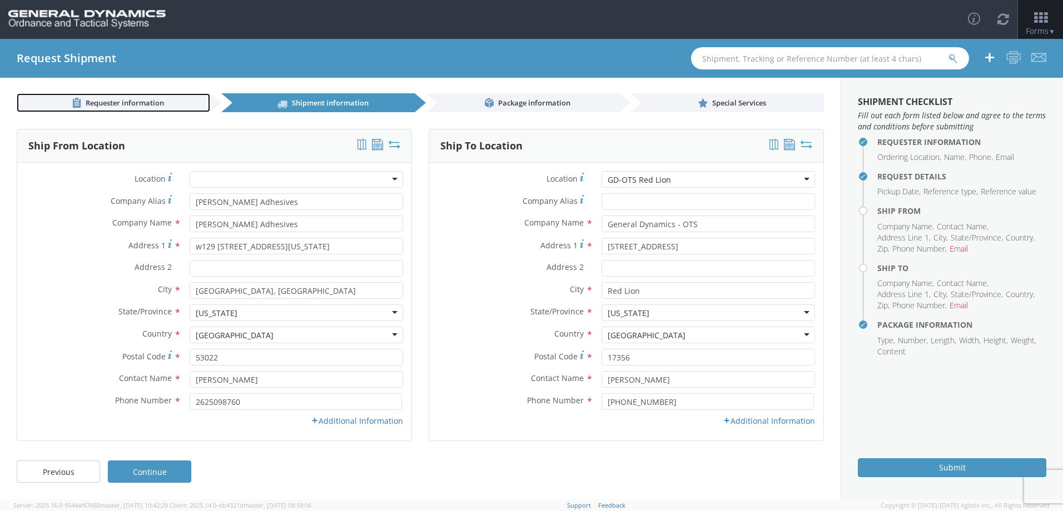
click at [165, 104] on link "Requester information" at bounding box center [113, 102] width 193 height 19
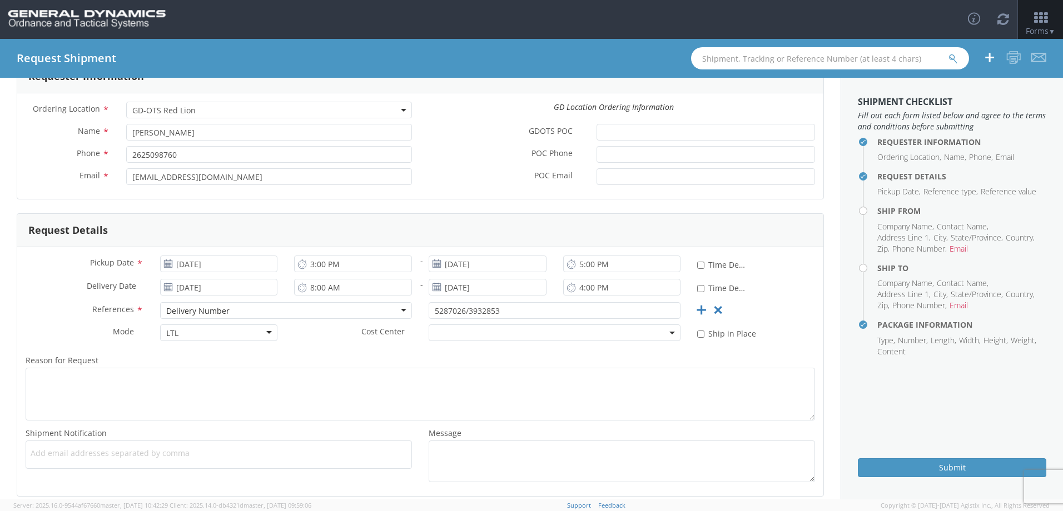
scroll to position [15, 0]
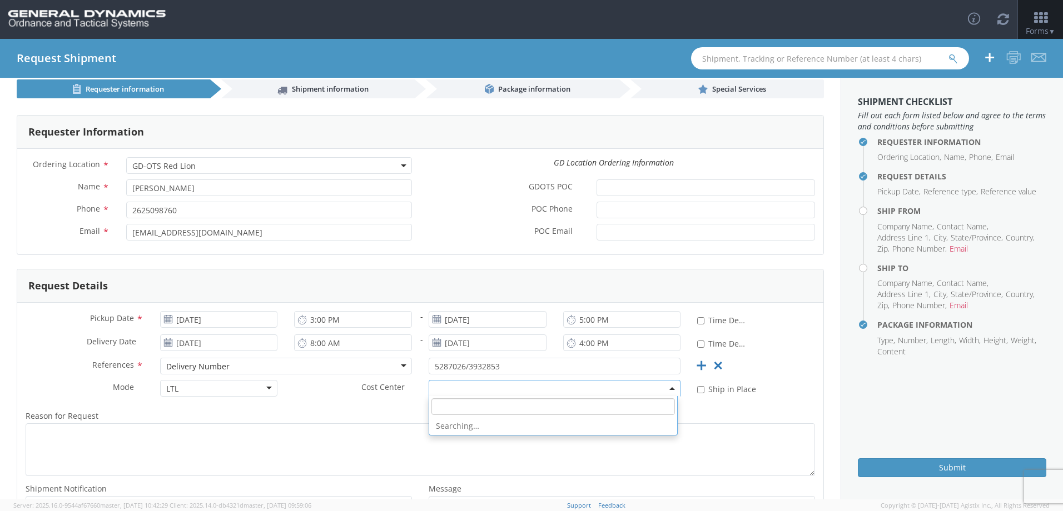
click at [669, 388] on b at bounding box center [672, 388] width 6 height 3
click at [668, 388] on span at bounding box center [555, 388] width 252 height 17
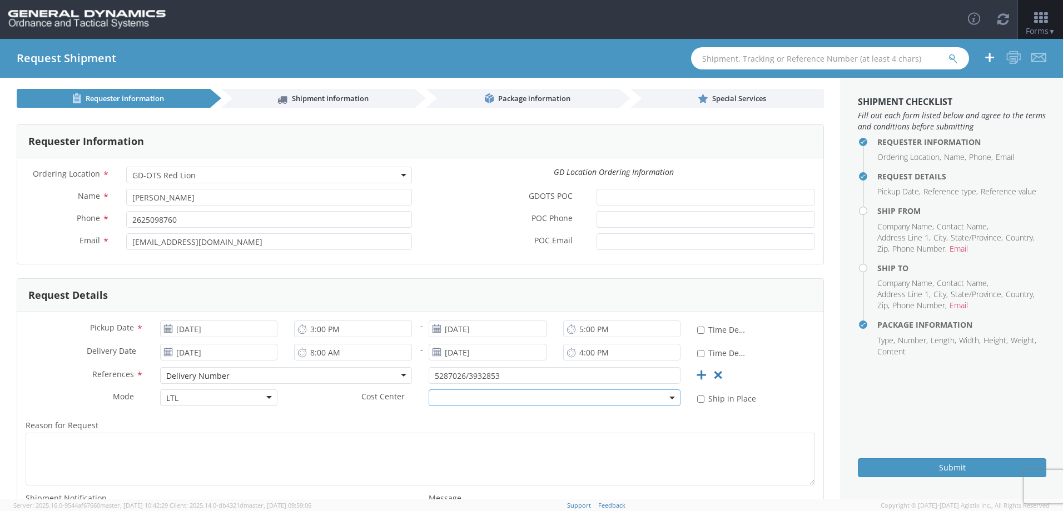
scroll to position [0, 0]
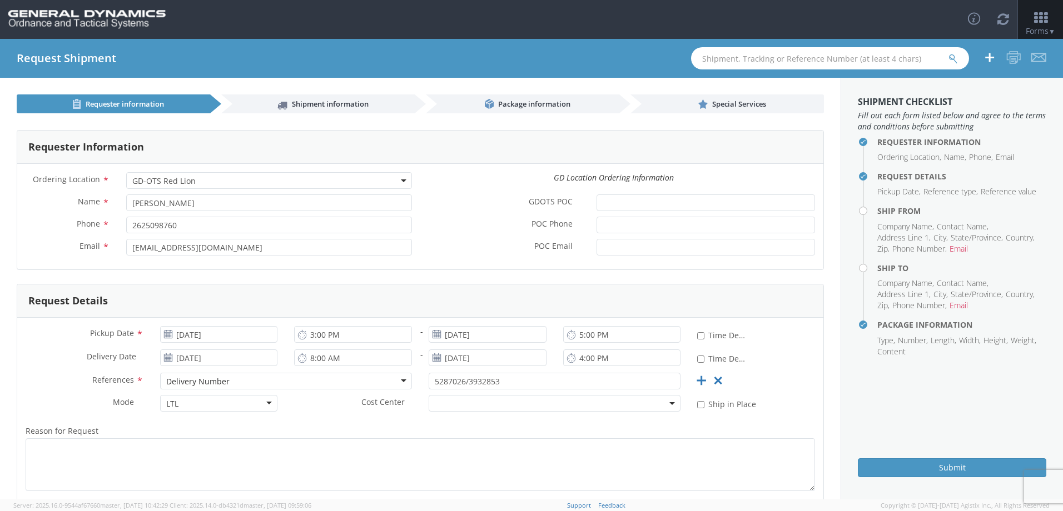
click at [310, 114] on div "Requester Information Ordering Location * GD-OTS Anniston (Commerce) GD-OTS [GE…" at bounding box center [420, 340] width 841 height 454
click at [313, 102] on span "Shipment information" at bounding box center [330, 104] width 77 height 10
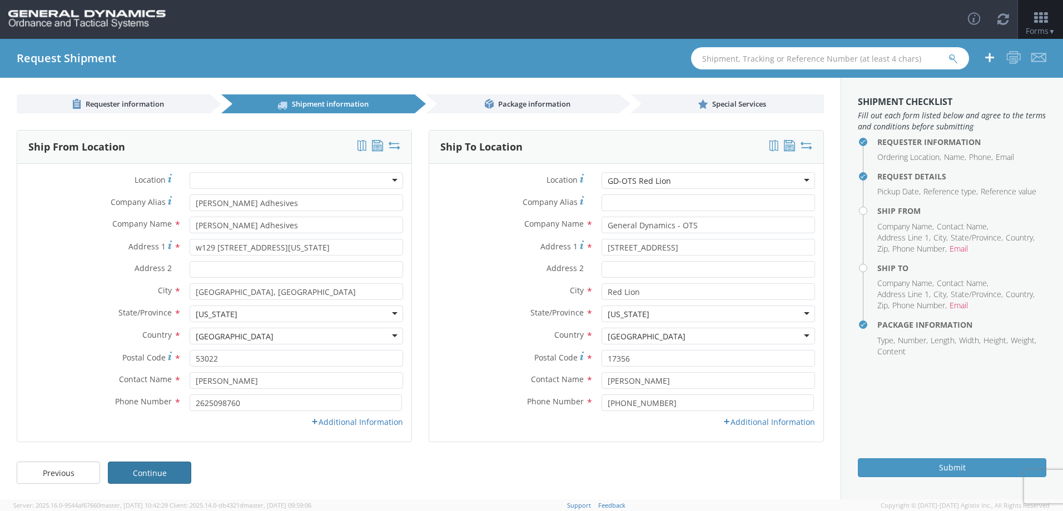
click at [181, 470] on link "Continue" at bounding box center [149, 473] width 83 height 22
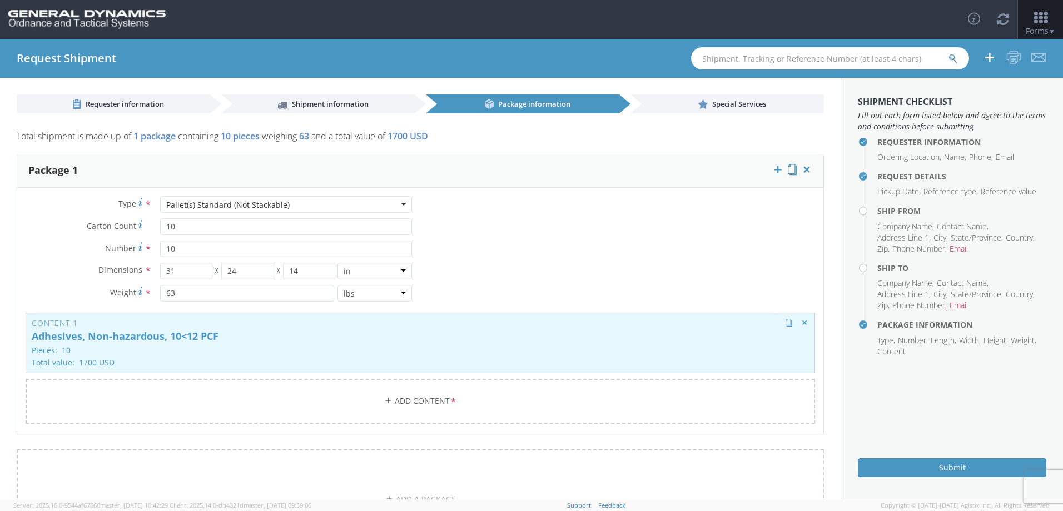
click at [426, 338] on p "Adhesives, Non-hazardous, 10<12 PCF" at bounding box center [420, 336] width 777 height 11
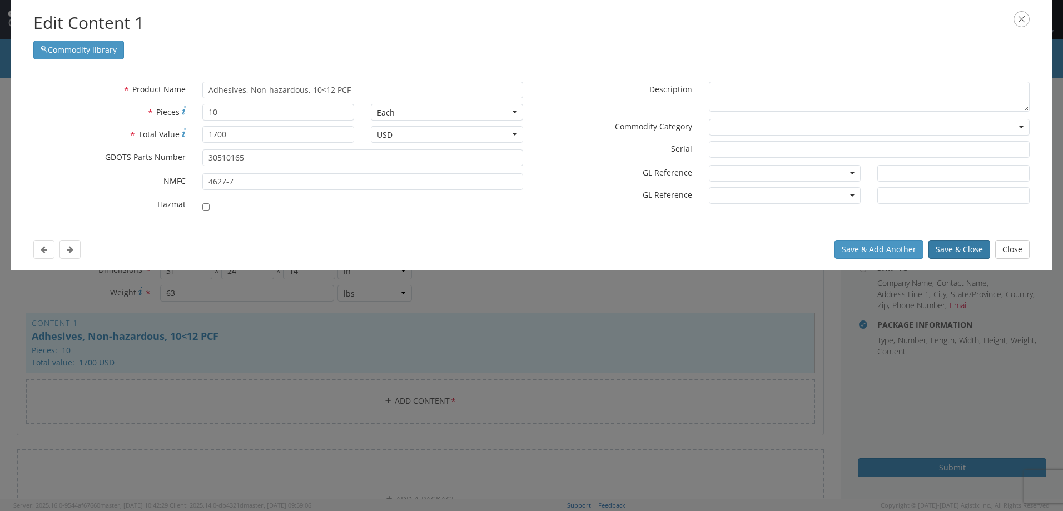
click at [963, 250] on button "Save & Close" at bounding box center [959, 249] width 62 height 19
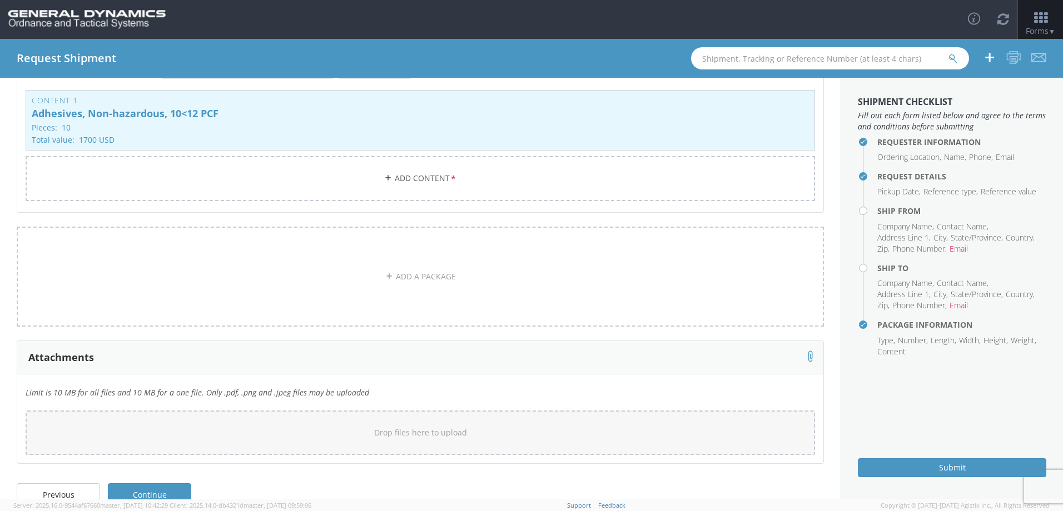
scroll to position [246, 0]
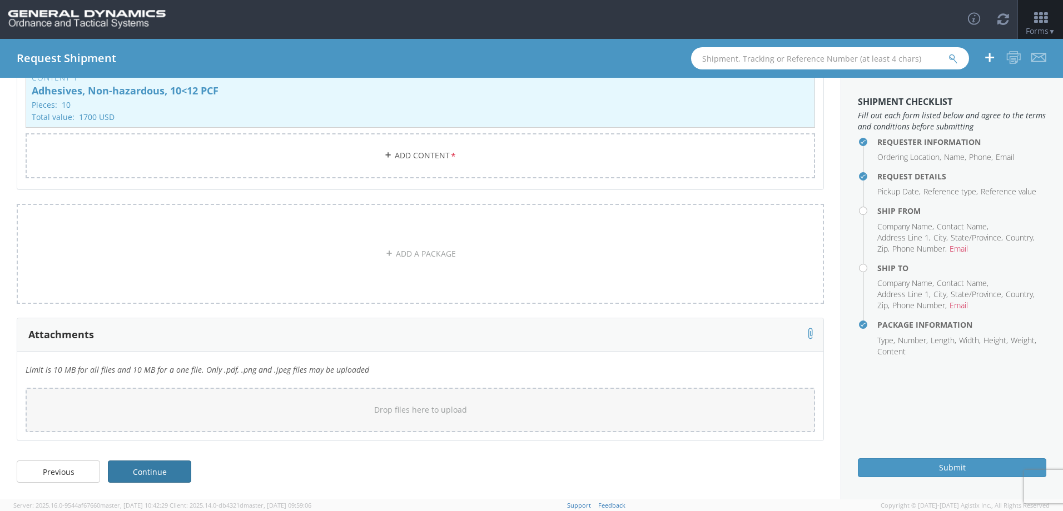
click at [174, 479] on link "Continue" at bounding box center [149, 472] width 83 height 22
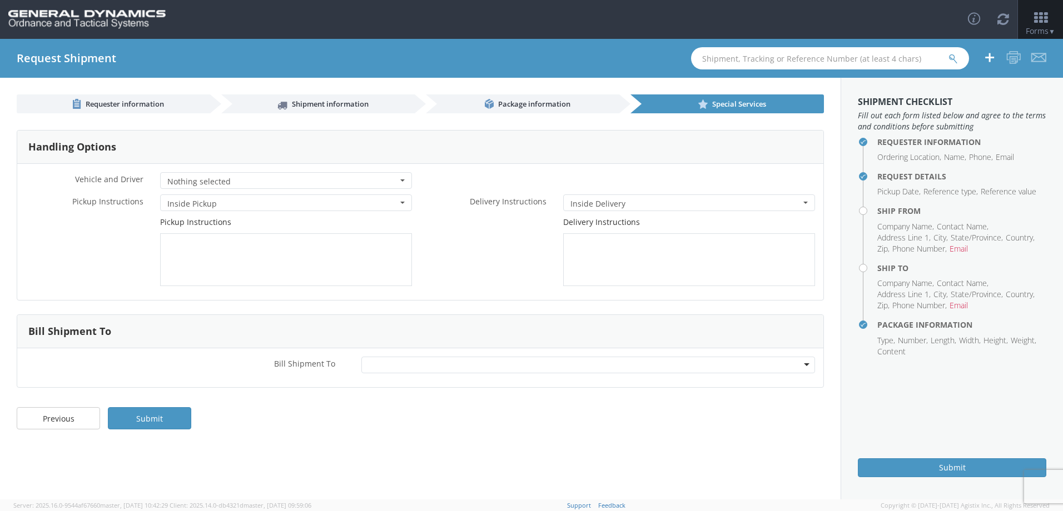
scroll to position [0, 0]
click at [158, 415] on link "Submit" at bounding box center [149, 418] width 83 height 22
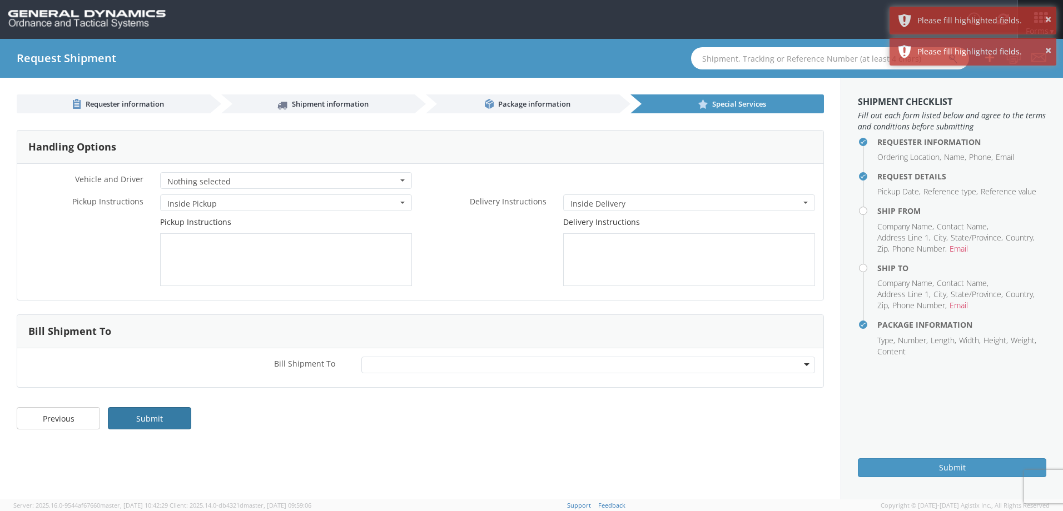
click at [158, 415] on link "Submit" at bounding box center [149, 418] width 83 height 22
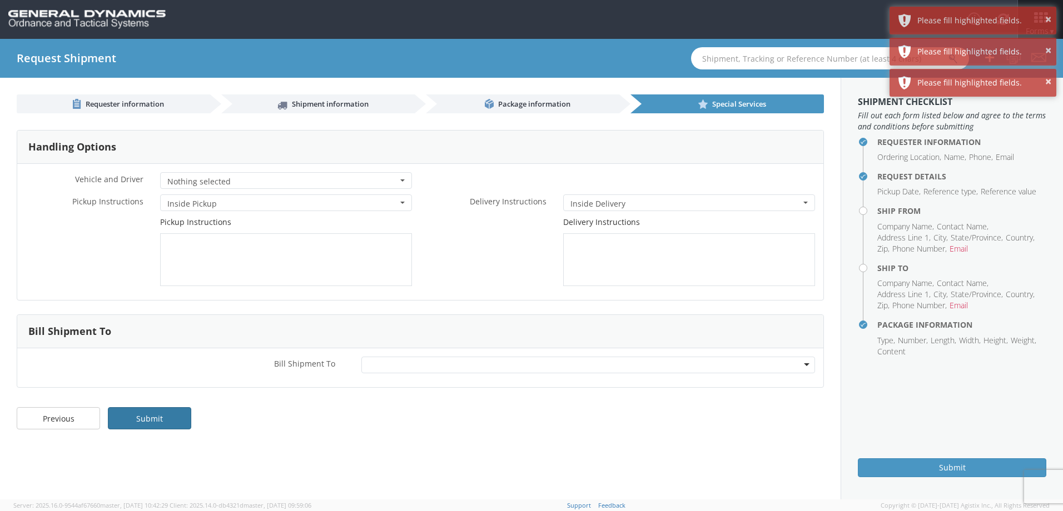
click at [158, 415] on link "Submit" at bounding box center [149, 418] width 83 height 22
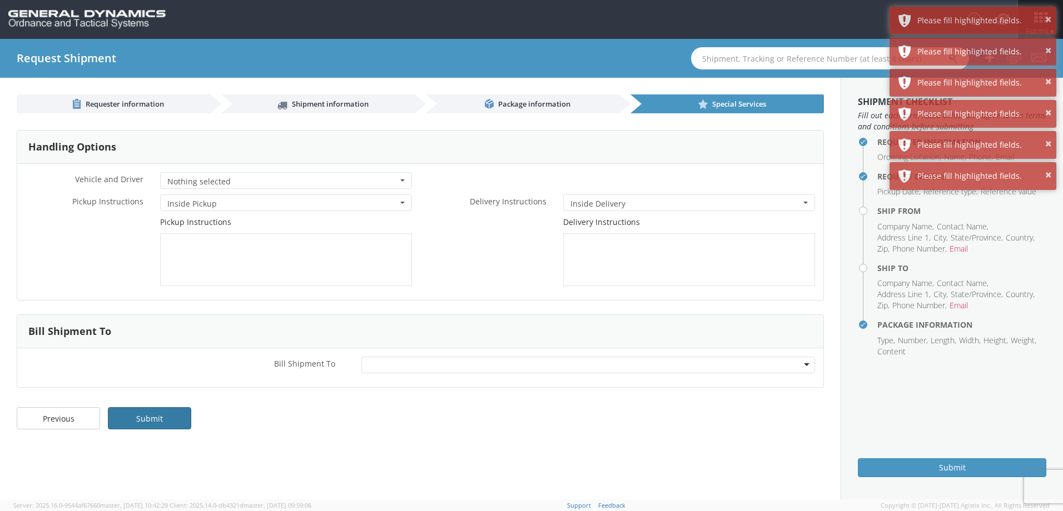
click at [158, 415] on link "Submit" at bounding box center [149, 418] width 83 height 22
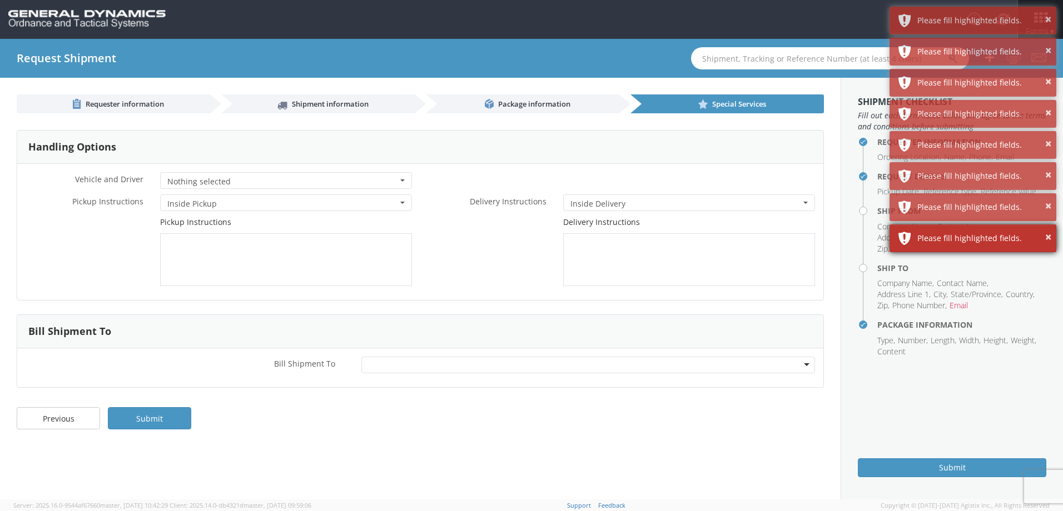
click at [1051, 236] on div "× Please fill highlighted fields." at bounding box center [972, 239] width 167 height 28
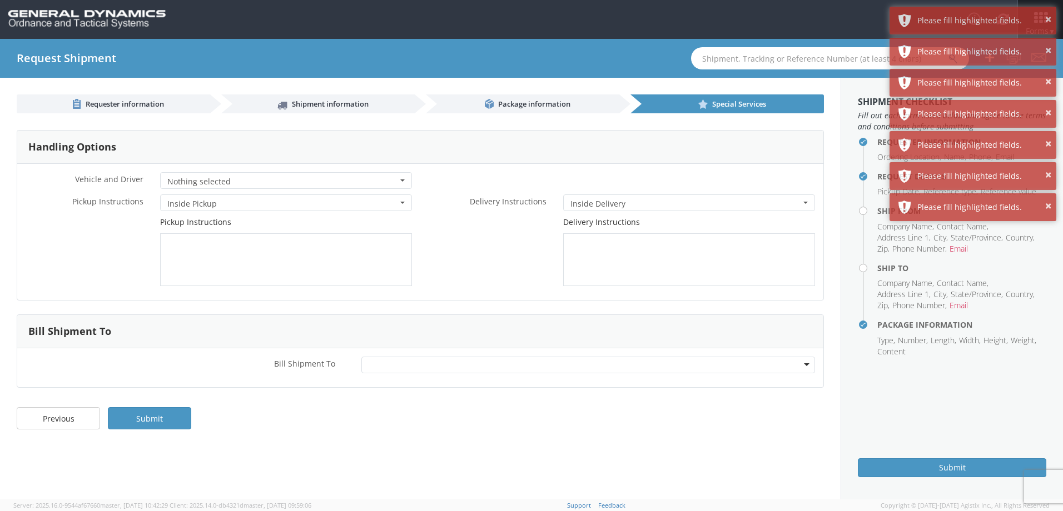
click at [1051, 236] on aside "Shipment Checklist Fill out each form listed below and agree to the terms and c…" at bounding box center [952, 289] width 222 height 422
click at [1052, 214] on div "× Please fill highlighted fields." at bounding box center [972, 207] width 167 height 28
click at [1050, 205] on aside "Shipment Checklist Fill out each form listed below and agree to the terms and c…" at bounding box center [952, 289] width 222 height 422
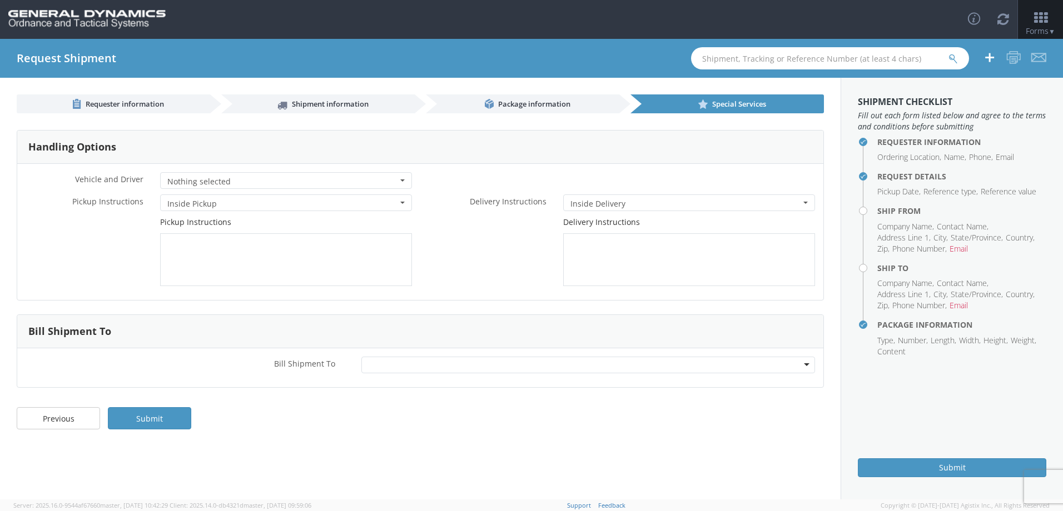
click at [959, 248] on li "Email" at bounding box center [958, 248] width 18 height 11
click at [277, 101] on icon at bounding box center [282, 106] width 10 height 10
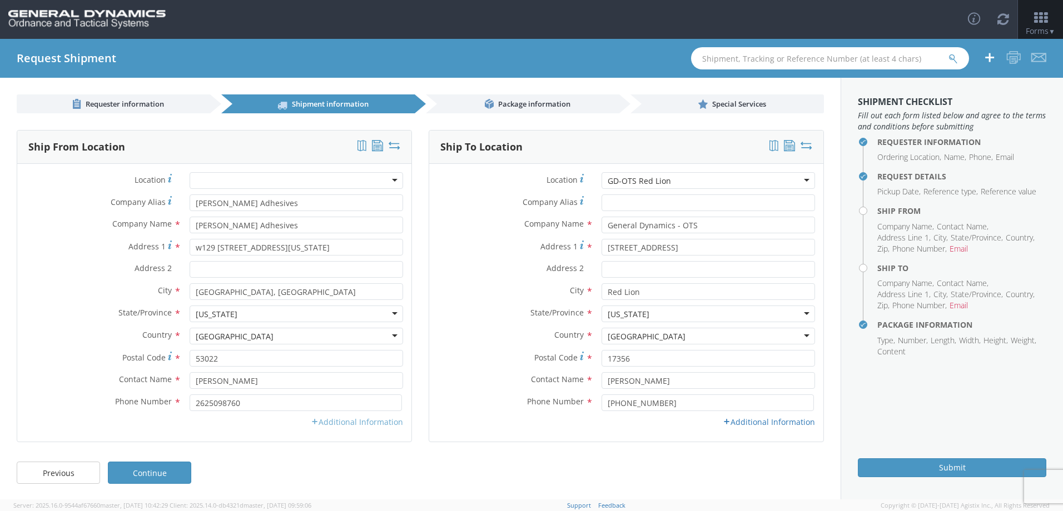
click at [354, 422] on link "Additional Information" at bounding box center [357, 422] width 92 height 11
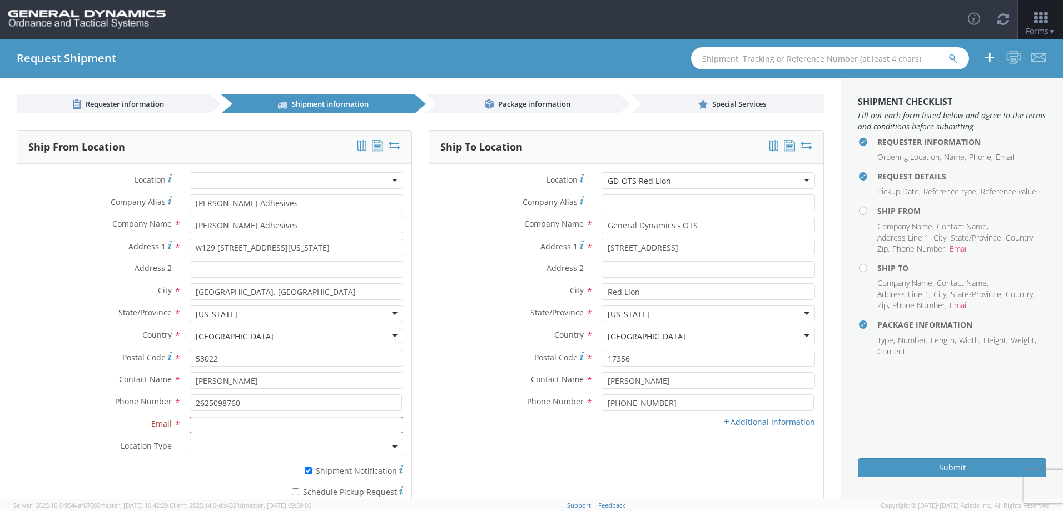
scroll to position [56, 0]
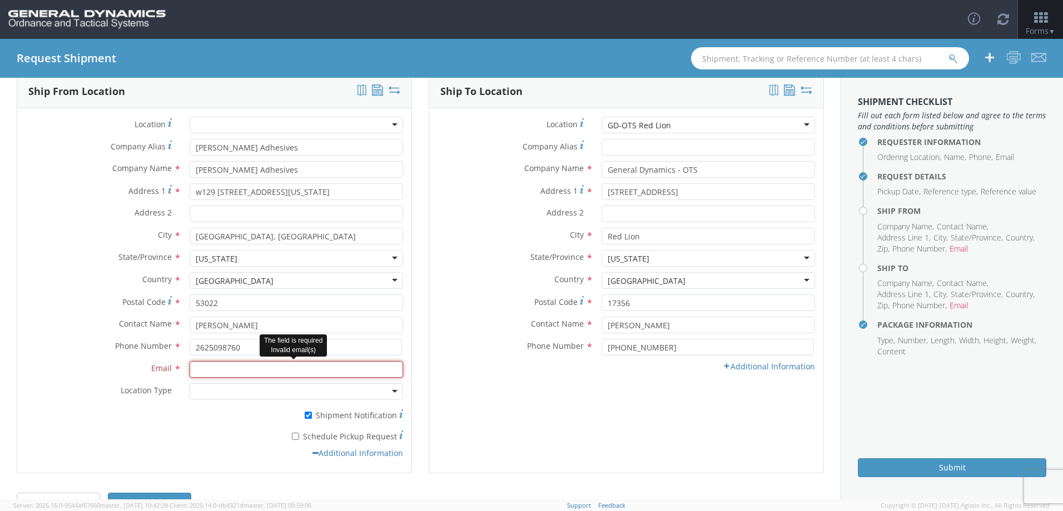
click at [275, 369] on input "Email *" at bounding box center [296, 369] width 213 height 17
type input "[EMAIL_ADDRESS][PERSON_NAME][DOMAIN_NAME]"
click at [732, 365] on link "Additional Information" at bounding box center [769, 366] width 92 height 11
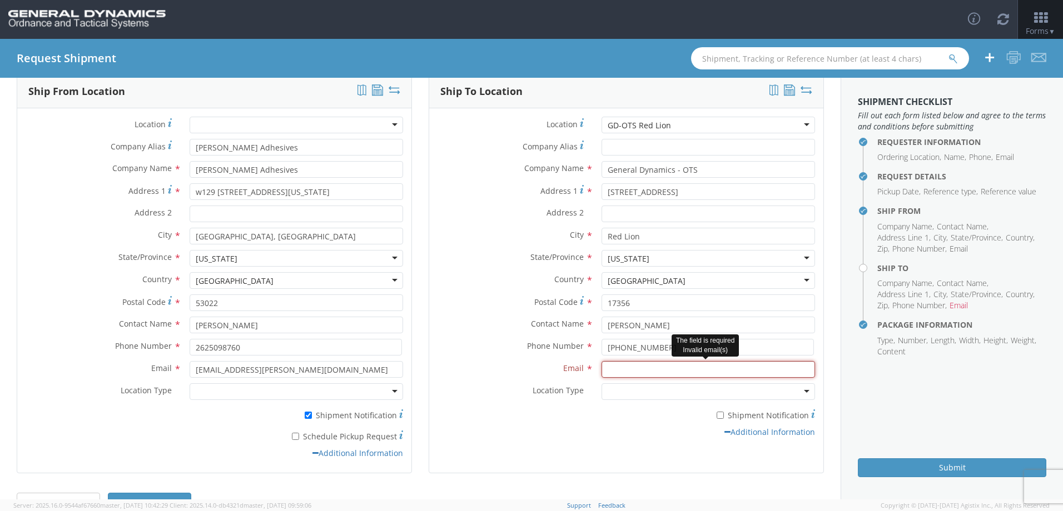
click at [643, 375] on input "Email *" at bounding box center [707, 369] width 213 height 17
type input "[EMAIL_ADDRESS][PERSON_NAME][DOMAIN_NAME]"
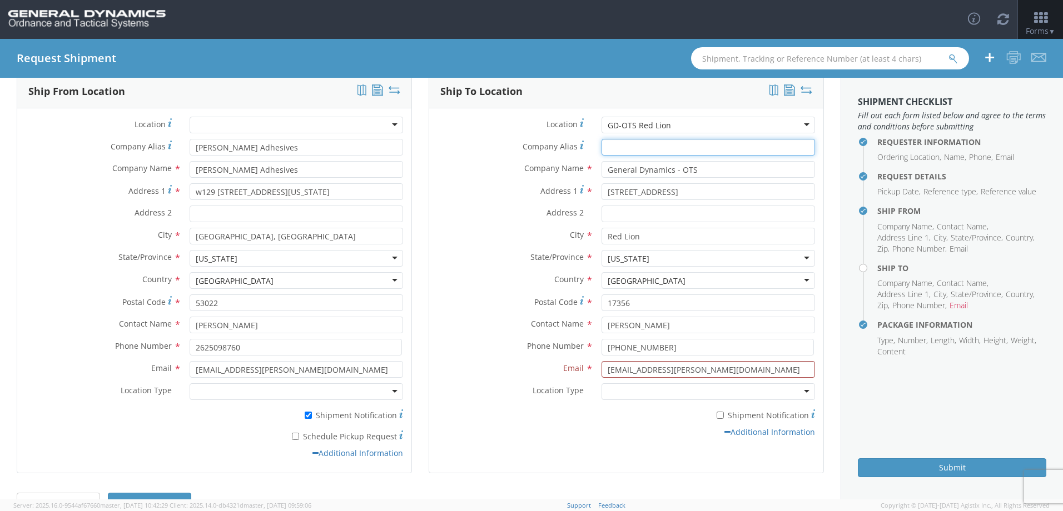
type input "[PERSON_NAME] Adhesives"
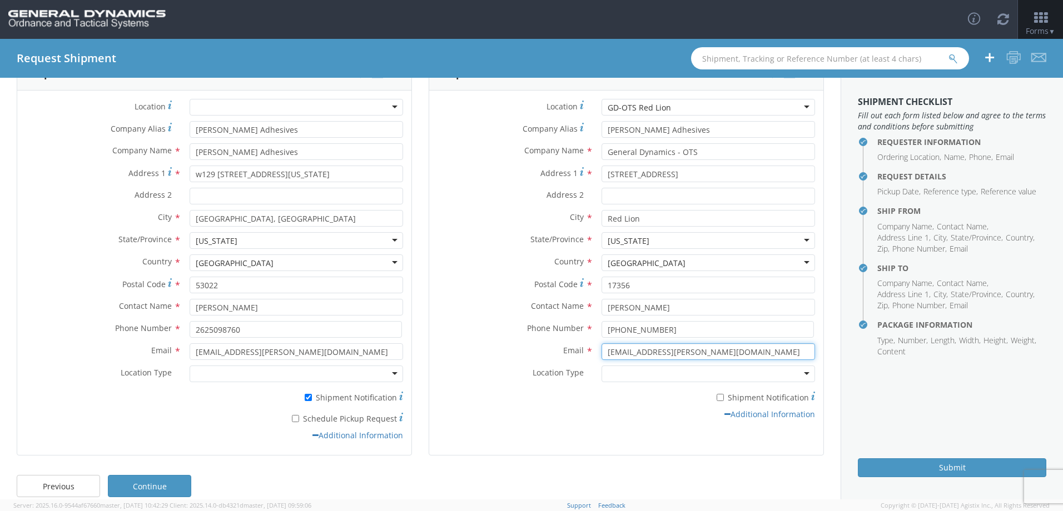
scroll to position [88, 0]
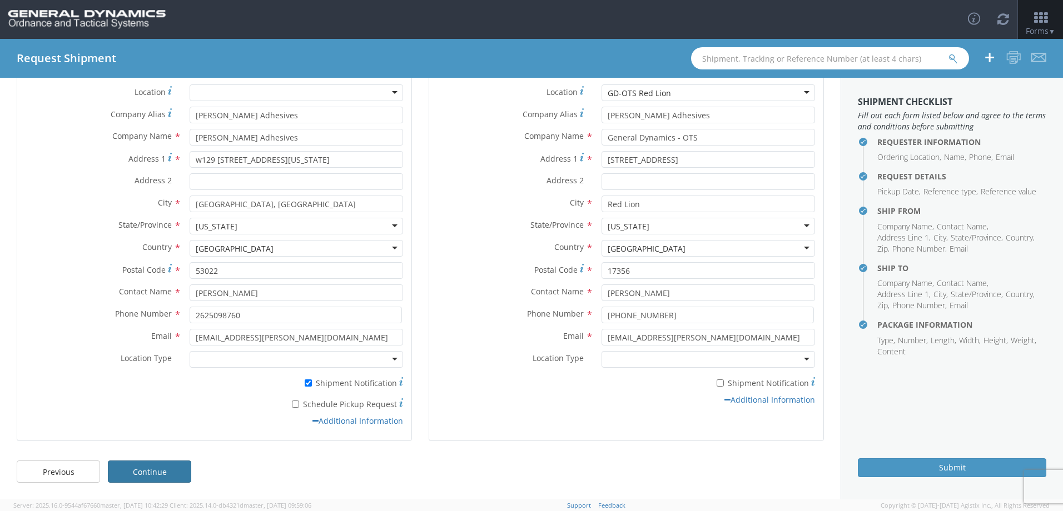
click at [162, 478] on link "Continue" at bounding box center [149, 472] width 83 height 22
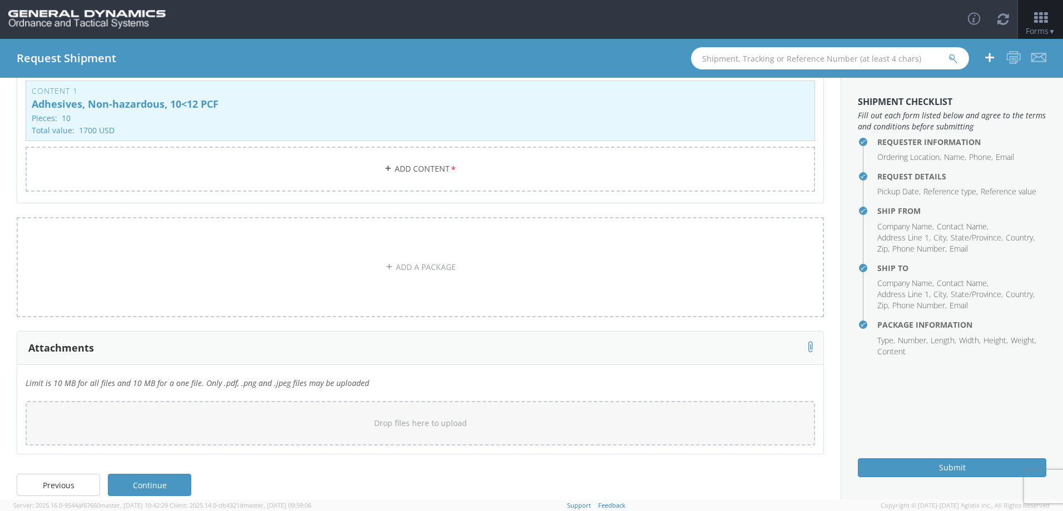
scroll to position [246, 0]
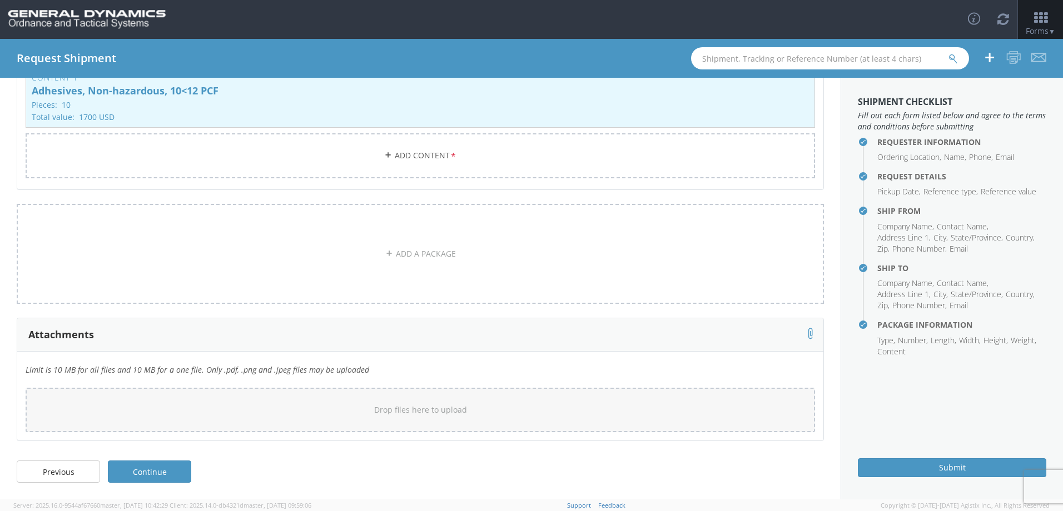
click at [172, 473] on link "Continue" at bounding box center [149, 472] width 83 height 22
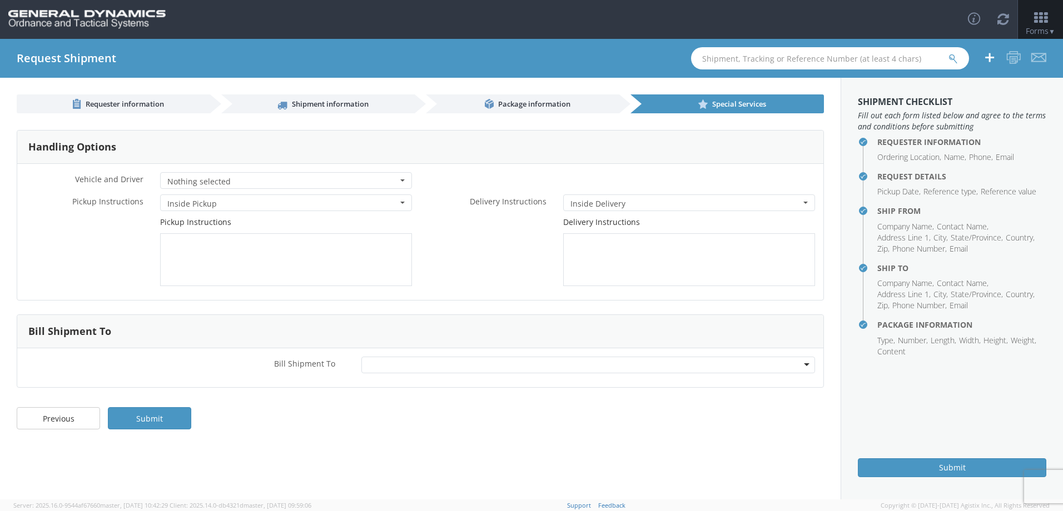
scroll to position [0, 0]
click at [167, 421] on link "Submit" at bounding box center [149, 418] width 83 height 22
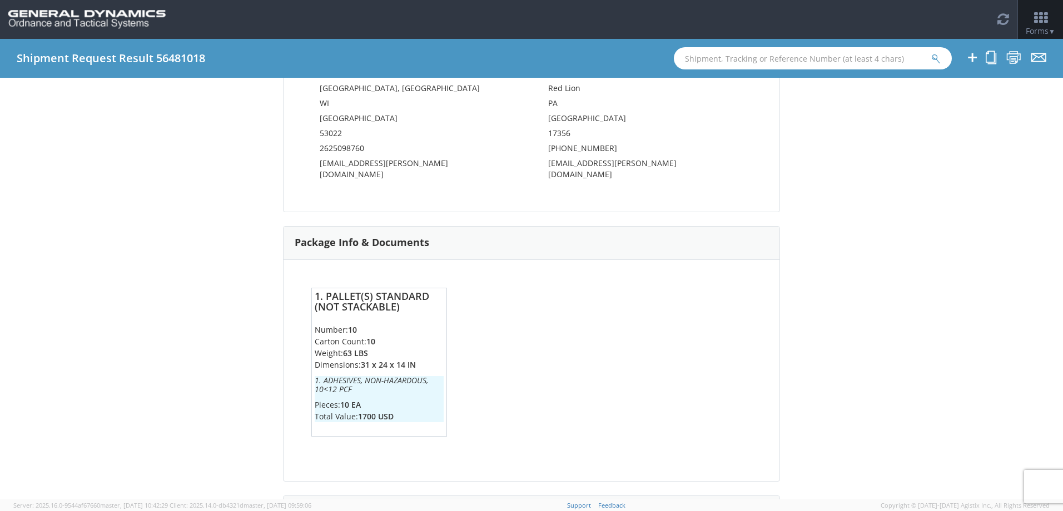
scroll to position [414, 0]
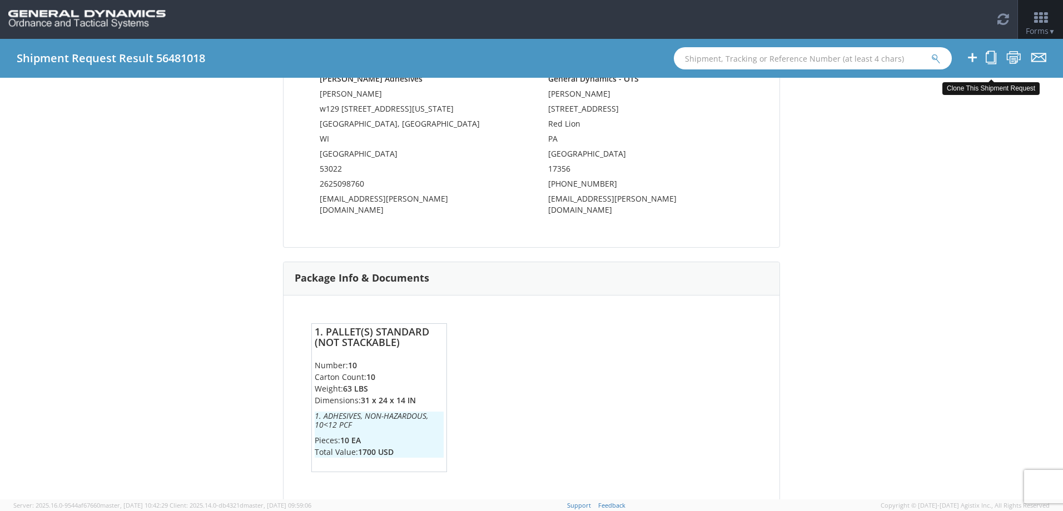
click at [986, 58] on icon at bounding box center [991, 58] width 11 height 14
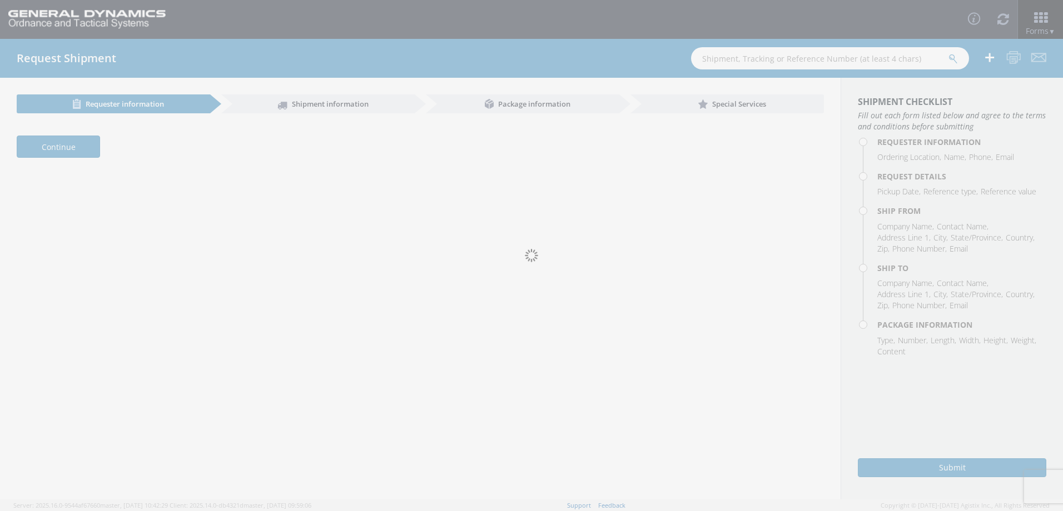
select select "310"
type input "[PERSON_NAME]"
type input "2625098760"
type input "[EMAIL_ADDRESS][DOMAIN_NAME]"
type input "[DATE]"
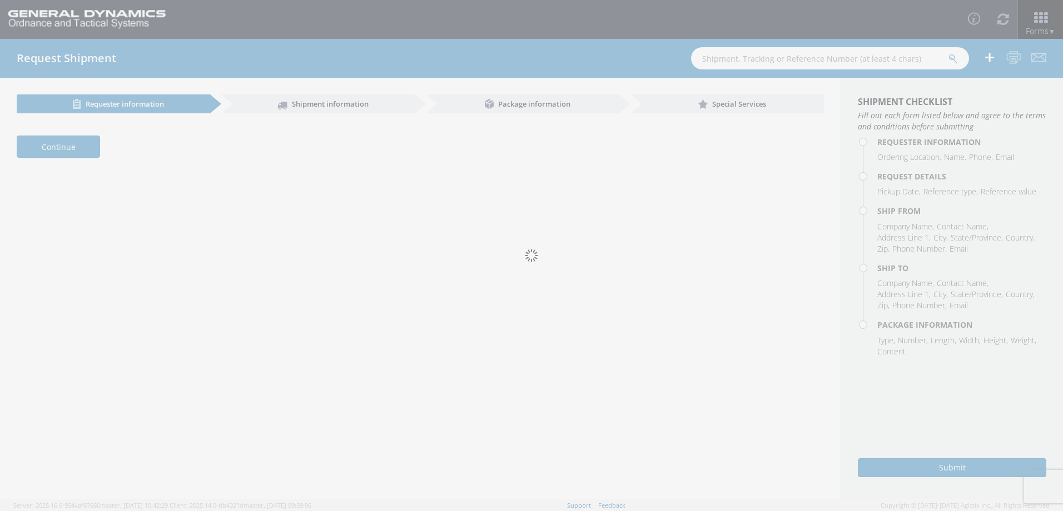
type input "3:00 PM"
type input "[DATE]"
type input "4:00 PM"
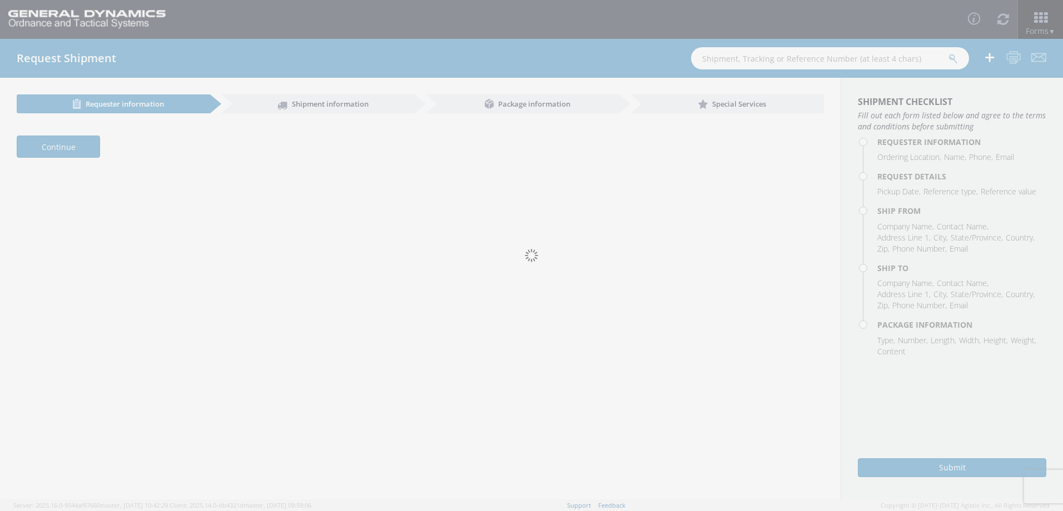
type input "5287026/3932853"
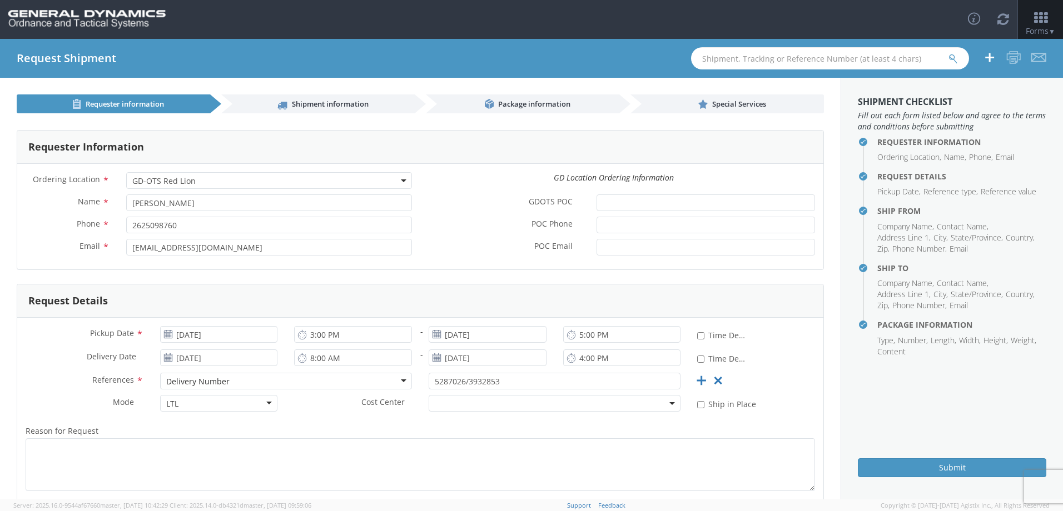
click at [819, 58] on input "text" at bounding box center [830, 58] width 278 height 22
type input "56481018"
click at [948, 53] on button "submit" at bounding box center [952, 59] width 9 height 13
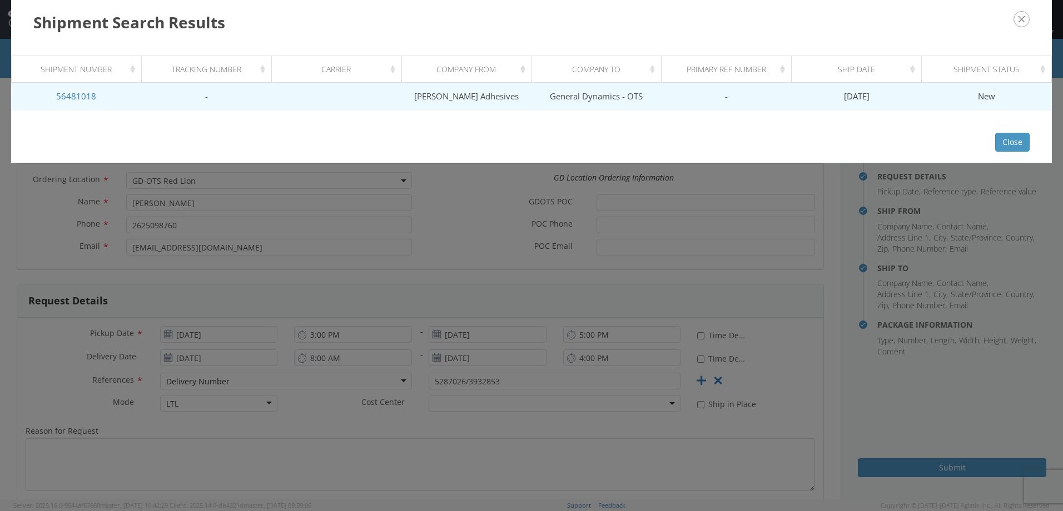
click at [643, 90] on td "General Dynamics - OTS" at bounding box center [596, 97] width 130 height 28
click at [79, 97] on link "56481018" at bounding box center [76, 96] width 40 height 11
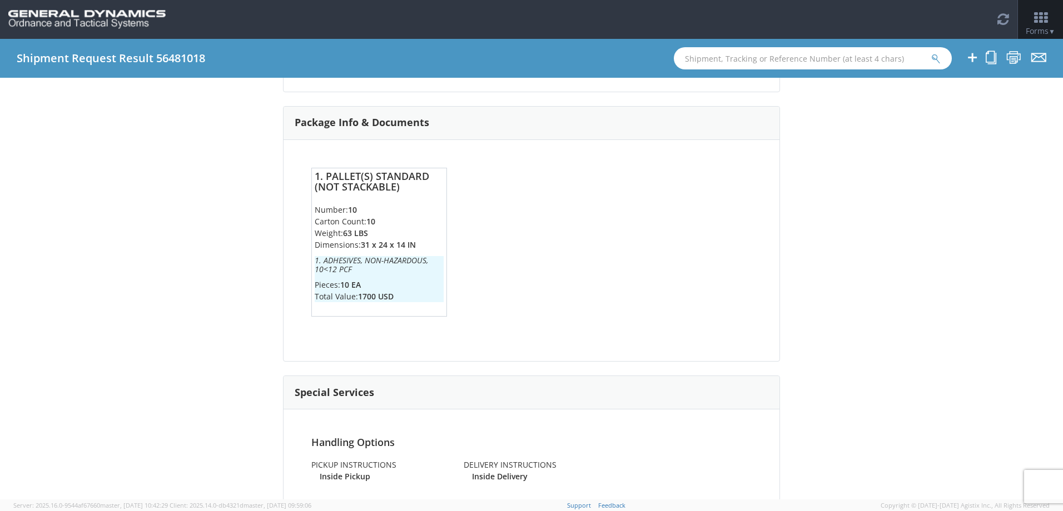
scroll to position [581, 0]
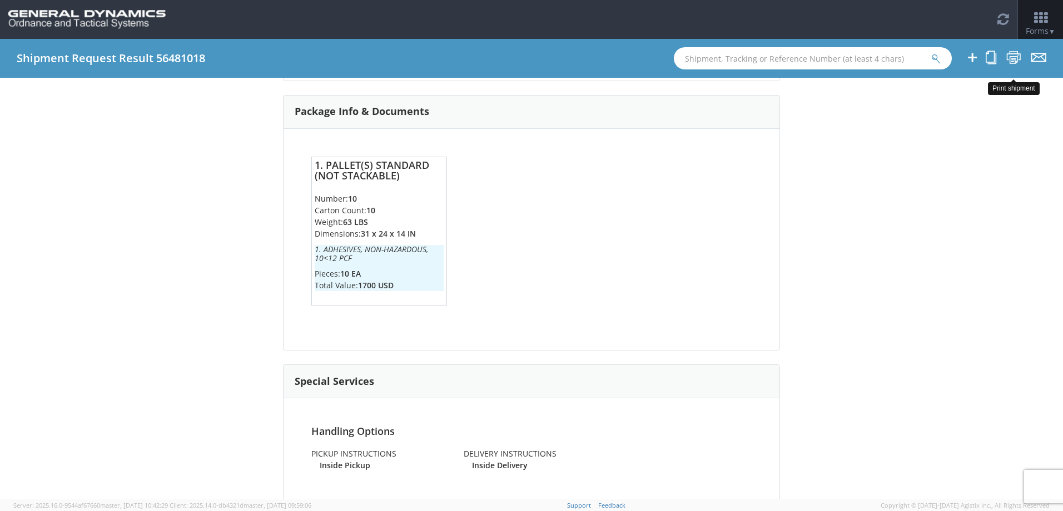
click at [1015, 55] on icon at bounding box center [1013, 58] width 15 height 14
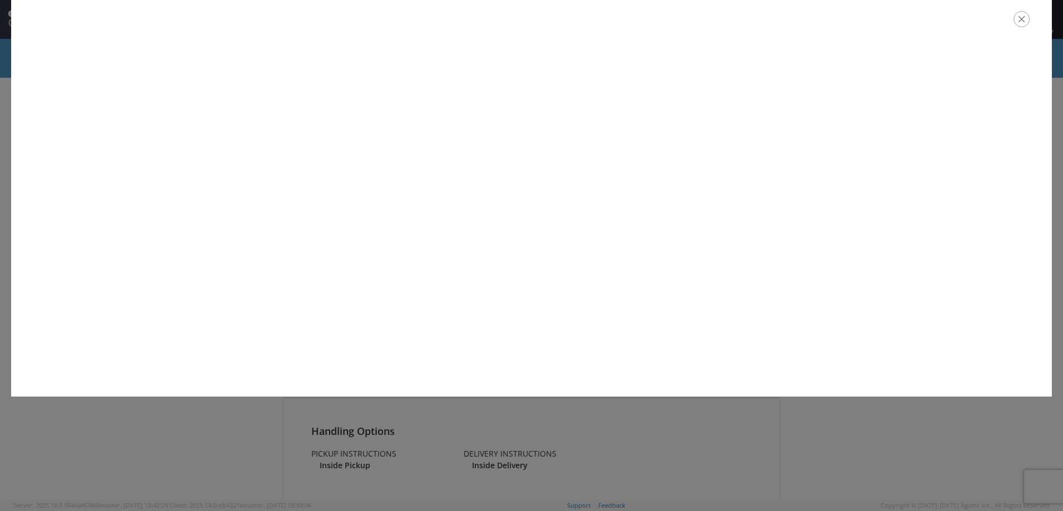
click at [1017, 23] on icon "button" at bounding box center [1021, 19] width 16 height 16
